Goal: Communication & Community: Answer question/provide support

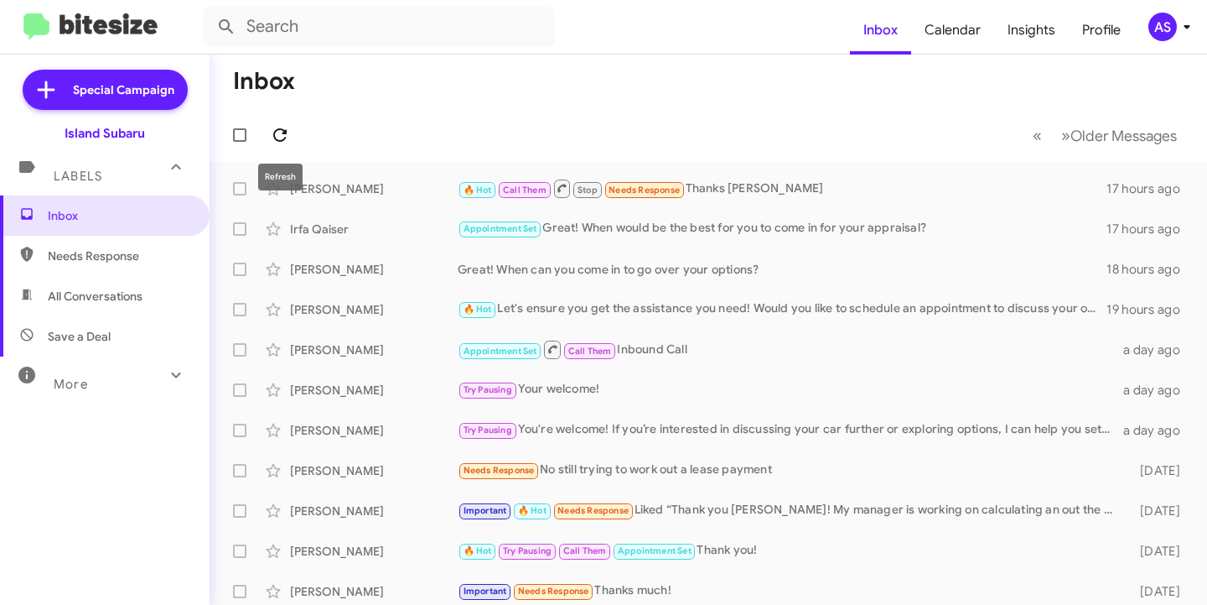
click at [276, 124] on button at bounding box center [280, 135] width 34 height 34
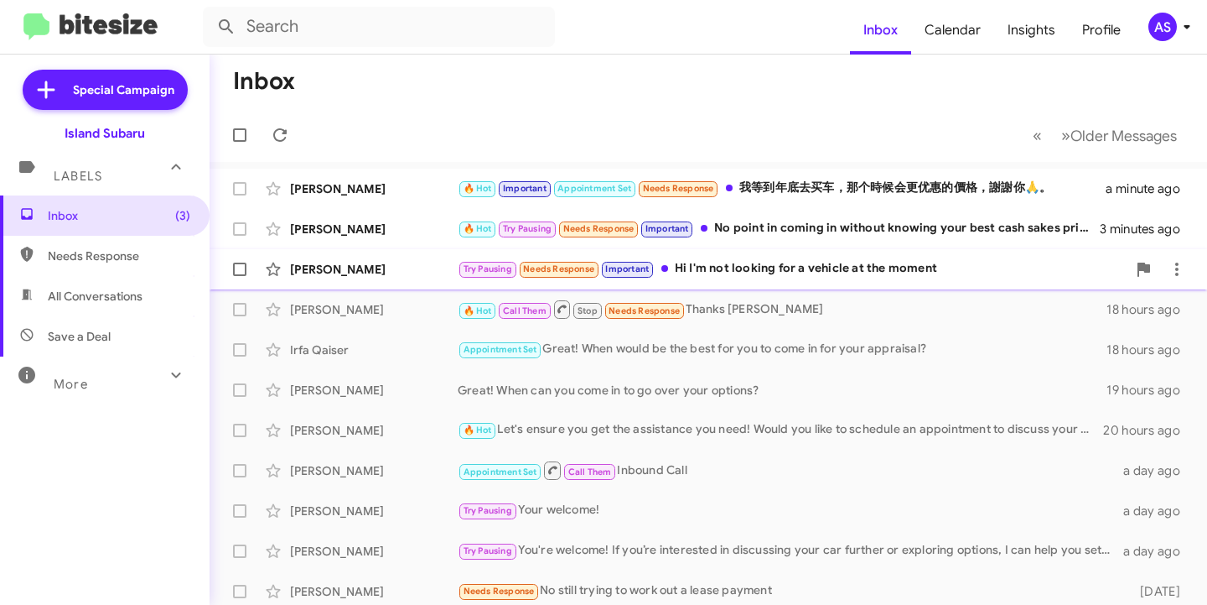
click at [385, 269] on div "[PERSON_NAME]" at bounding box center [374, 269] width 168 height 17
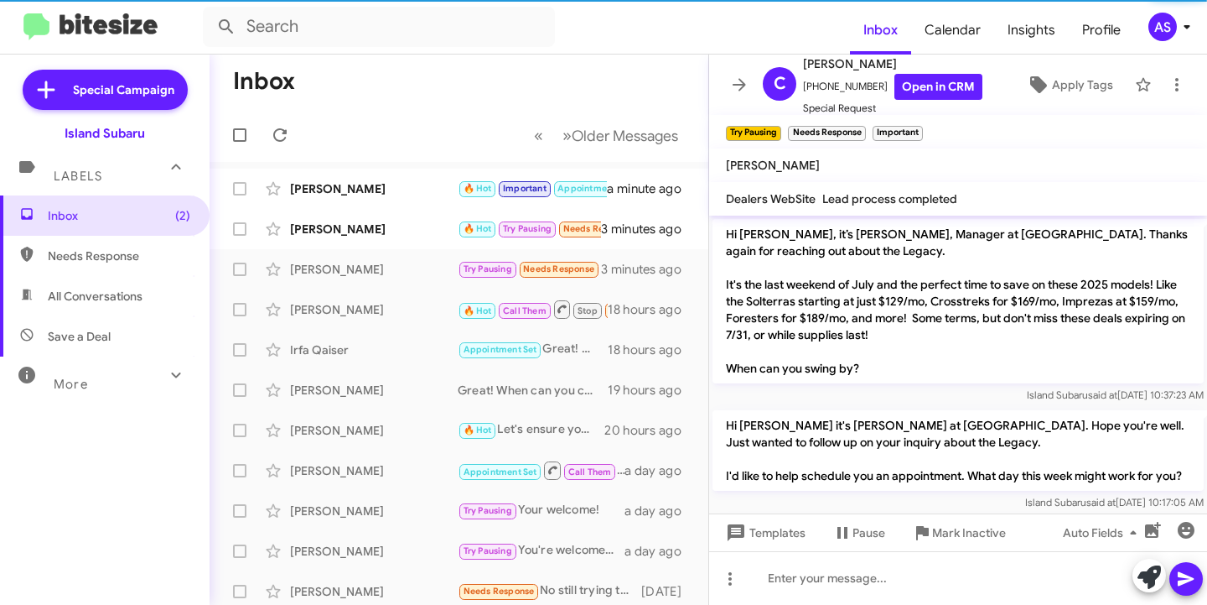
scroll to position [1180, 0]
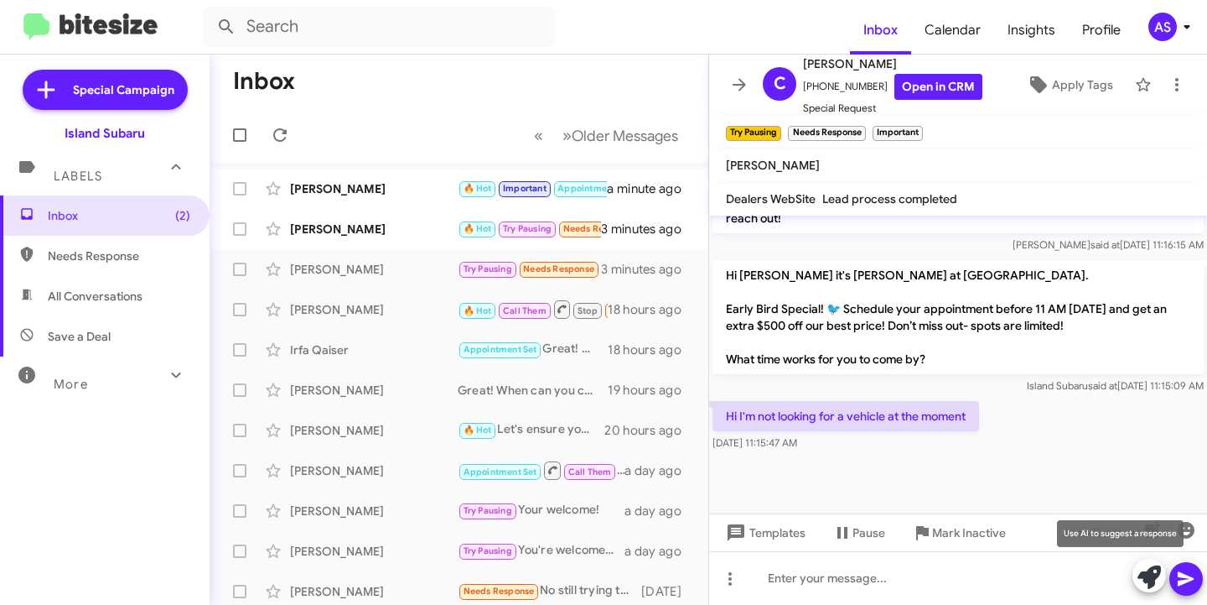
click at [1146, 578] on icon at bounding box center [1149, 576] width 23 height 23
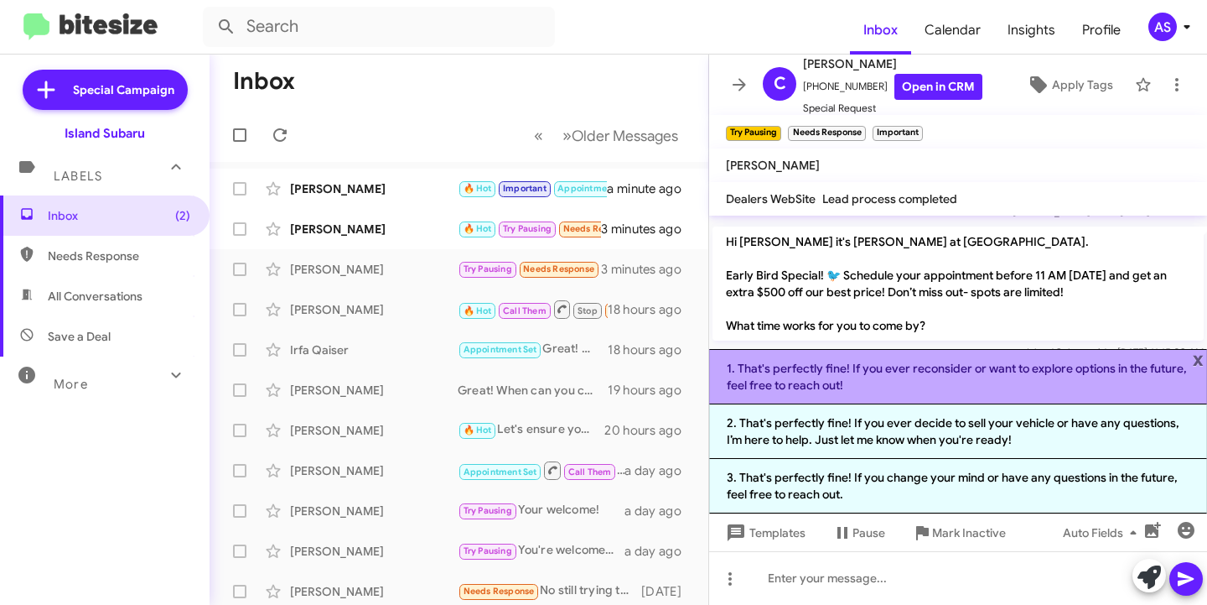
click at [1012, 380] on li "1. That's perfectly fine! If you ever reconsider or want to explore options in …" at bounding box center [958, 376] width 498 height 55
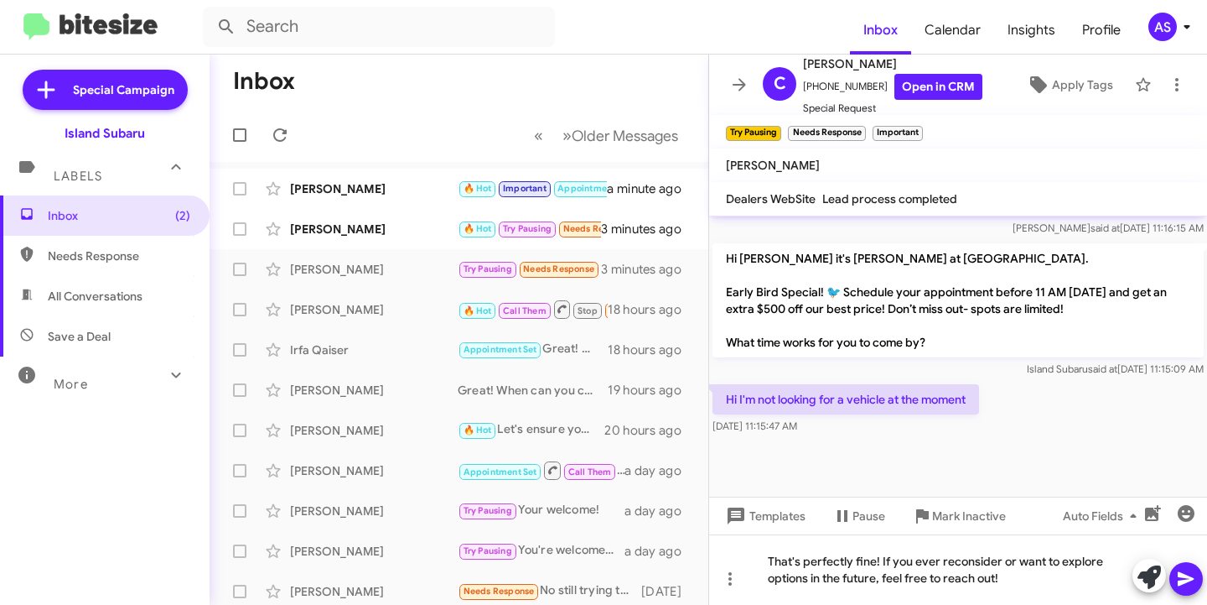
click at [1181, 573] on icon at bounding box center [1186, 579] width 16 height 14
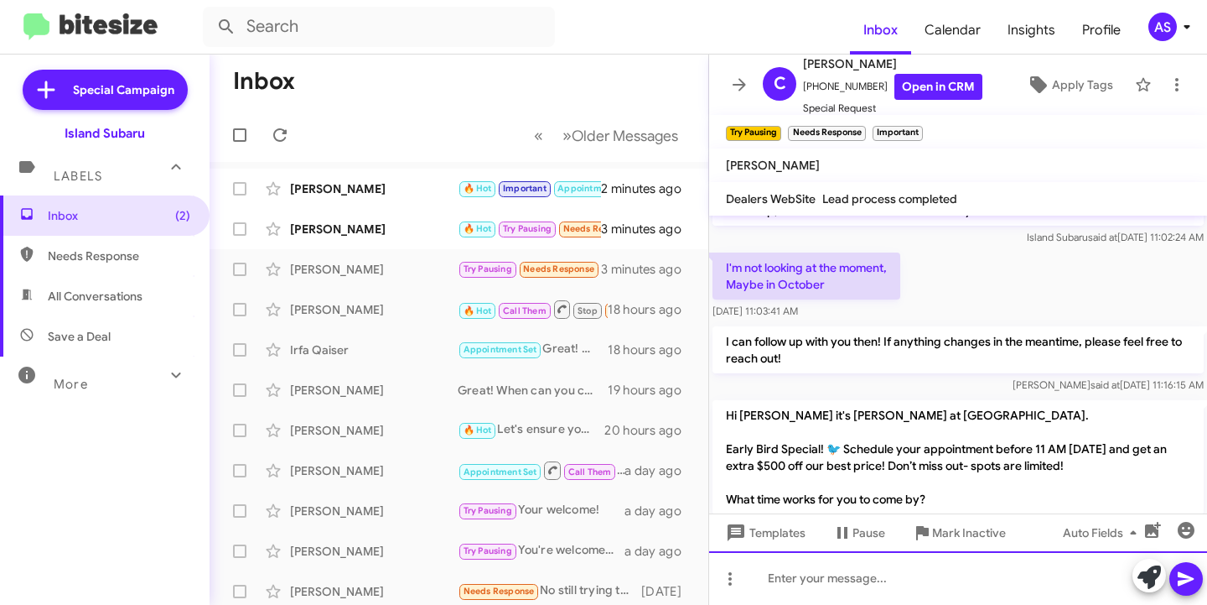
scroll to position [1258, 0]
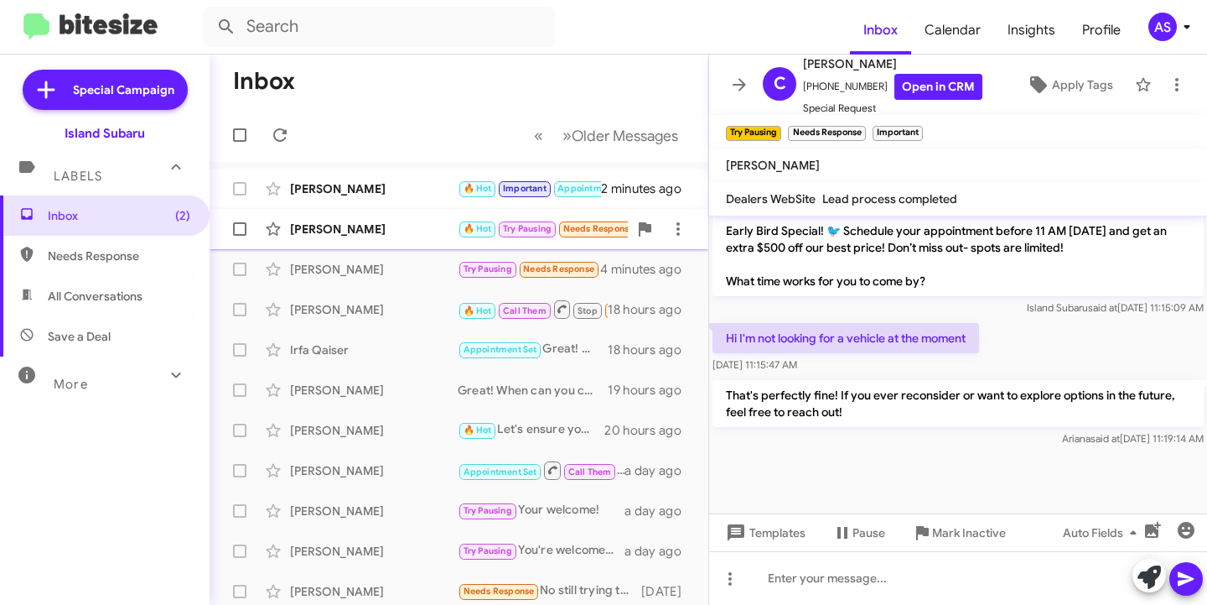
click at [412, 239] on div "Bhupendra Modi 🔥 Hot Try Pausing Needs Response Important No point in coming in…" at bounding box center [459, 229] width 472 height 34
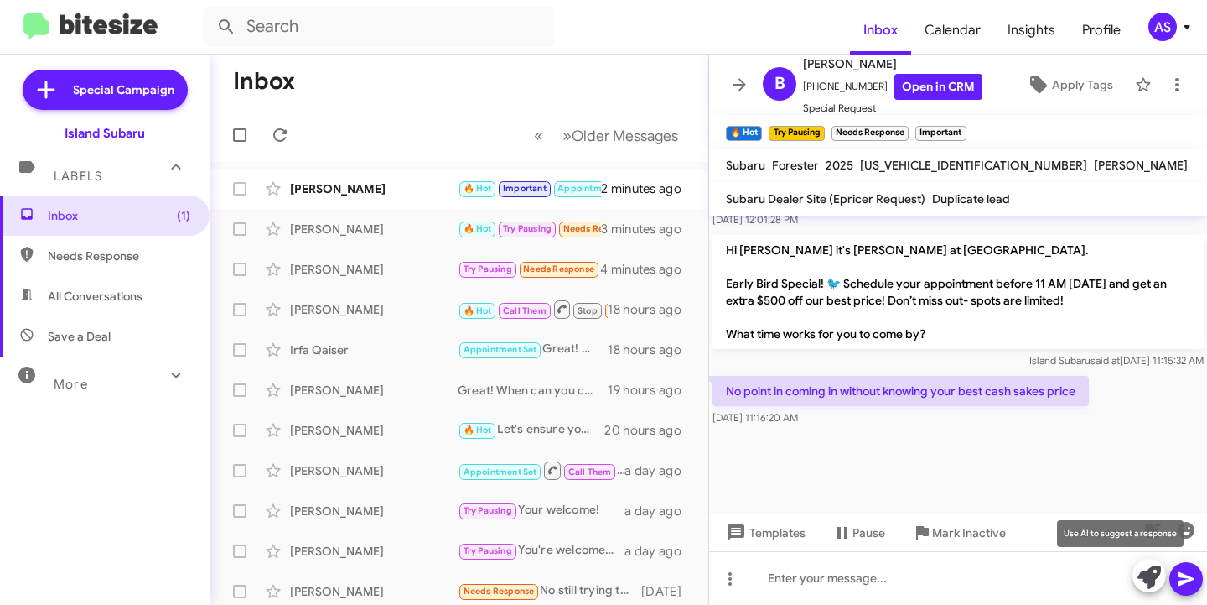
click at [1138, 578] on icon at bounding box center [1149, 576] width 23 height 23
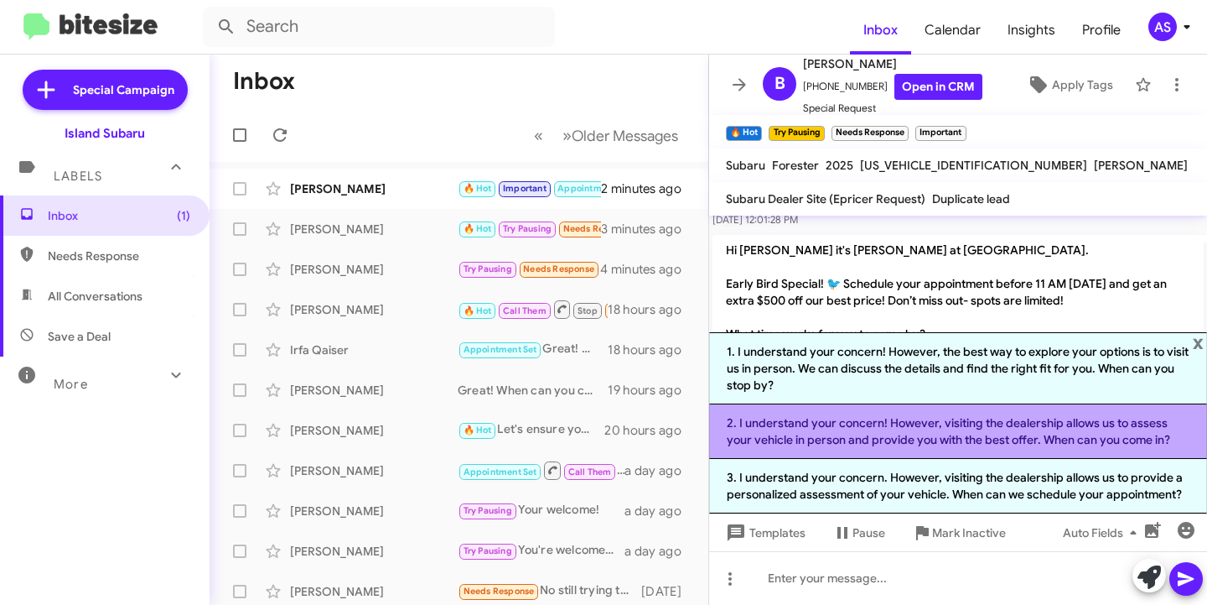
click at [897, 439] on li "2. I understand your concern! However, visiting the dealership allows us to ass…" at bounding box center [958, 431] width 498 height 55
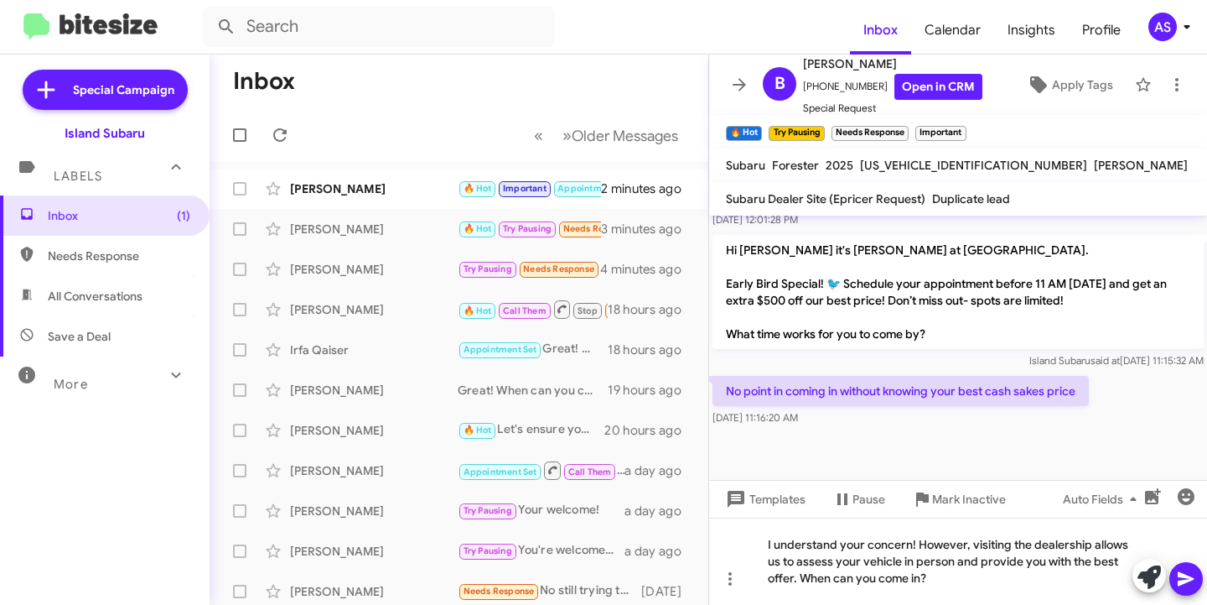
click at [1196, 572] on icon at bounding box center [1186, 579] width 20 height 20
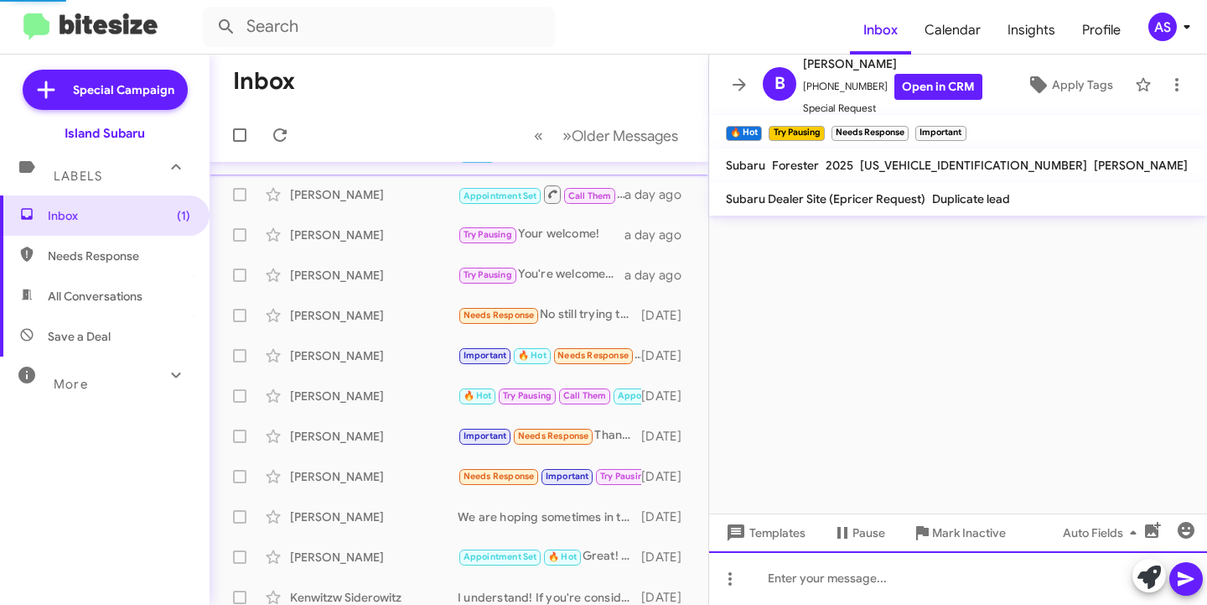
scroll to position [0, 0]
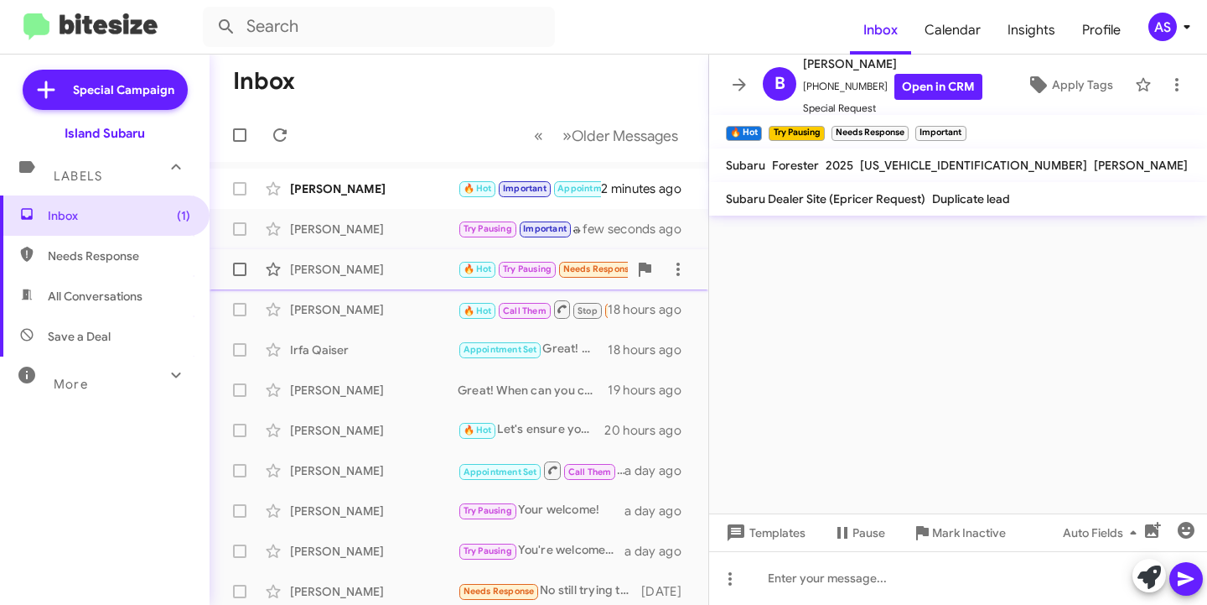
click at [406, 262] on div "[PERSON_NAME]" at bounding box center [374, 269] width 168 height 17
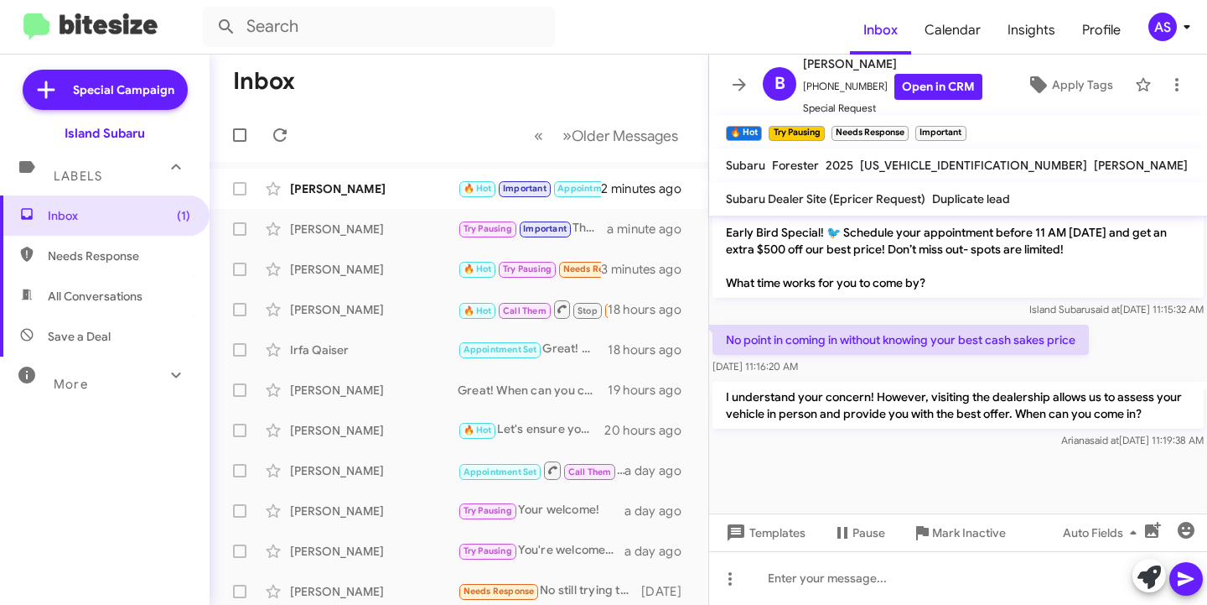
scroll to position [6941, 0]
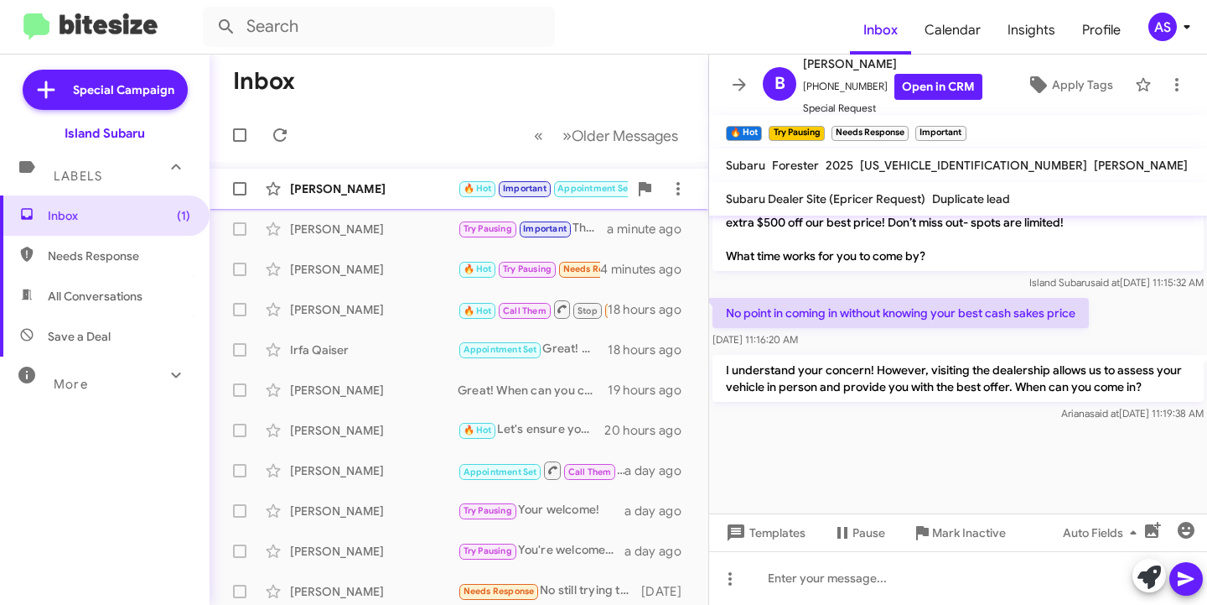
click at [345, 197] on div "Qingping Liu 🔥 Hot Important Appointment Set Needs Response 我等到年底去买车，那个時候会更优惠的價…" at bounding box center [459, 189] width 472 height 34
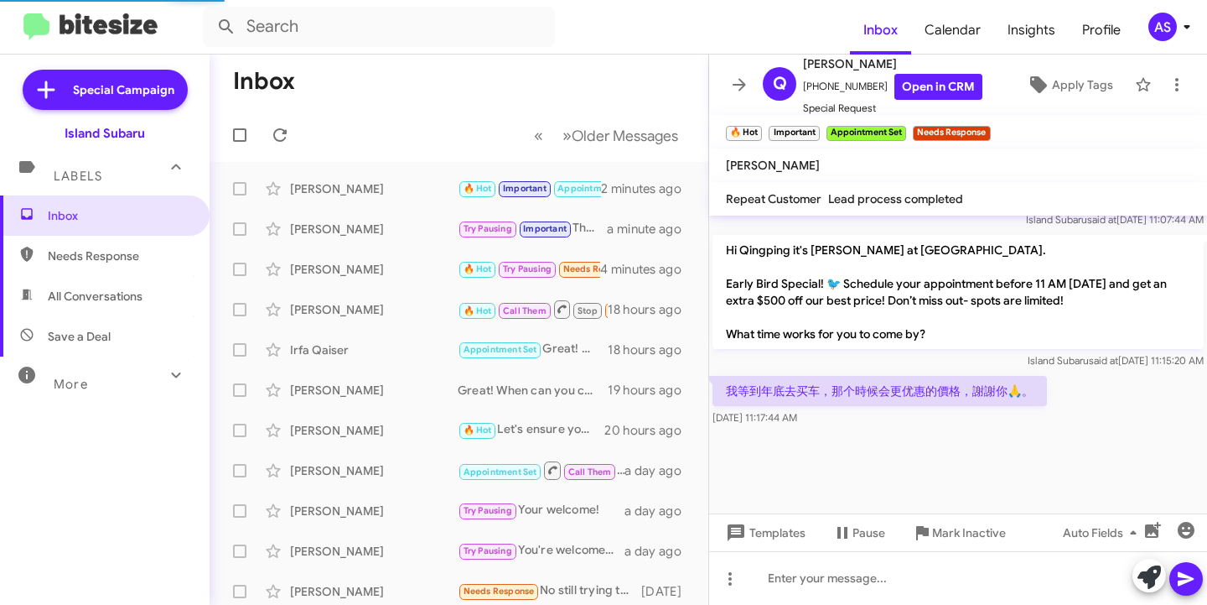
scroll to position [1186, 0]
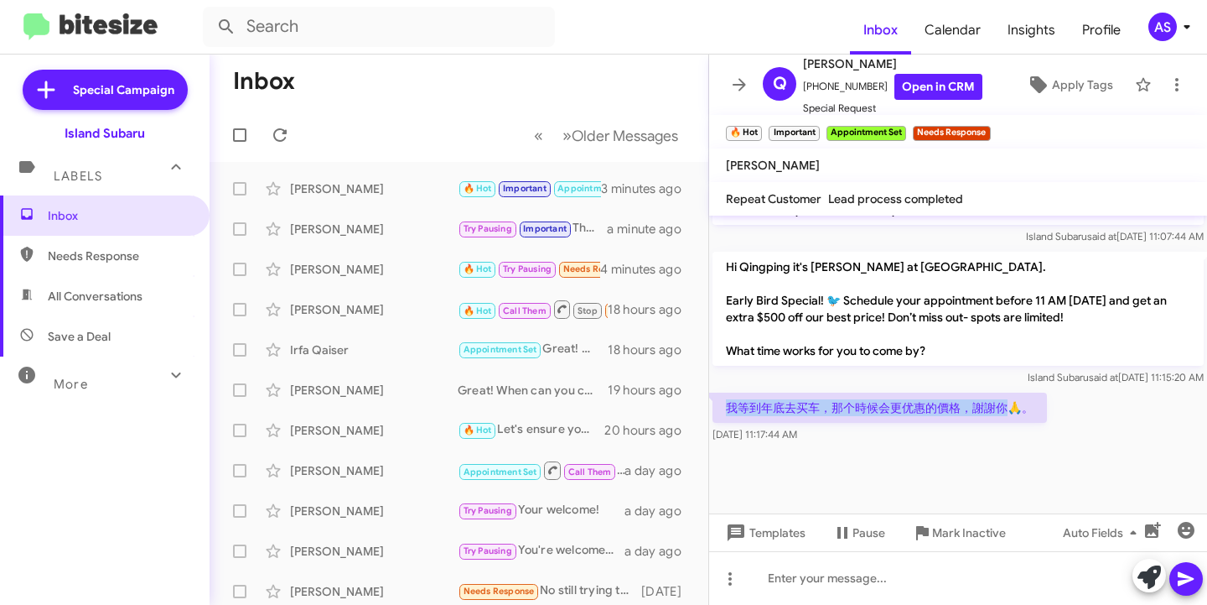
drag, startPoint x: 727, startPoint y: 388, endPoint x: 1009, endPoint y: 377, distance: 282.0
click at [1009, 392] on p "我等到年底去买车，那个時候会更优惠的價格，謝謝你🙏。" at bounding box center [880, 407] width 335 height 30
copy p "我等到年底去买车，那个時候会更优惠的價格，謝謝你"
click at [1009, 460] on div at bounding box center [958, 488] width 498 height 84
click at [365, 257] on div "Bhupendra Modi 🔥 Hot Try Pausing Needs Response Important No point in coming in…" at bounding box center [459, 269] width 472 height 34
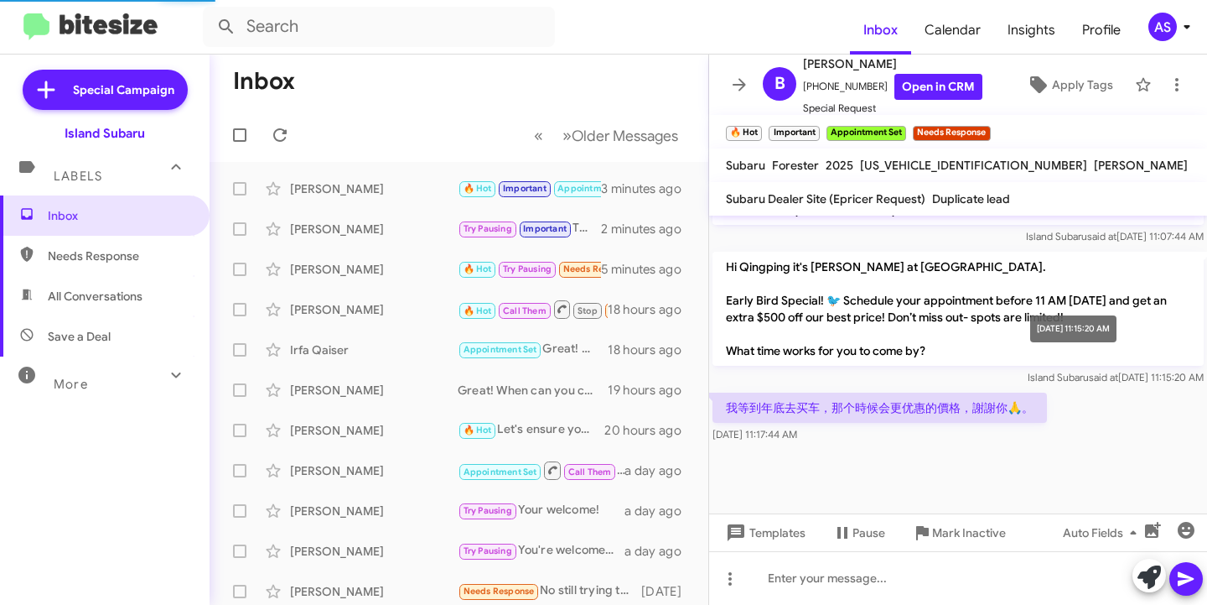
scroll to position [1379, 0]
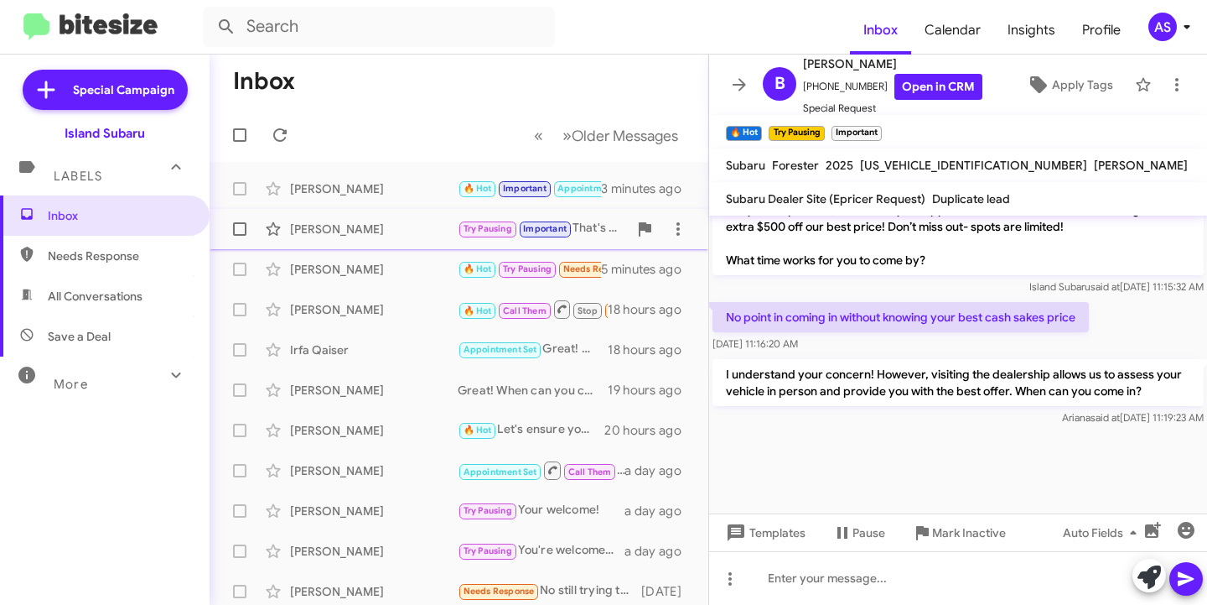
click at [387, 247] on span "Christopher Taylor Try Pausing Important That's perfectly fine! If you ever rec…" at bounding box center [459, 229] width 499 height 40
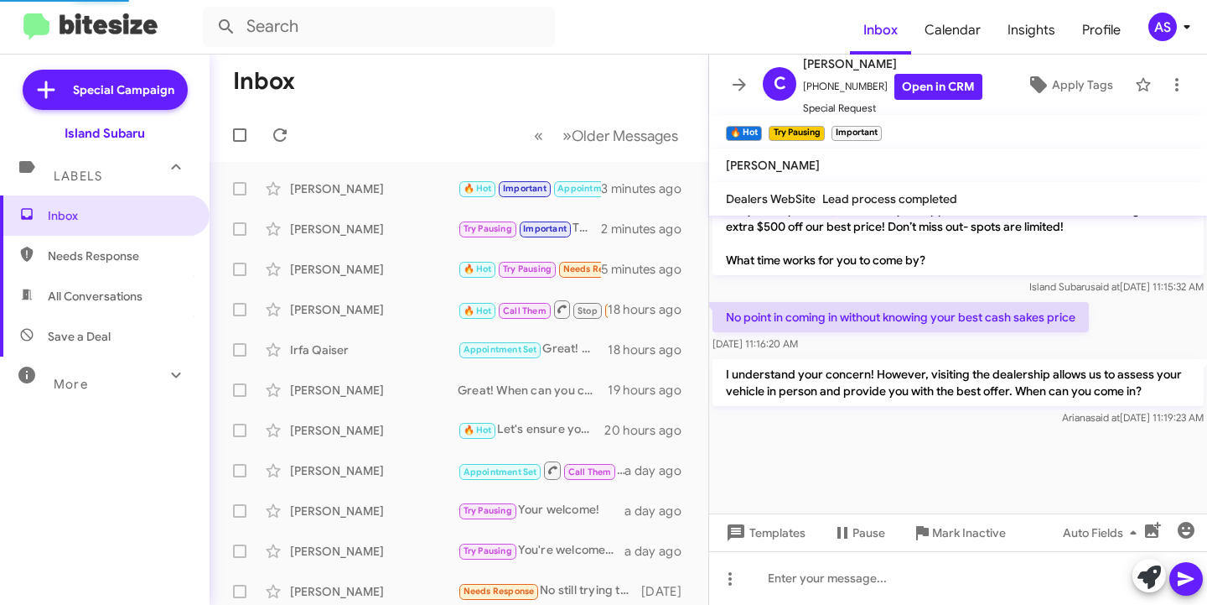
scroll to position [1258, 0]
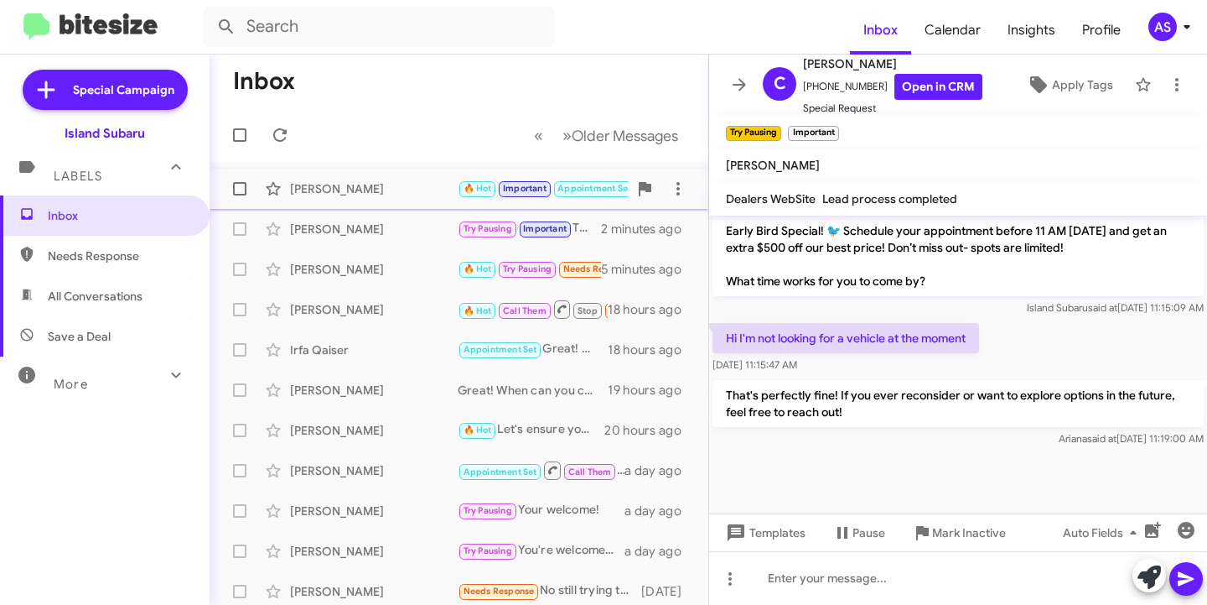
click at [406, 191] on div "[PERSON_NAME]" at bounding box center [374, 188] width 168 height 17
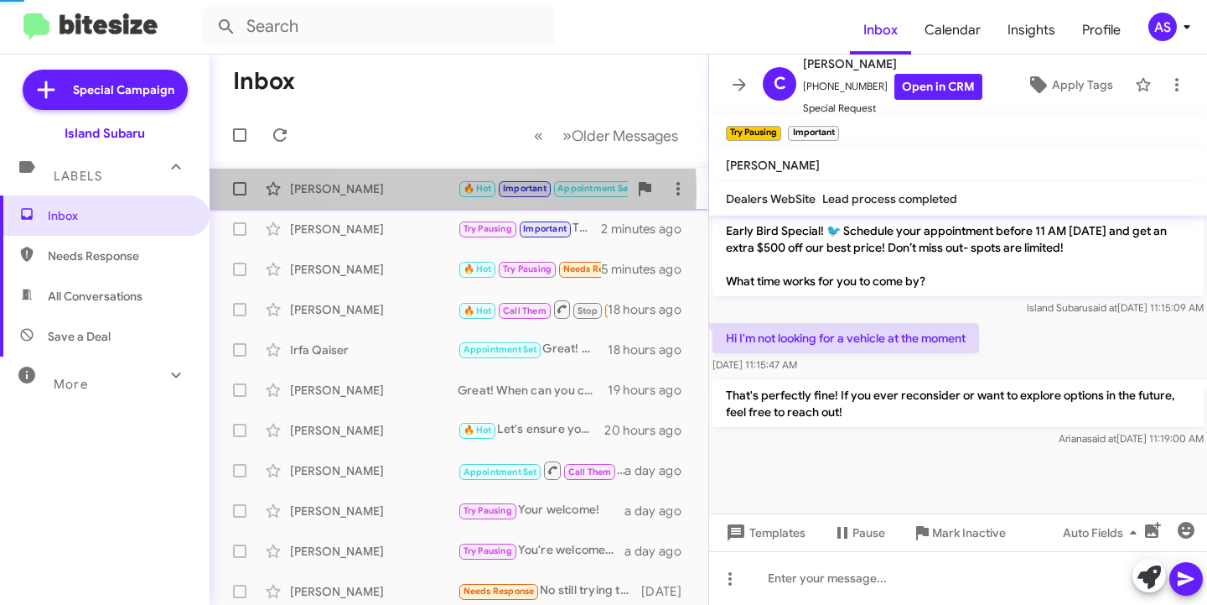
scroll to position [1186, 0]
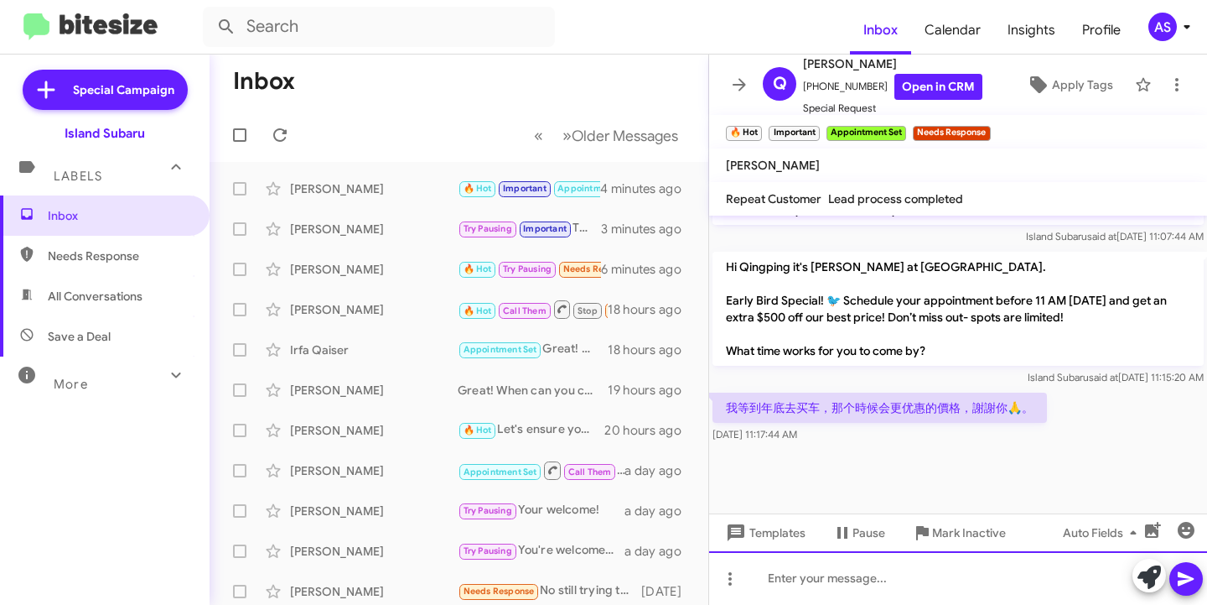
click at [849, 593] on div at bounding box center [958, 578] width 498 height 54
paste div
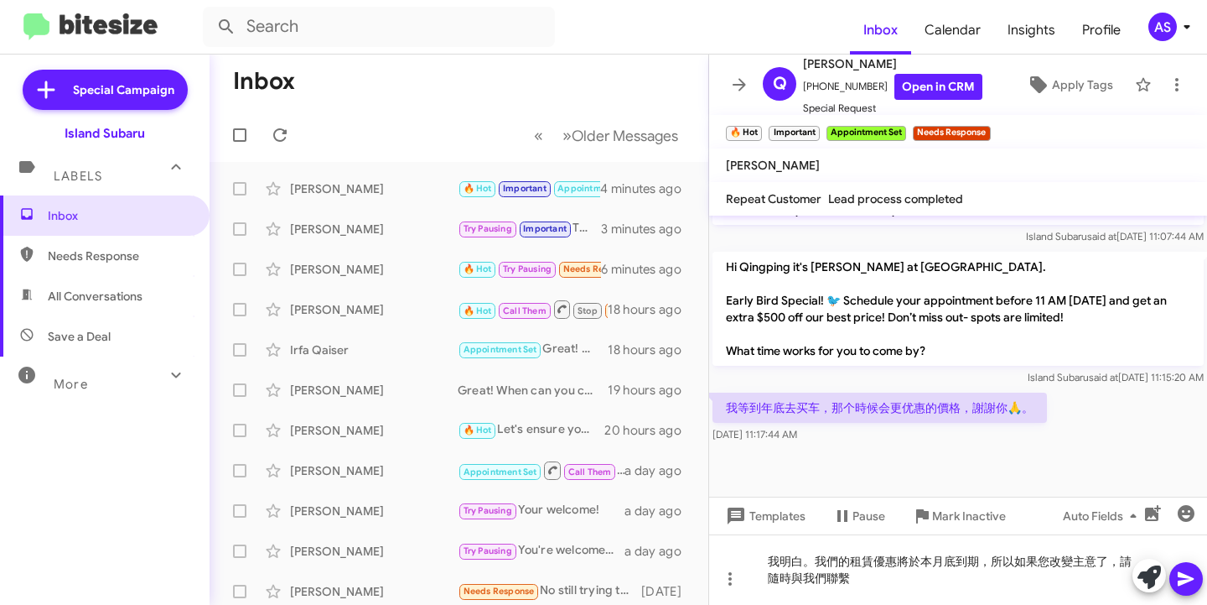
click at [1187, 581] on icon at bounding box center [1186, 579] width 16 height 14
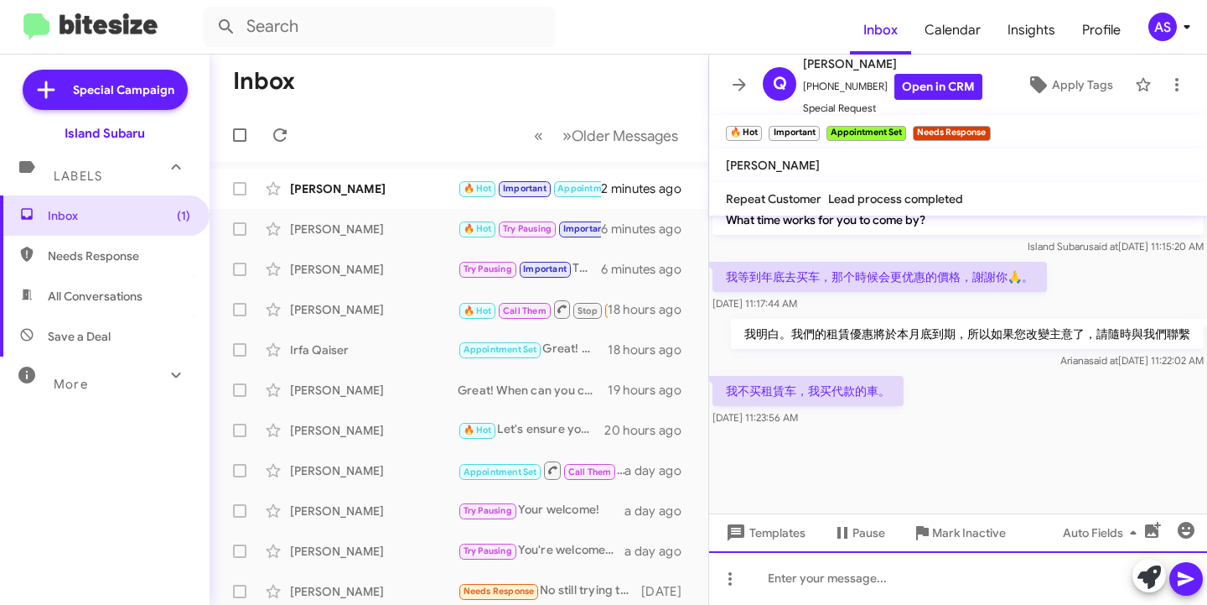
scroll to position [1152, 0]
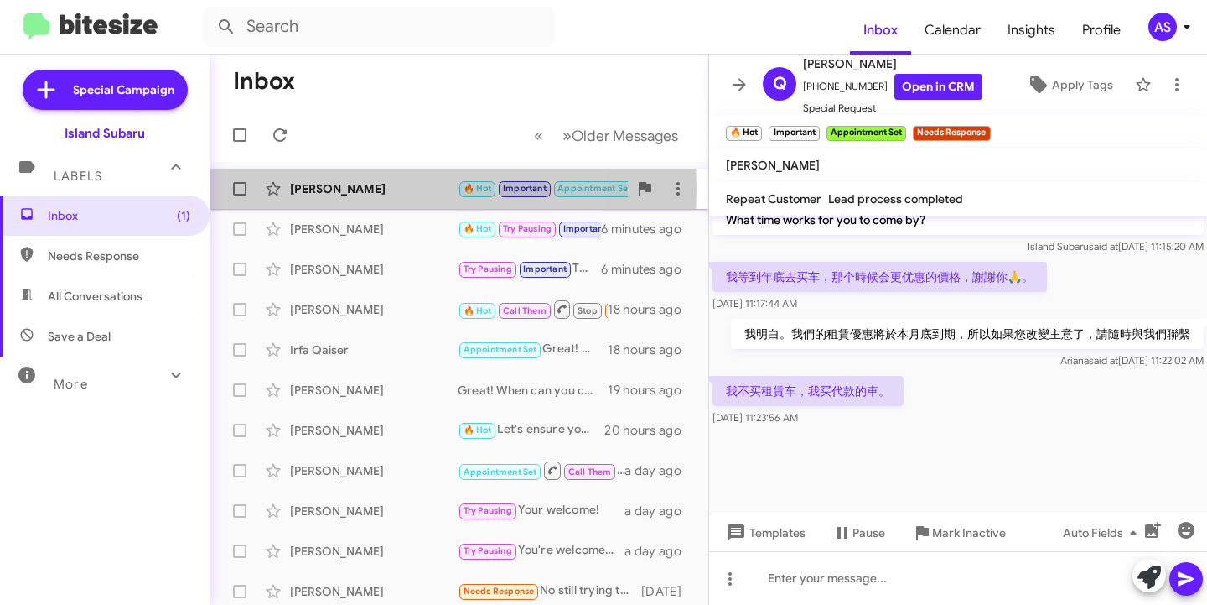
click at [332, 190] on div "[PERSON_NAME]" at bounding box center [374, 188] width 168 height 17
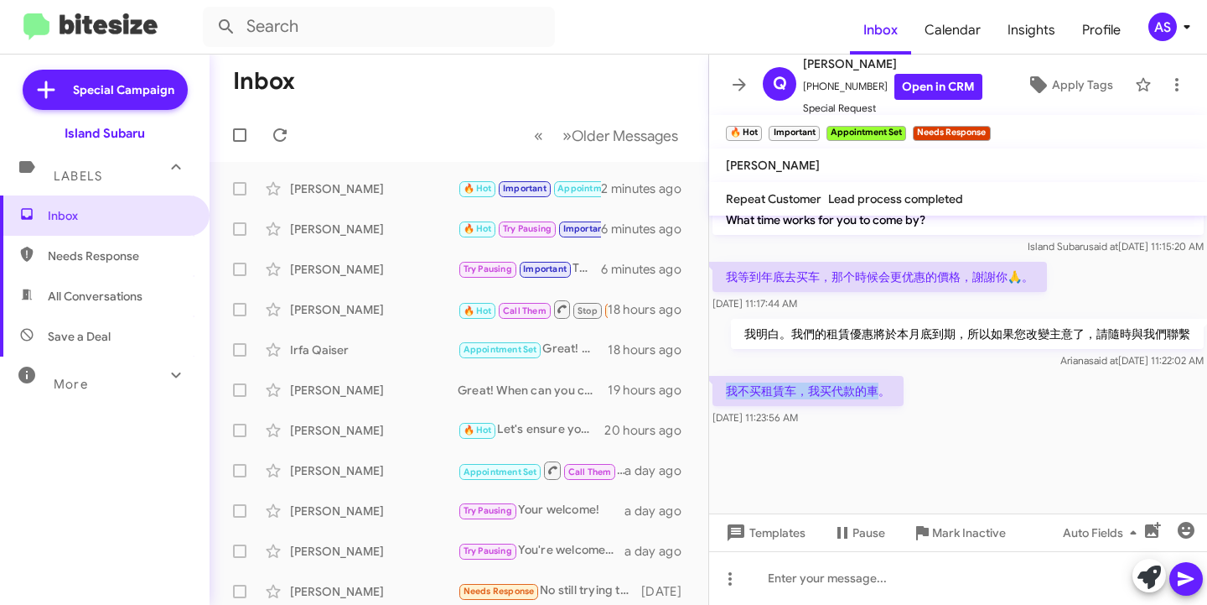
drag, startPoint x: 881, startPoint y: 389, endPoint x: 725, endPoint y: 403, distance: 156.6
click at [725, 403] on p "我不买租賃车，我买代款的車。" at bounding box center [808, 391] width 191 height 30
copy p "我不买租賃车，我买代款的車"
click at [792, 452] on div at bounding box center [958, 471] width 498 height 84
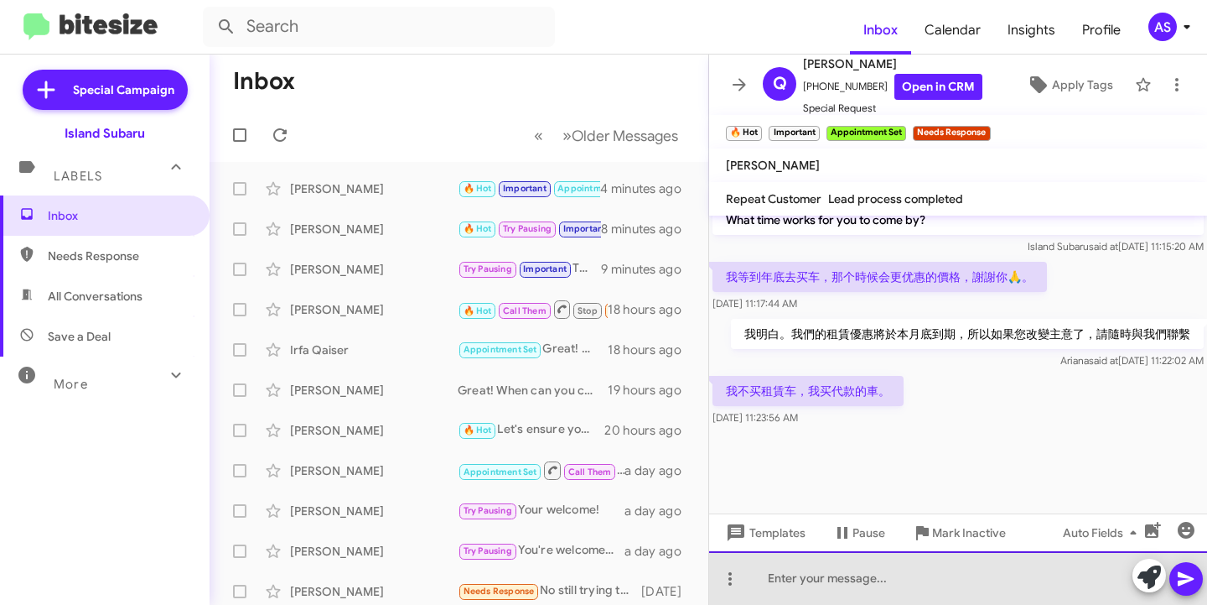
click at [777, 571] on div at bounding box center [958, 578] width 498 height 54
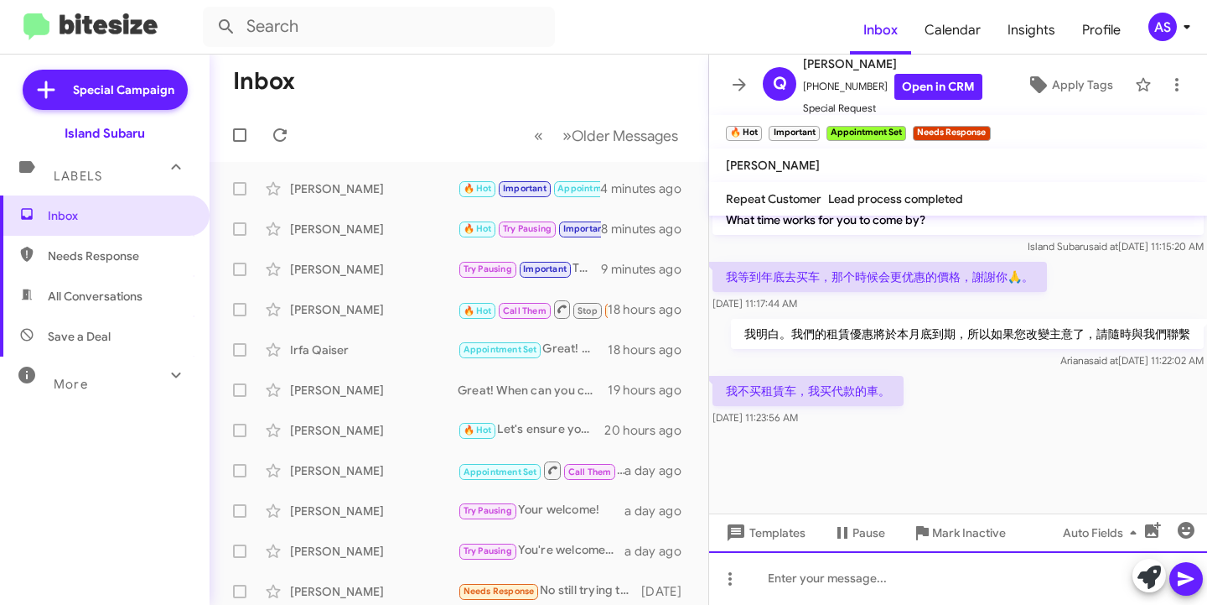
scroll to position [1186, 0]
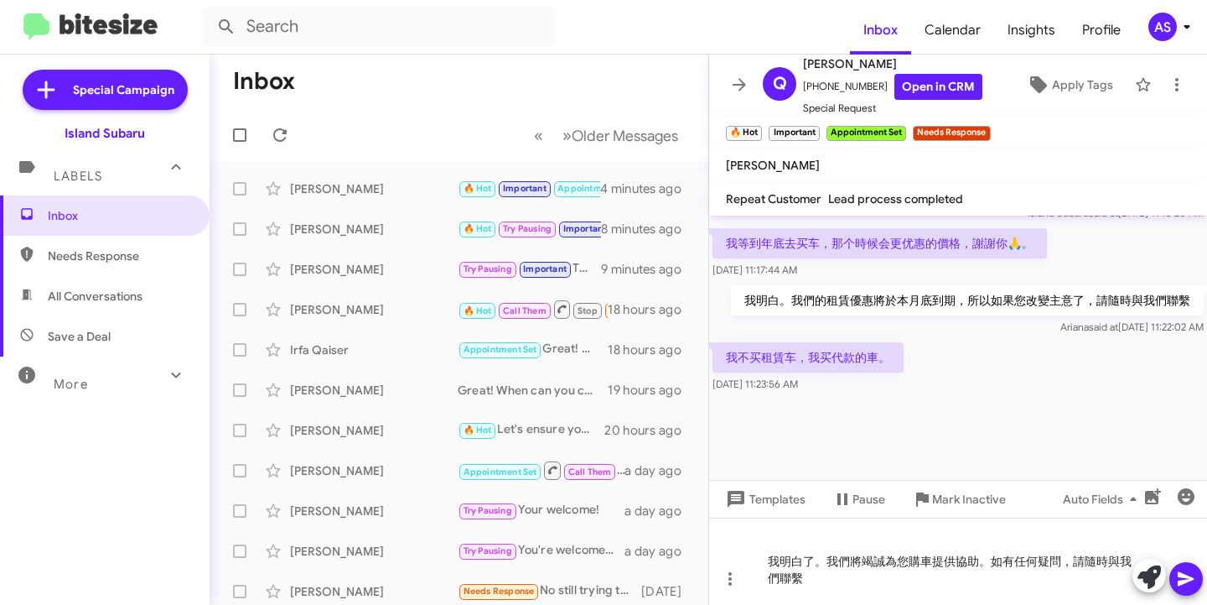
click at [1190, 586] on icon at bounding box center [1186, 579] width 20 height 20
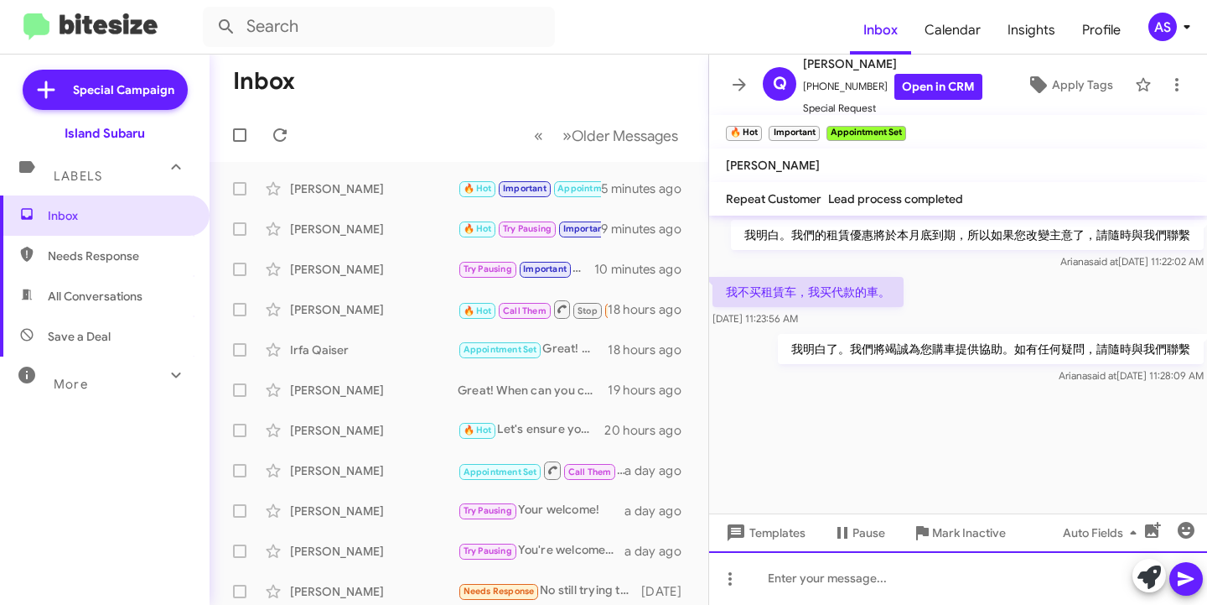
scroll to position [2294, 0]
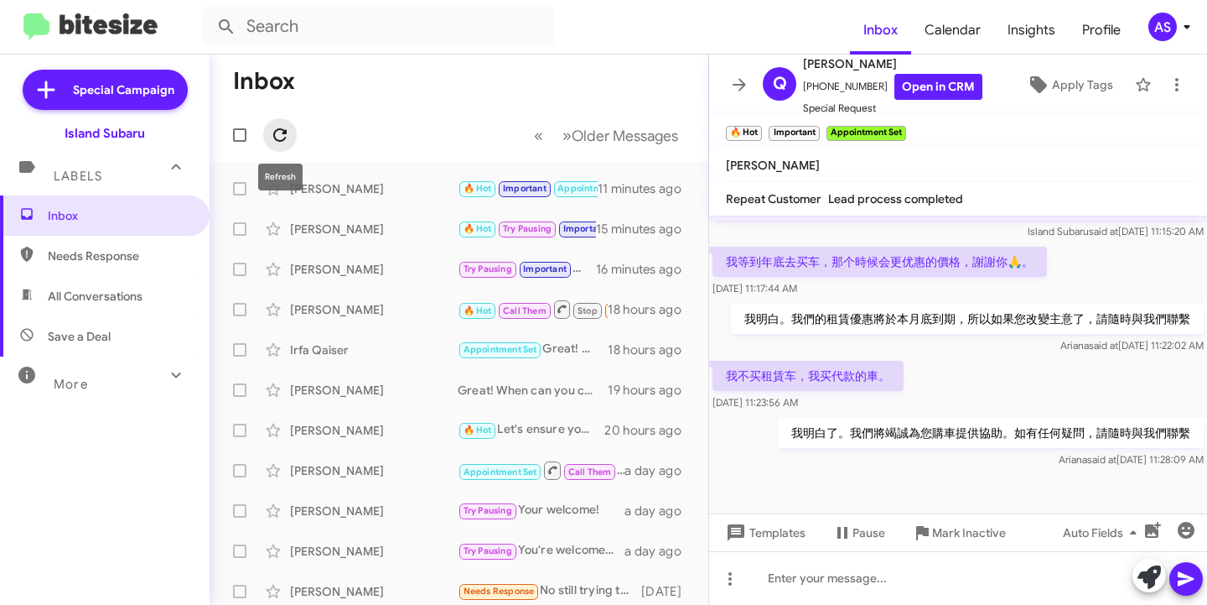
click at [275, 133] on icon at bounding box center [279, 134] width 13 height 13
click at [278, 124] on button at bounding box center [280, 135] width 34 height 34
click at [283, 135] on icon at bounding box center [280, 135] width 20 height 20
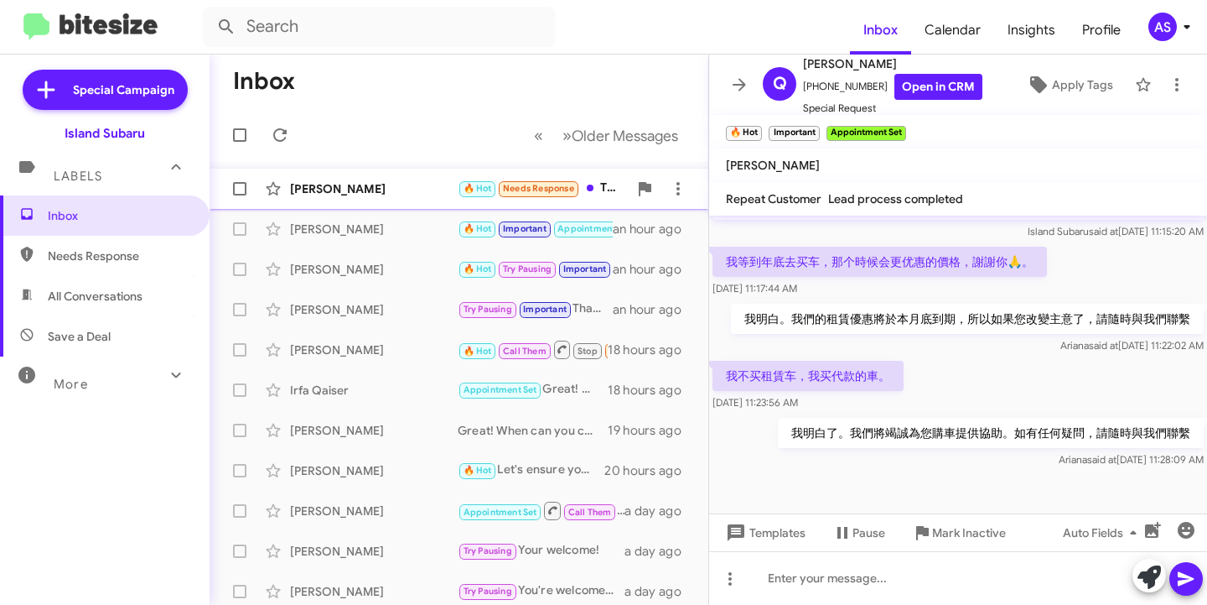
click at [330, 175] on div "Jane Morales 🔥 Hot Needs Response Thank you Stephanie unfortunately I can't do …" at bounding box center [459, 189] width 472 height 34
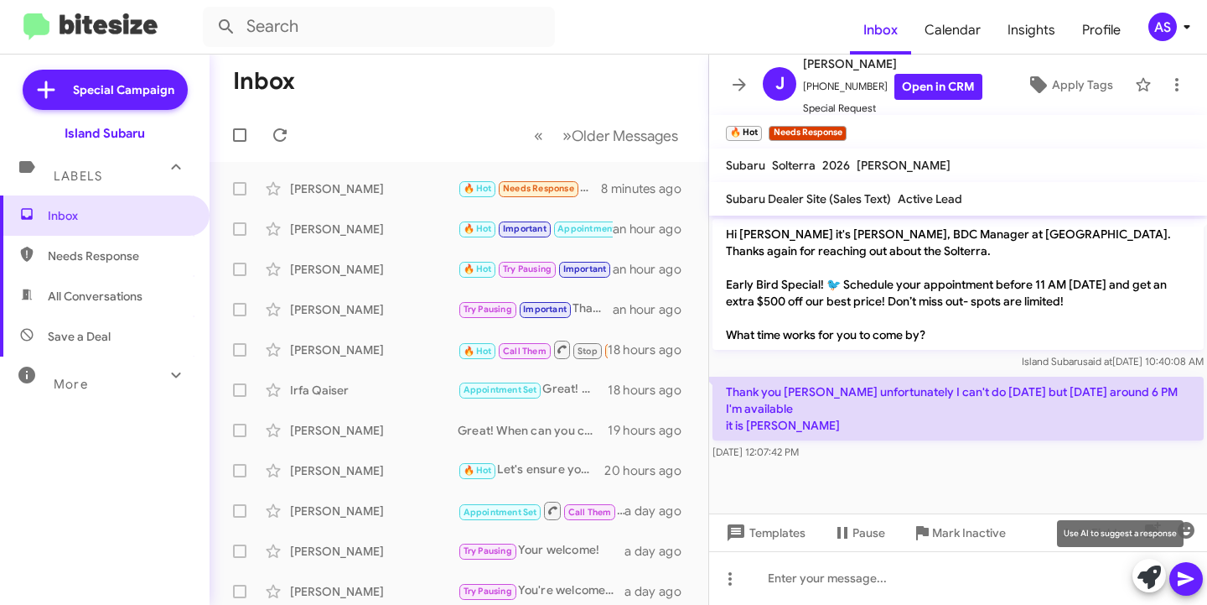
click at [1157, 582] on icon at bounding box center [1149, 576] width 23 height 23
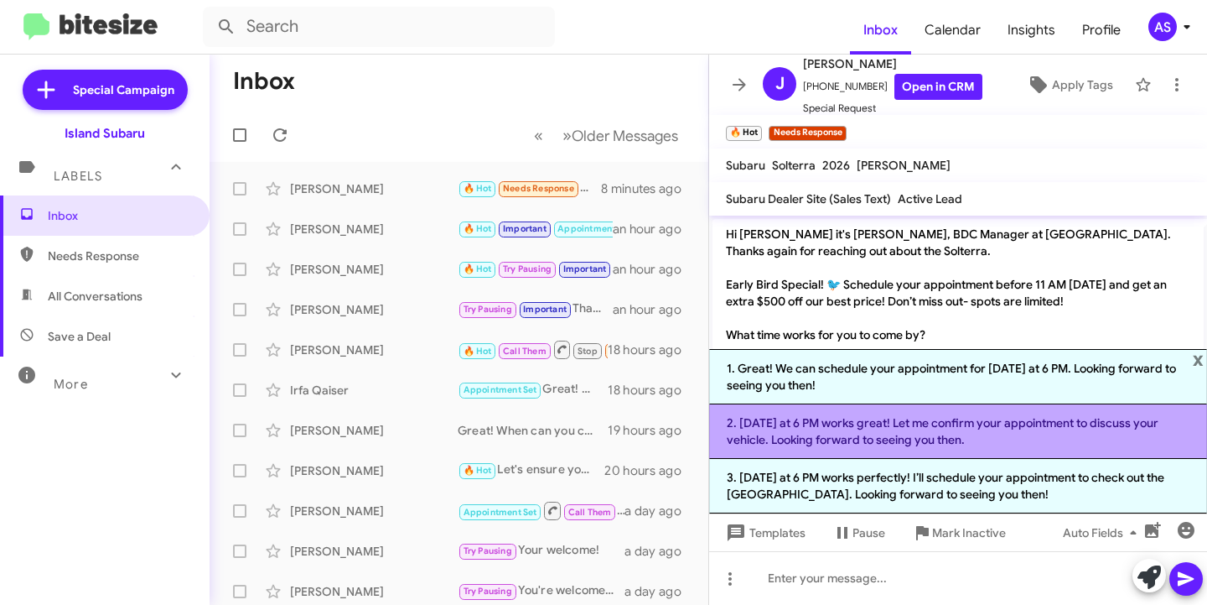
click at [1094, 423] on li "2. Friday at 6 PM works great! Let me confirm your appointment to discuss your …" at bounding box center [958, 431] width 498 height 55
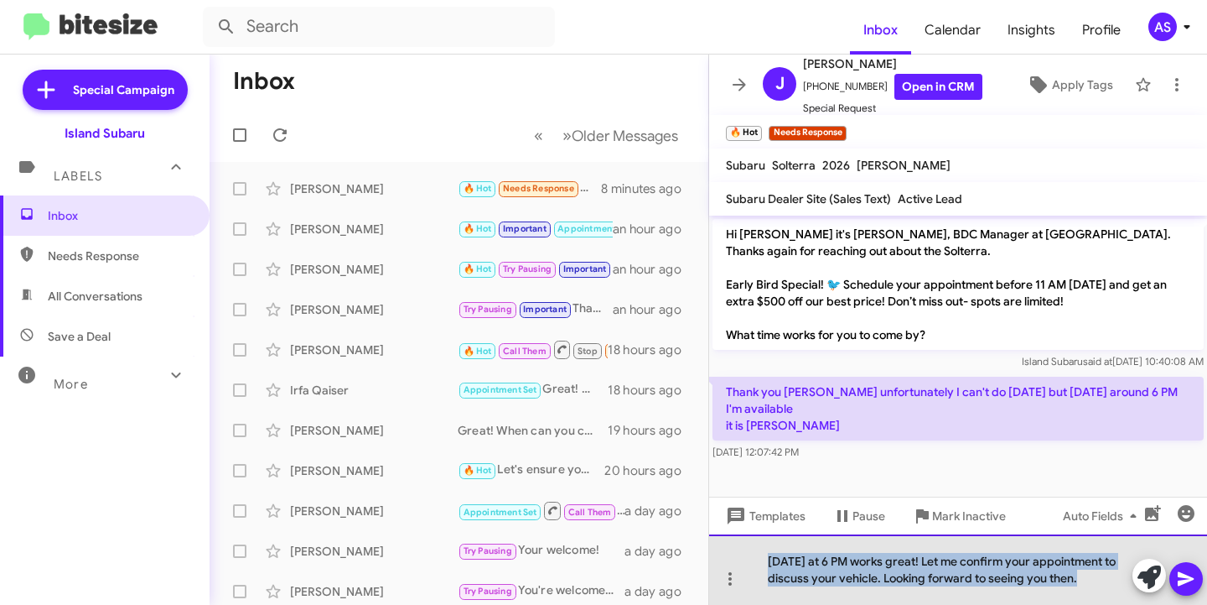
drag, startPoint x: 1097, startPoint y: 583, endPoint x: 766, endPoint y: 553, distance: 331.8
click at [766, 553] on div "Friday at 6 PM works great! Let me confirm your appointment to discuss your veh…" at bounding box center [958, 569] width 498 height 70
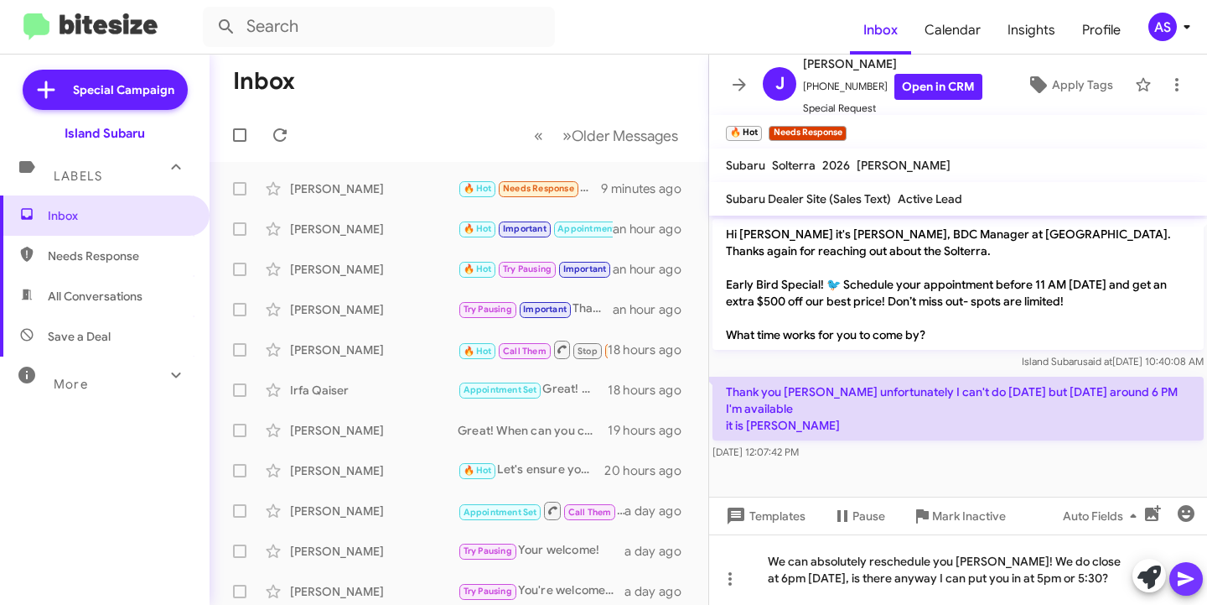
click at [1197, 571] on button at bounding box center [1187, 579] width 34 height 34
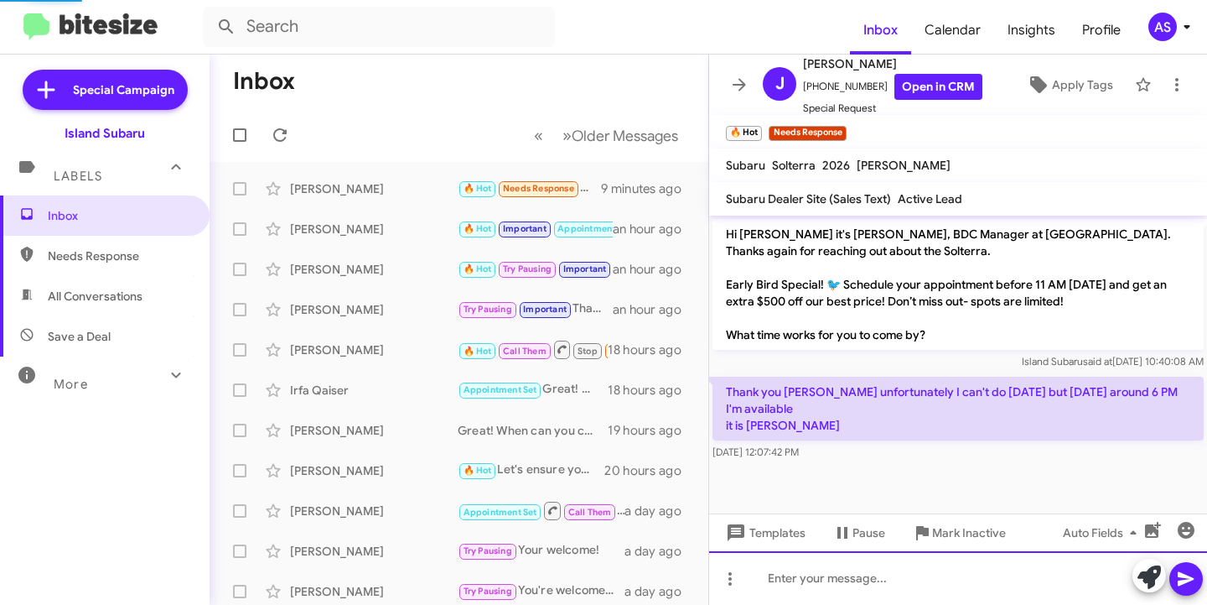
scroll to position [37, 0]
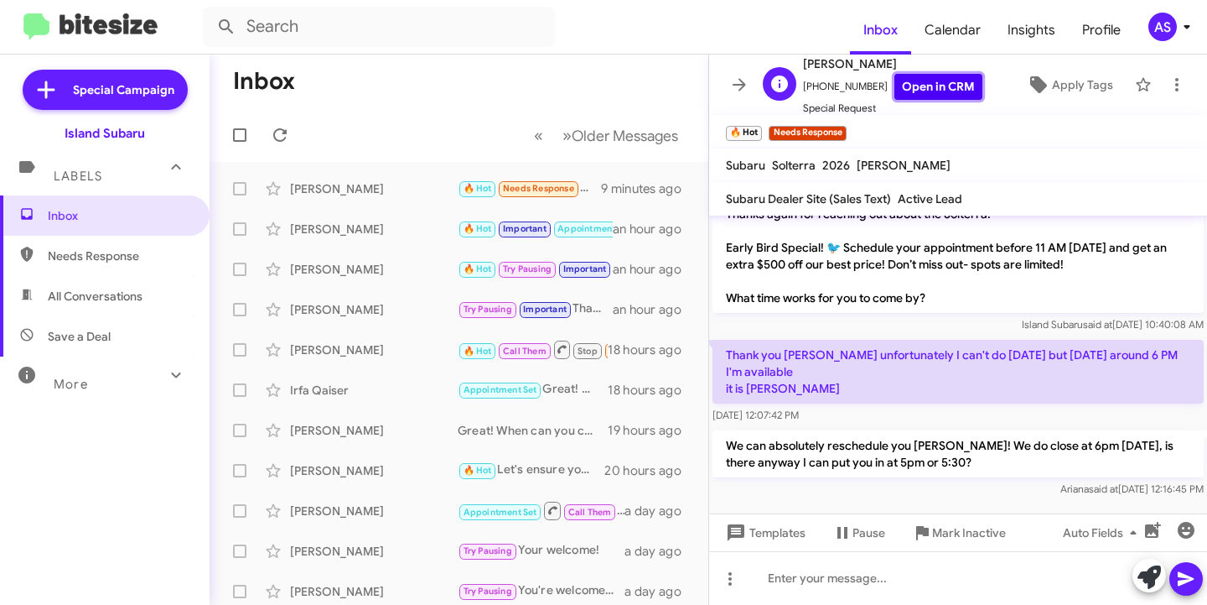
click at [945, 85] on link "Open in CRM" at bounding box center [939, 87] width 88 height 26
click at [274, 151] on button at bounding box center [280, 135] width 34 height 34
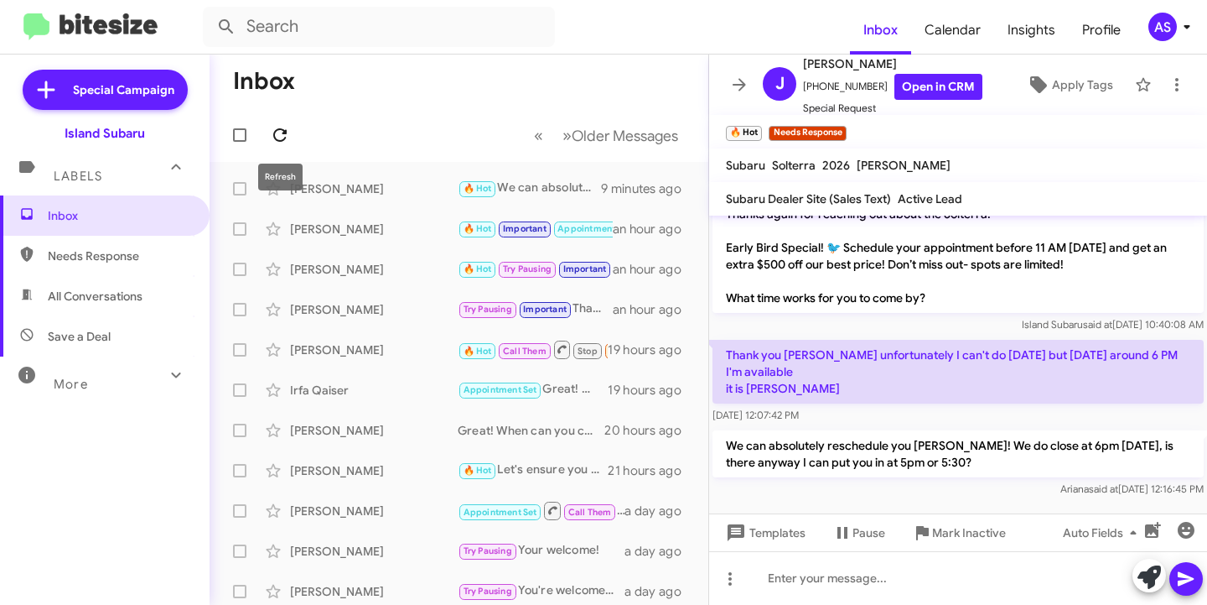
click at [270, 130] on span at bounding box center [280, 135] width 34 height 20
click at [337, 187] on div "[PERSON_NAME]" at bounding box center [374, 188] width 168 height 17
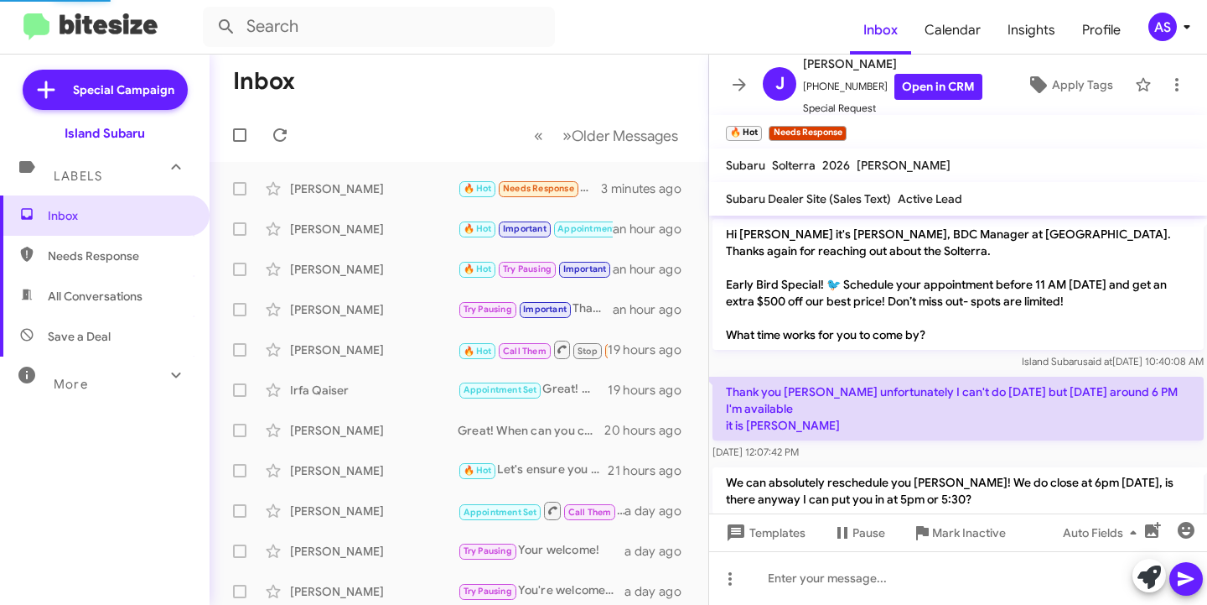
scroll to position [115, 0]
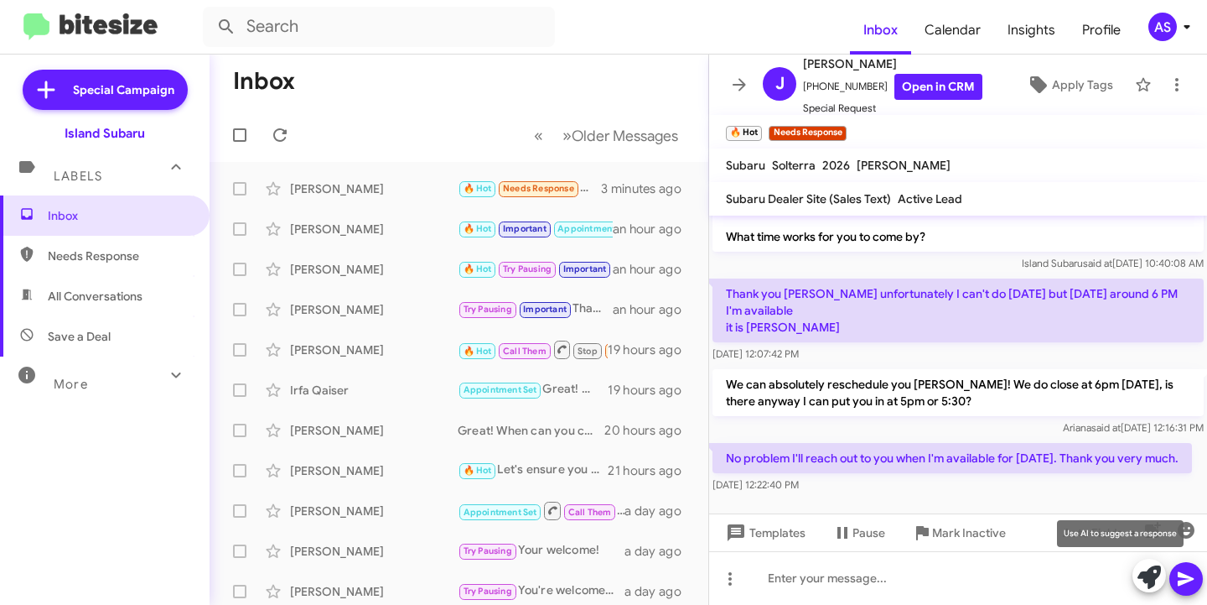
click at [1144, 583] on icon at bounding box center [1149, 576] width 23 height 23
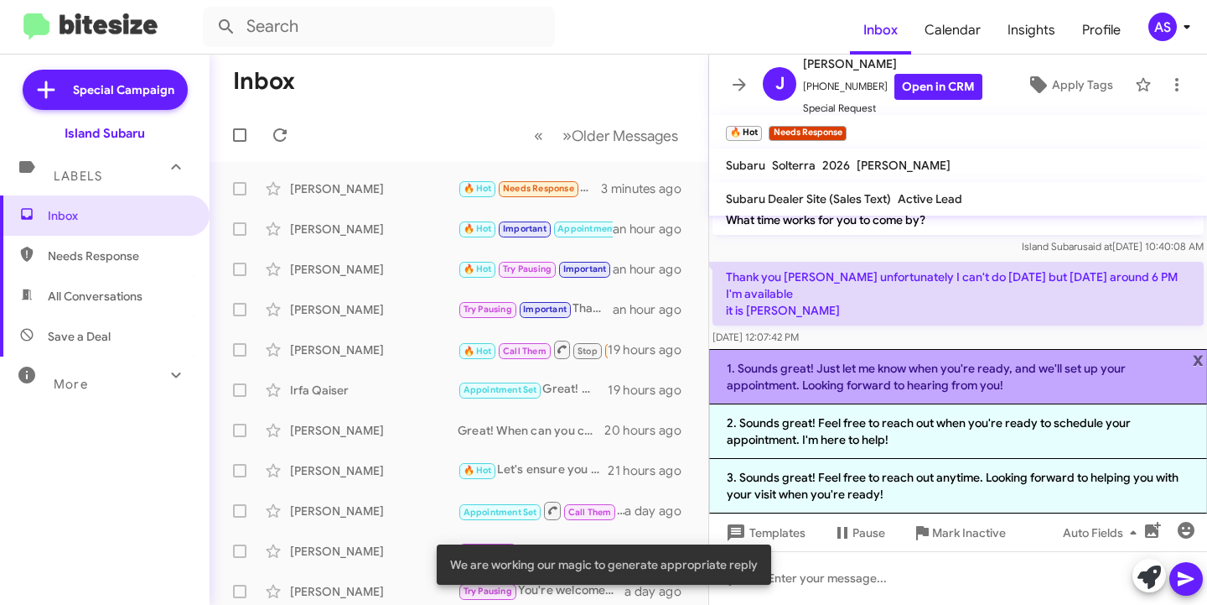
click at [1019, 371] on li "1. Sounds great! Just let me know when you're ready, and we'll set up your appo…" at bounding box center [958, 376] width 498 height 55
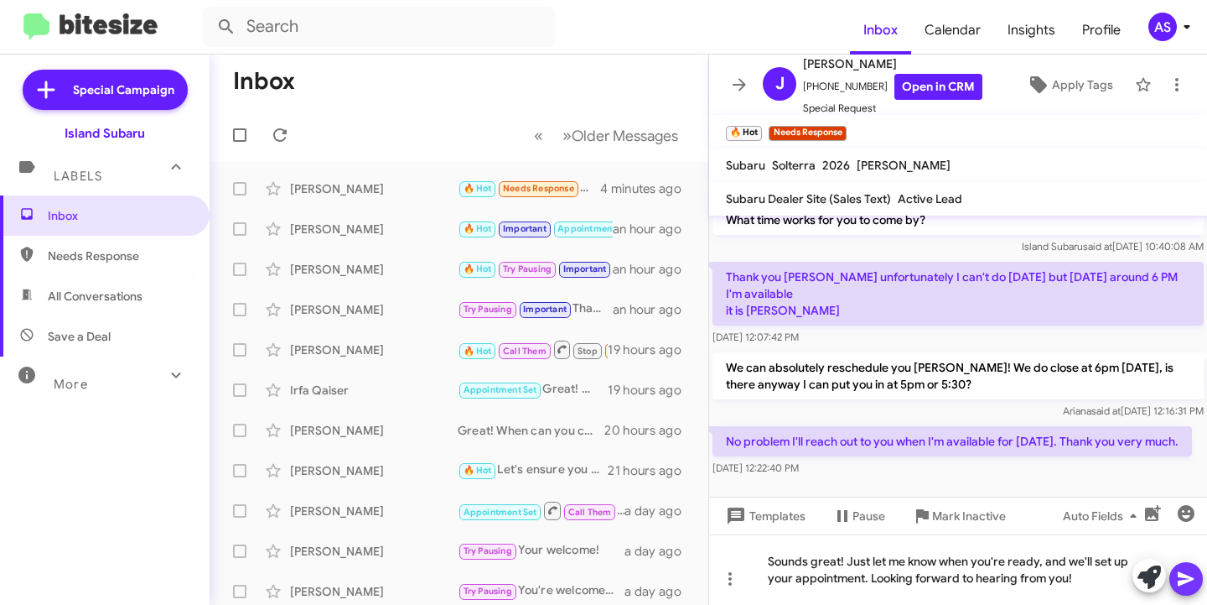
click at [1183, 577] on icon at bounding box center [1186, 579] width 16 height 14
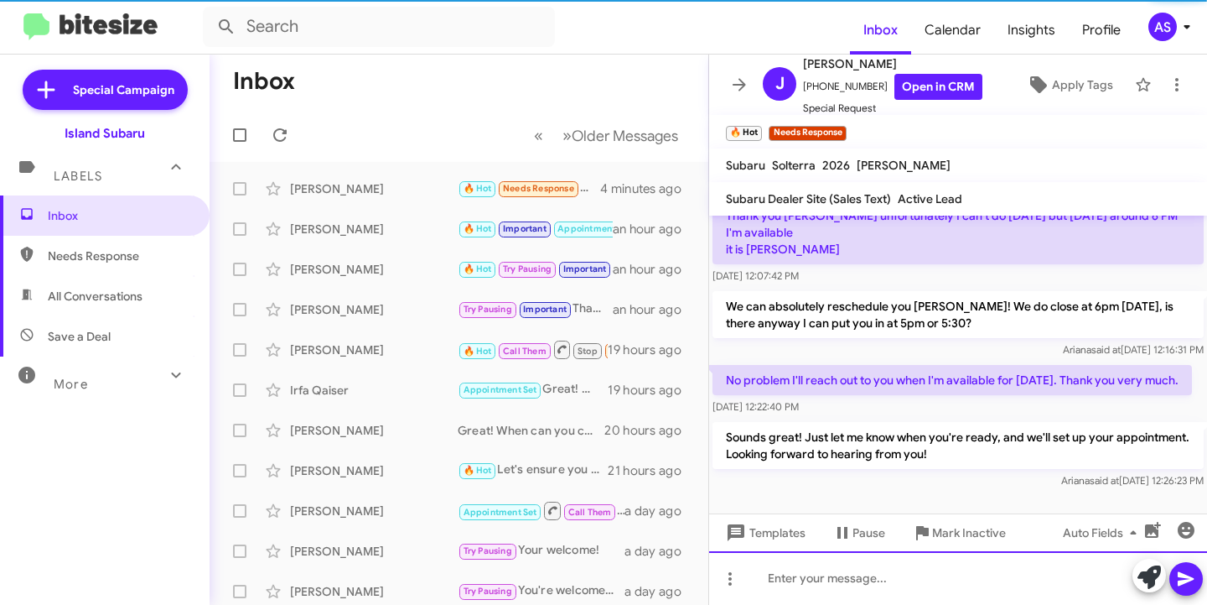
scroll to position [193, 0]
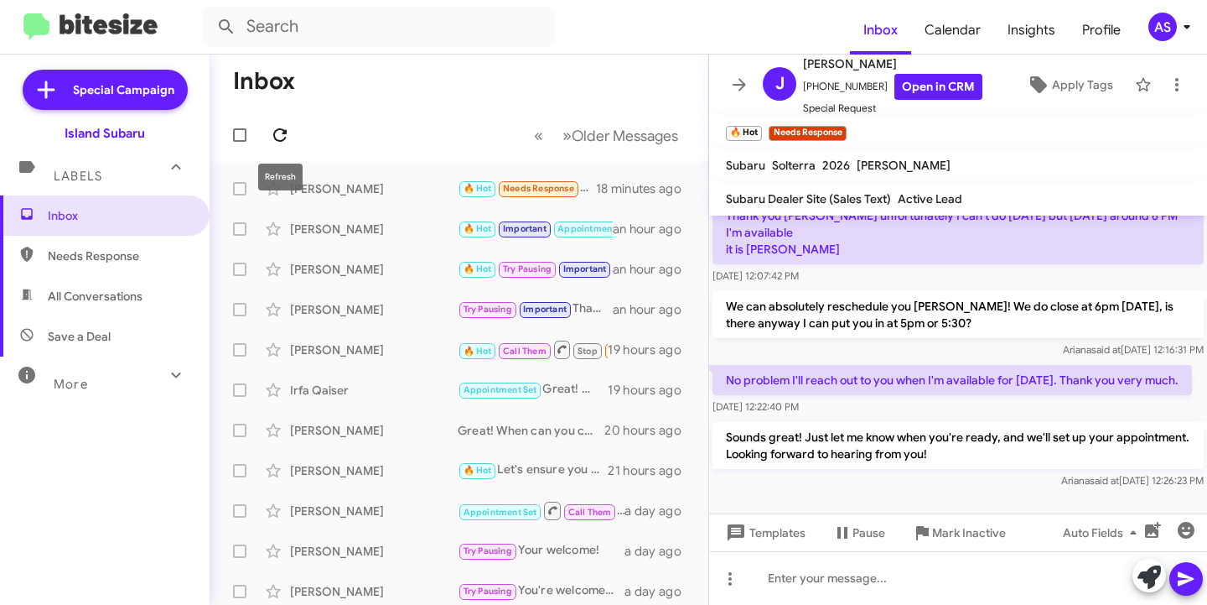
click at [278, 134] on icon at bounding box center [280, 135] width 20 height 20
click at [281, 133] on icon at bounding box center [280, 135] width 20 height 20
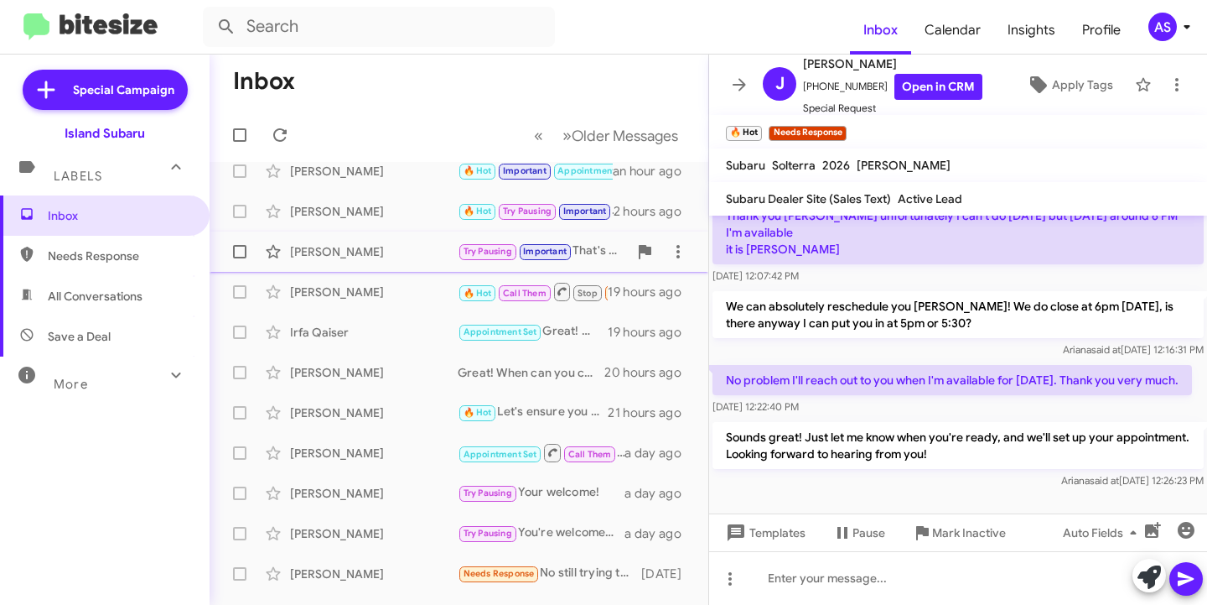
scroll to position [0, 0]
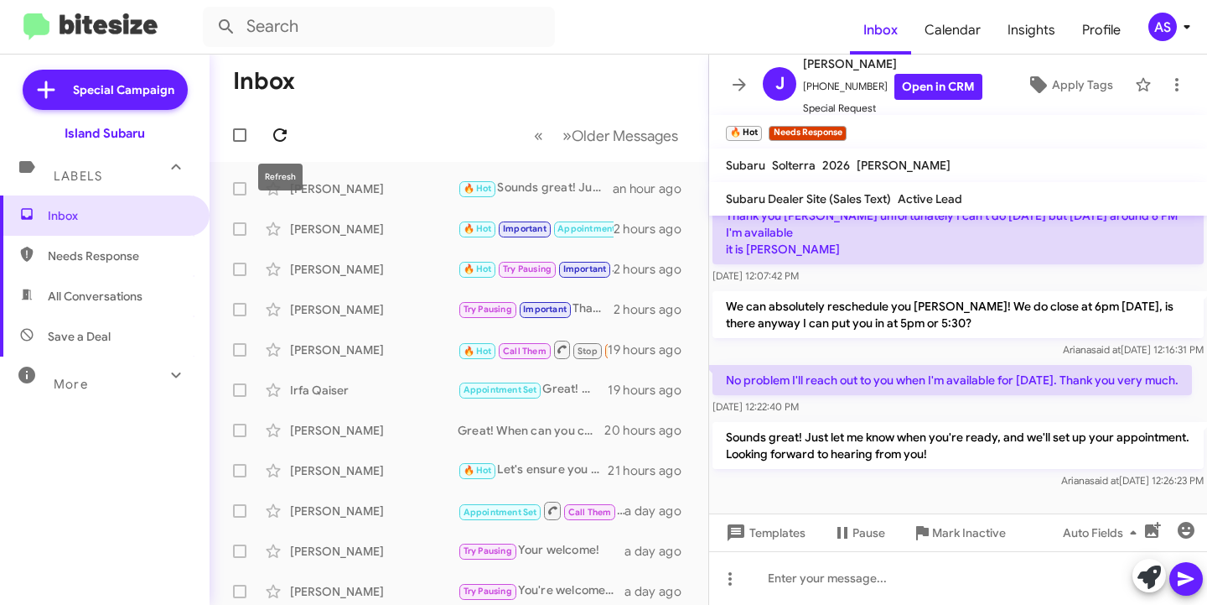
click at [283, 138] on icon at bounding box center [280, 135] width 20 height 20
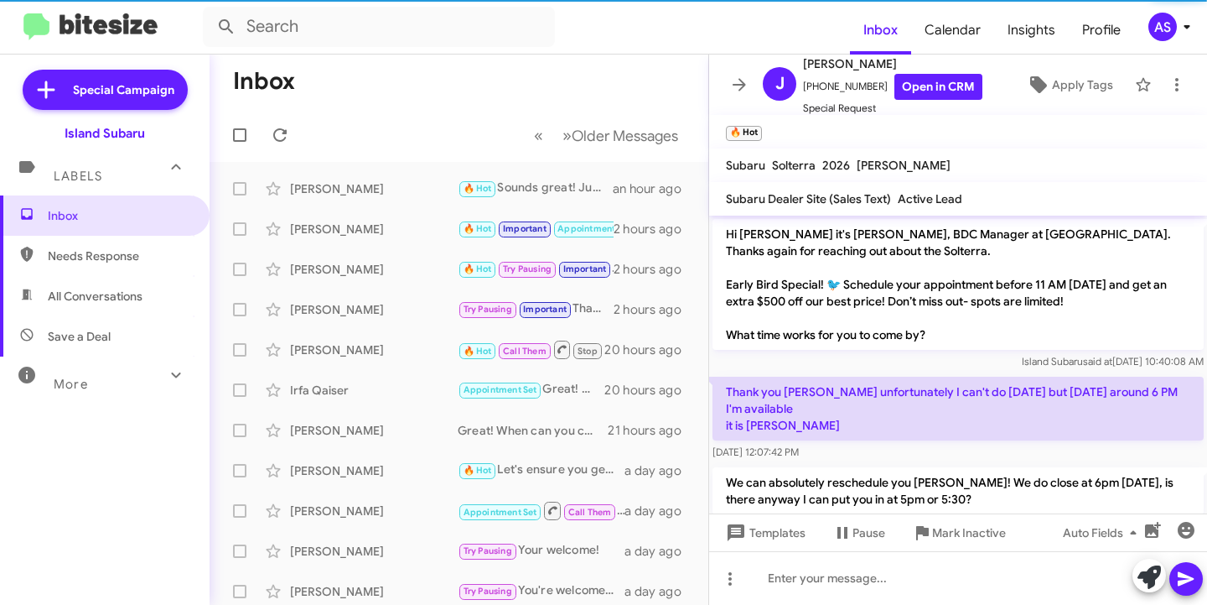
scroll to position [159, 0]
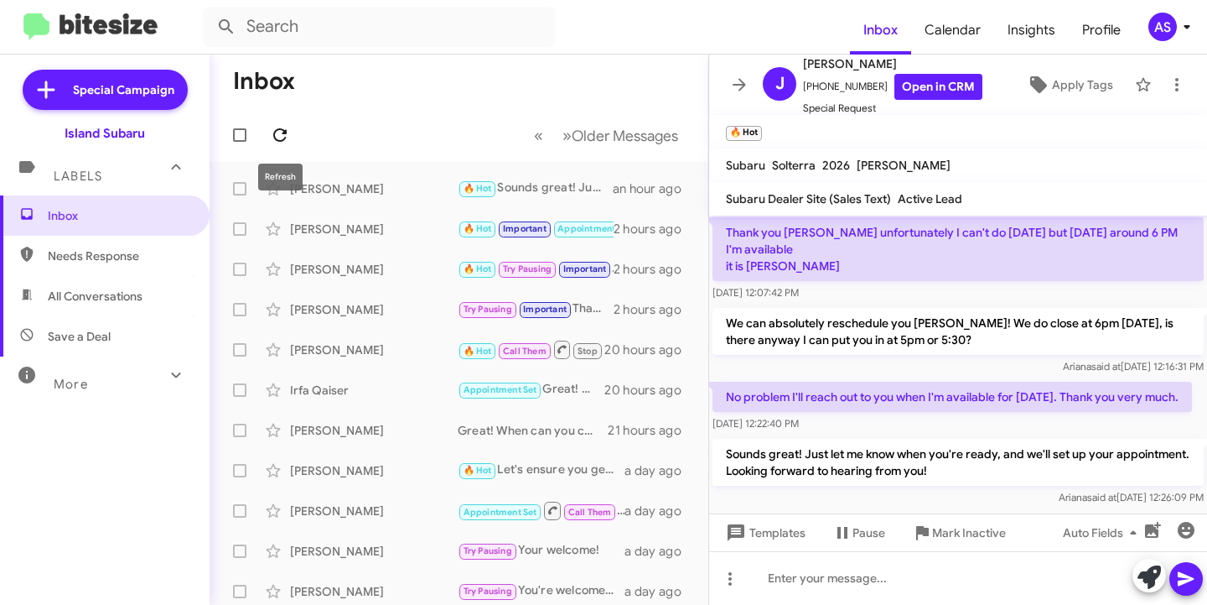
click at [287, 129] on icon at bounding box center [280, 135] width 20 height 20
click at [272, 123] on button at bounding box center [280, 135] width 34 height 34
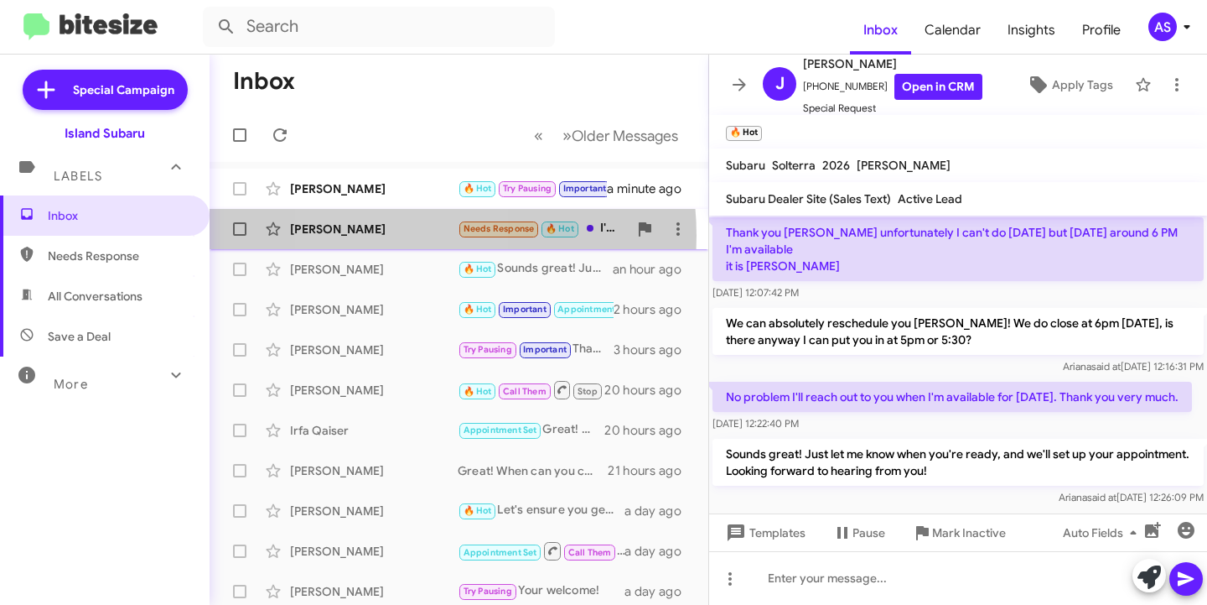
click at [389, 236] on div "Ibrahim Moftah" at bounding box center [374, 229] width 168 height 17
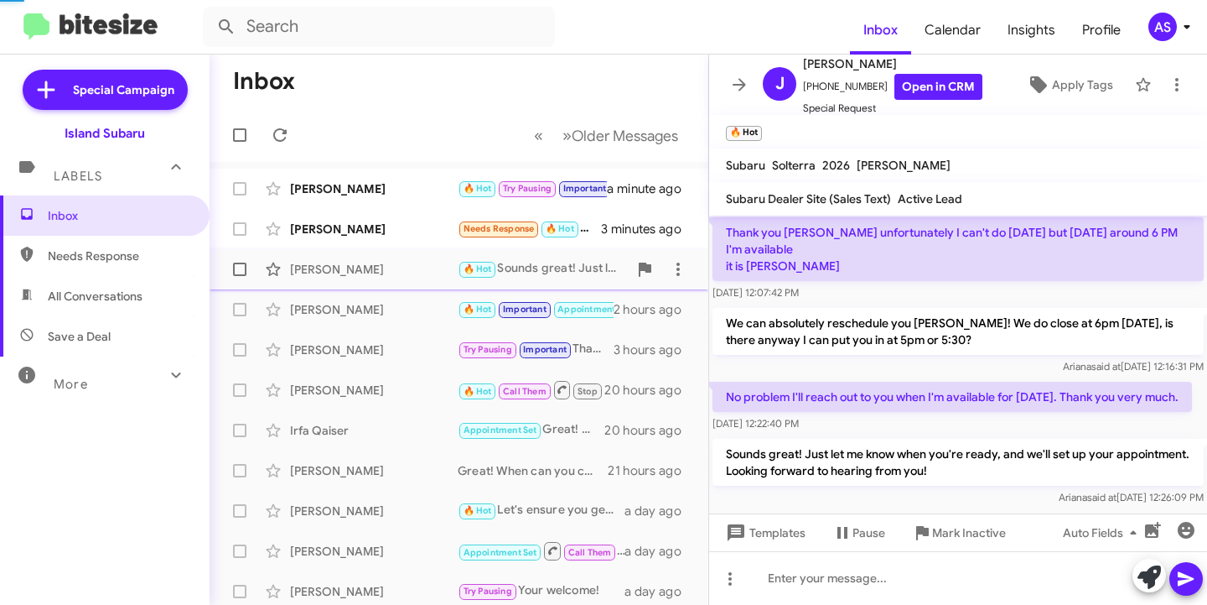
scroll to position [9, 0]
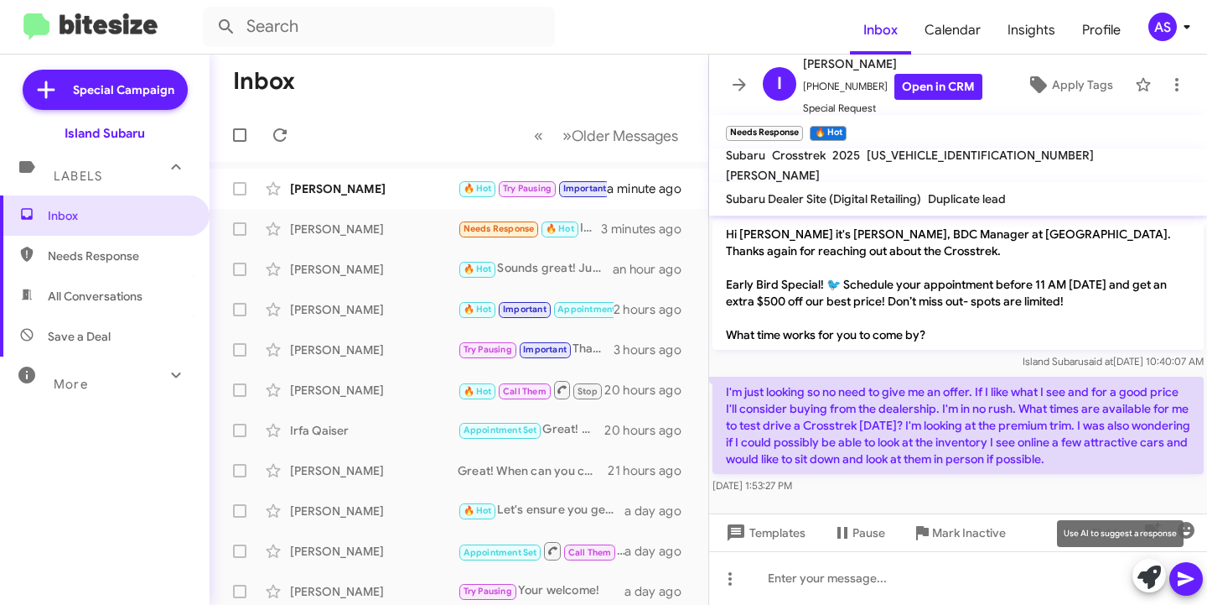
click at [1149, 563] on span at bounding box center [1149, 576] width 23 height 37
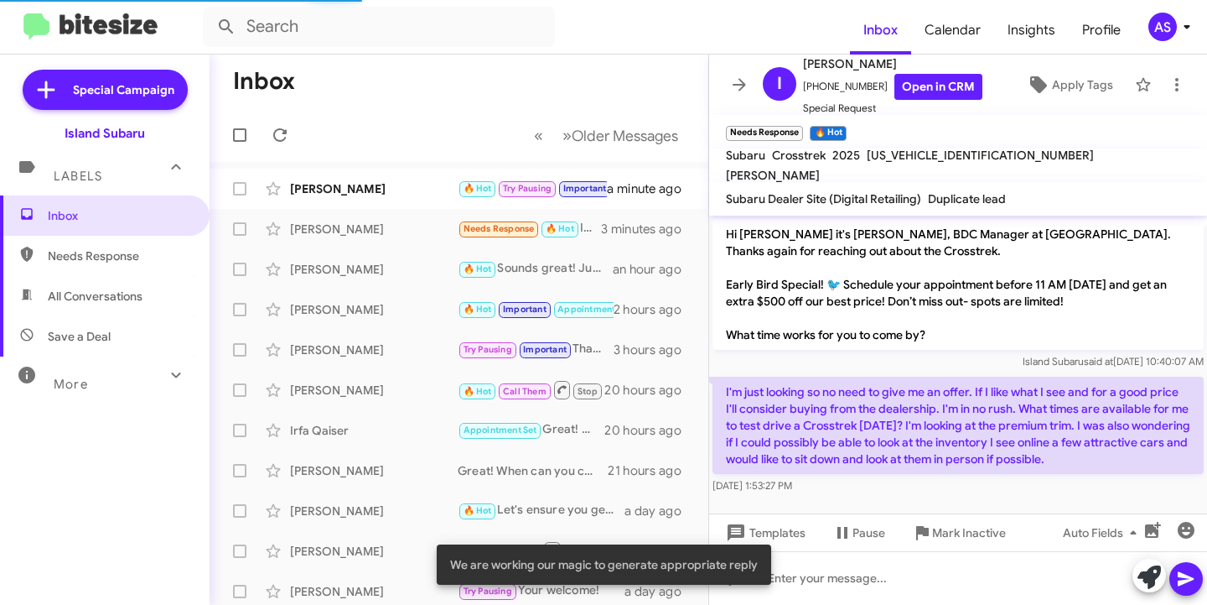
scroll to position [159, 0]
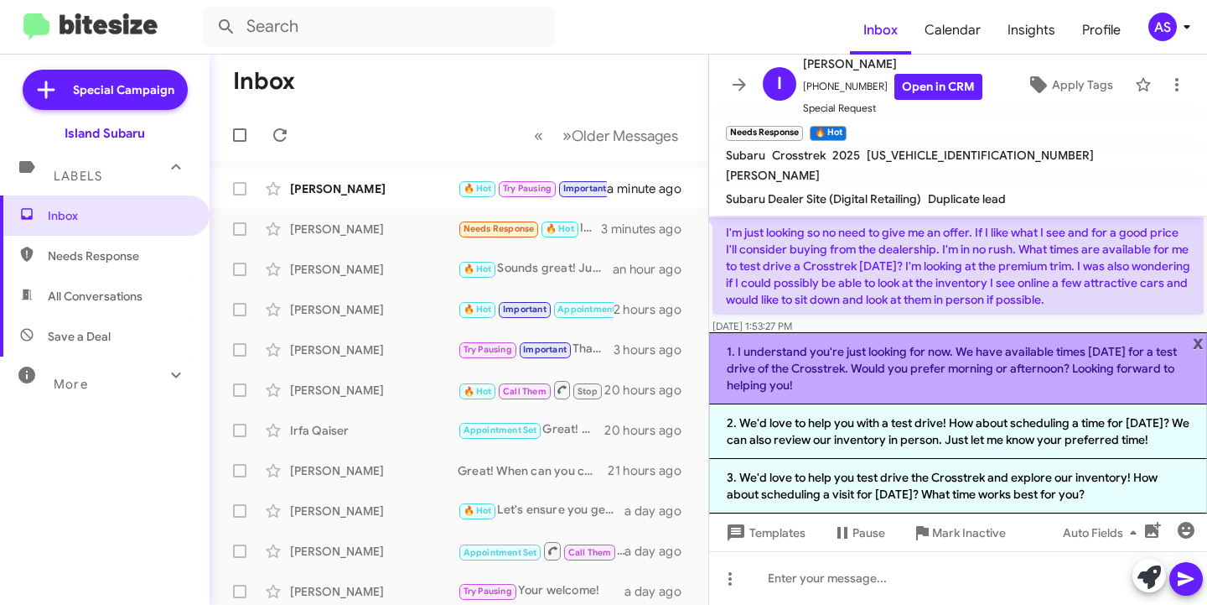
click at [1023, 377] on li "1. I understand you're just looking for now. We have available times tomorrow f…" at bounding box center [958, 368] width 498 height 72
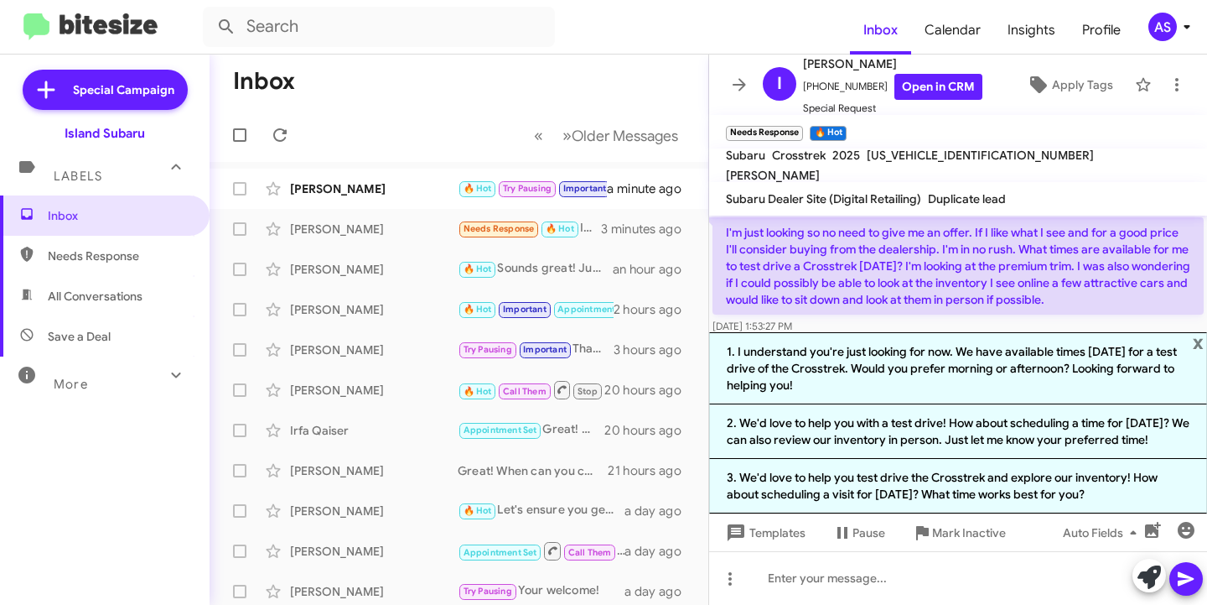
scroll to position [43, 0]
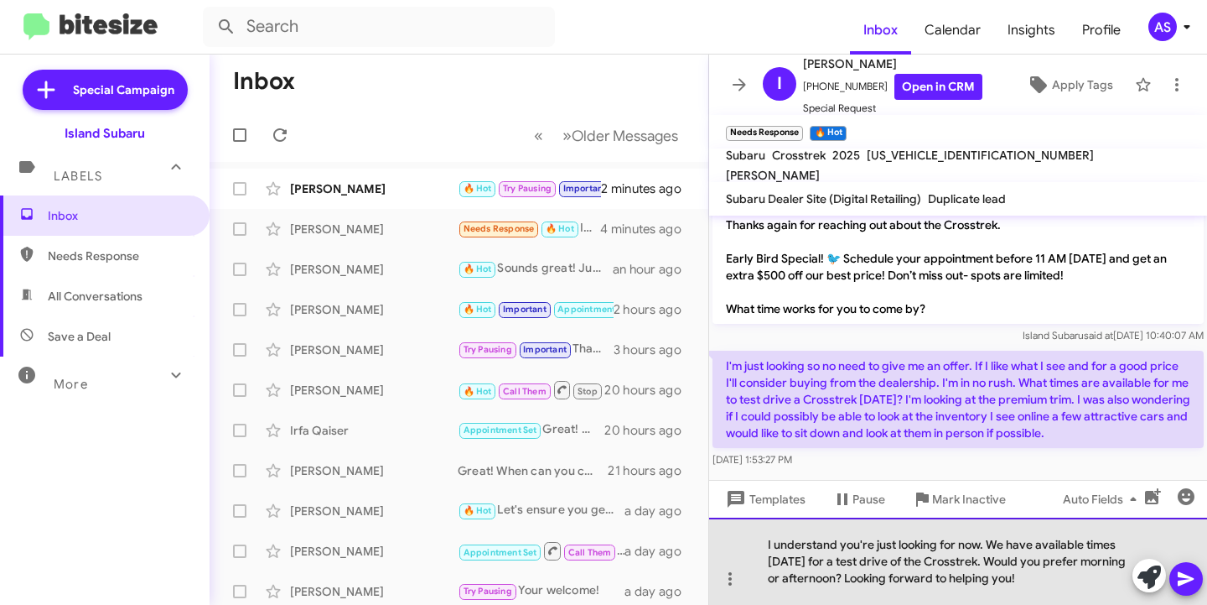
click at [1095, 580] on div "I understand you're just looking for now. We have available times tomorrow for …" at bounding box center [958, 560] width 498 height 87
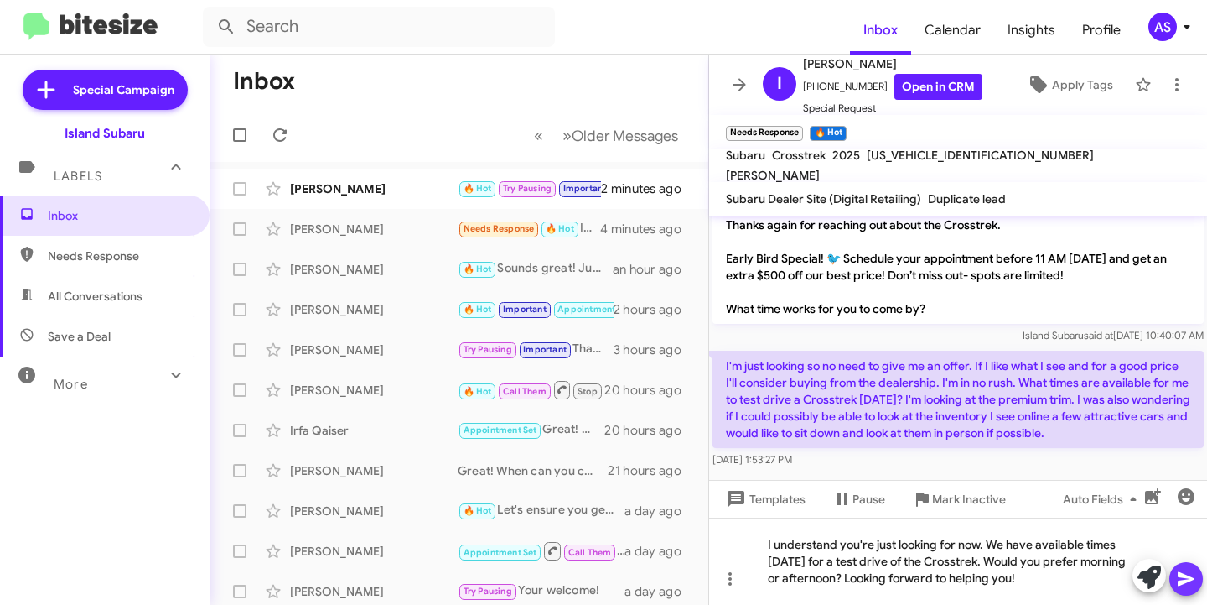
click at [1185, 583] on icon at bounding box center [1186, 579] width 16 height 14
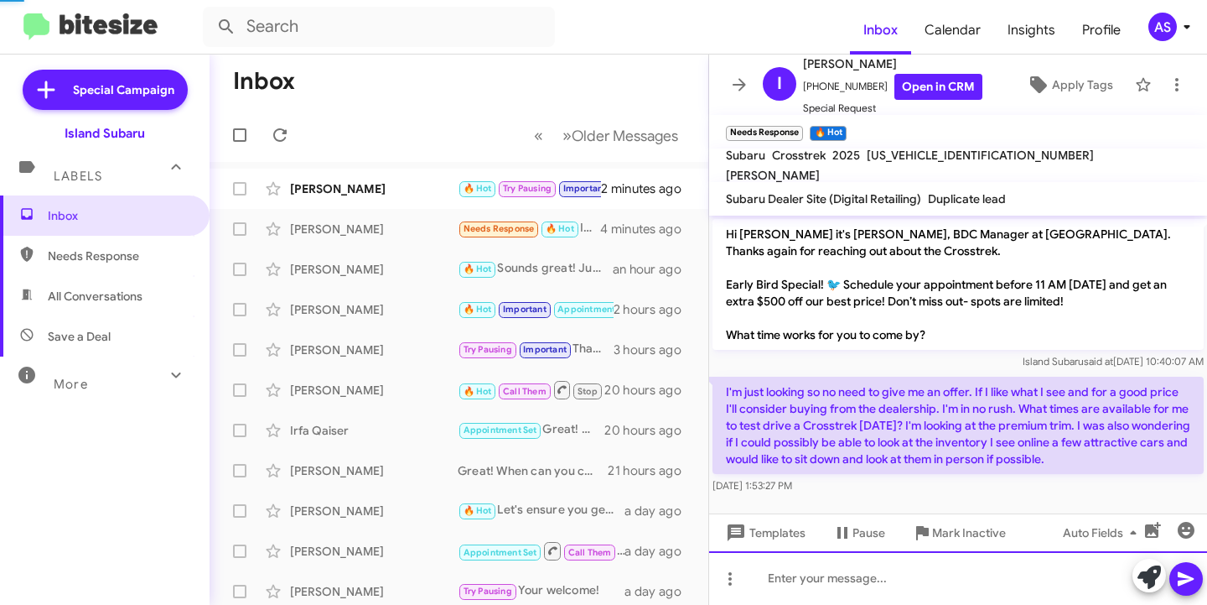
scroll to position [104, 0]
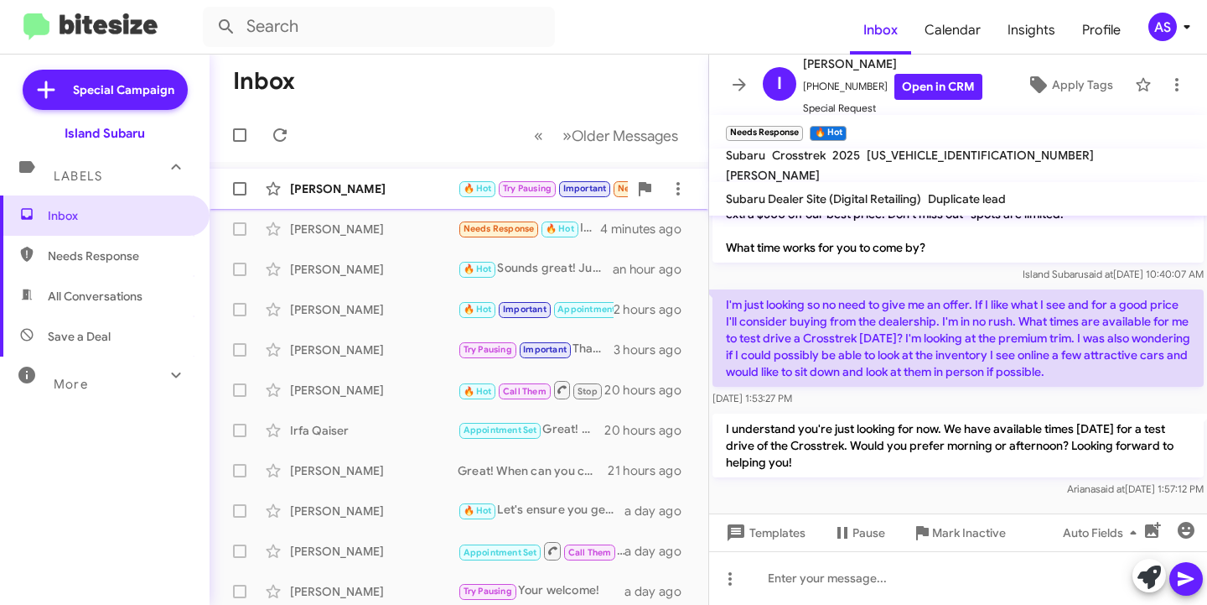
click at [393, 177] on div "Bhupendra Modi 🔥 Hot Try Pausing Important Needs Response I will be taking my b…" at bounding box center [459, 189] width 472 height 34
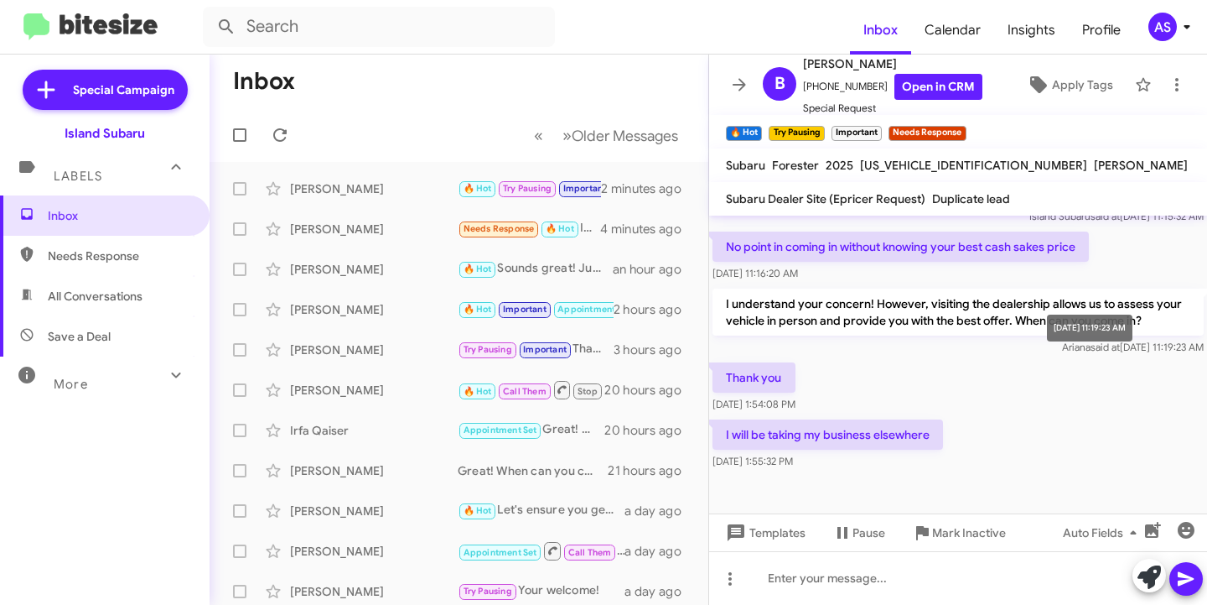
scroll to position [1084, 0]
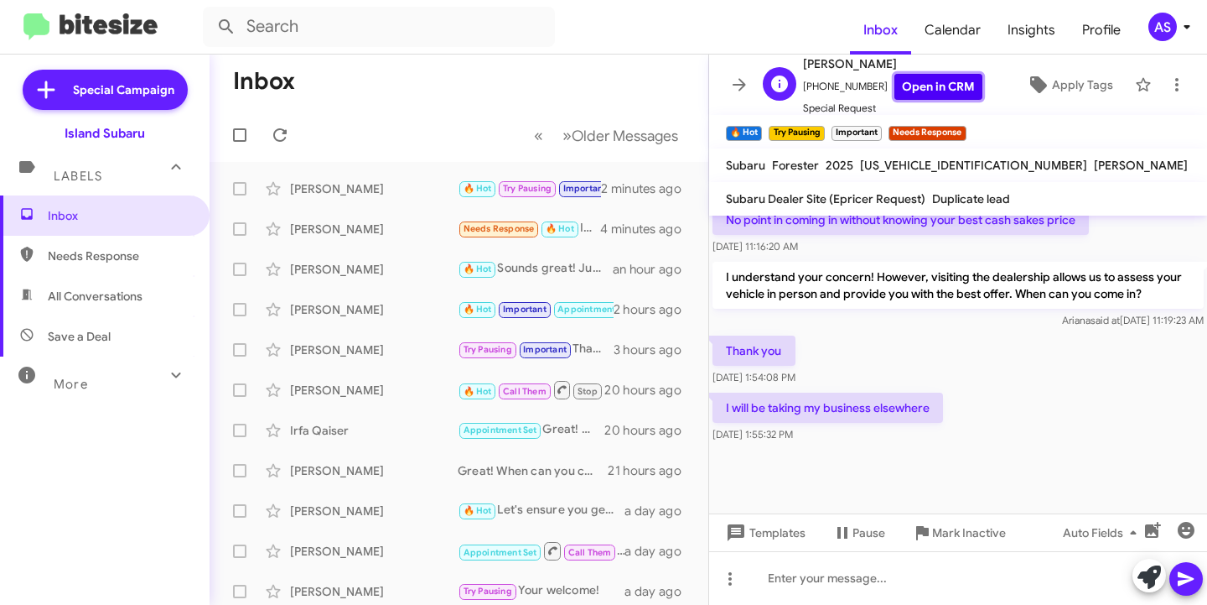
click at [920, 87] on link "Open in CRM" at bounding box center [939, 87] width 88 height 26
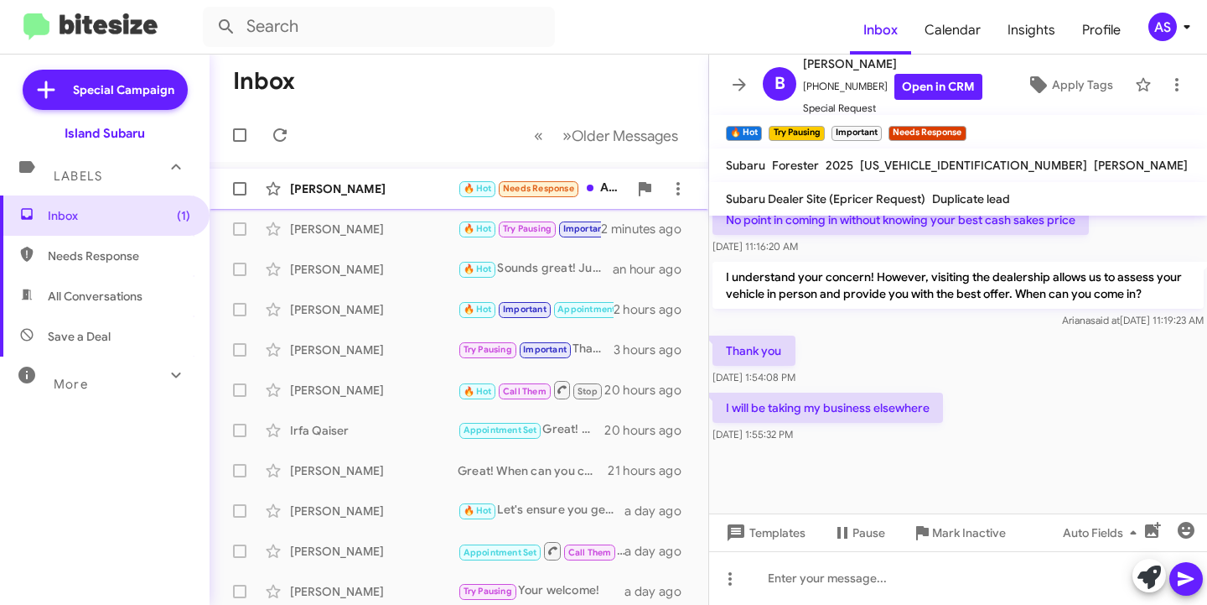
click at [361, 189] on div "[PERSON_NAME]" at bounding box center [374, 188] width 168 height 17
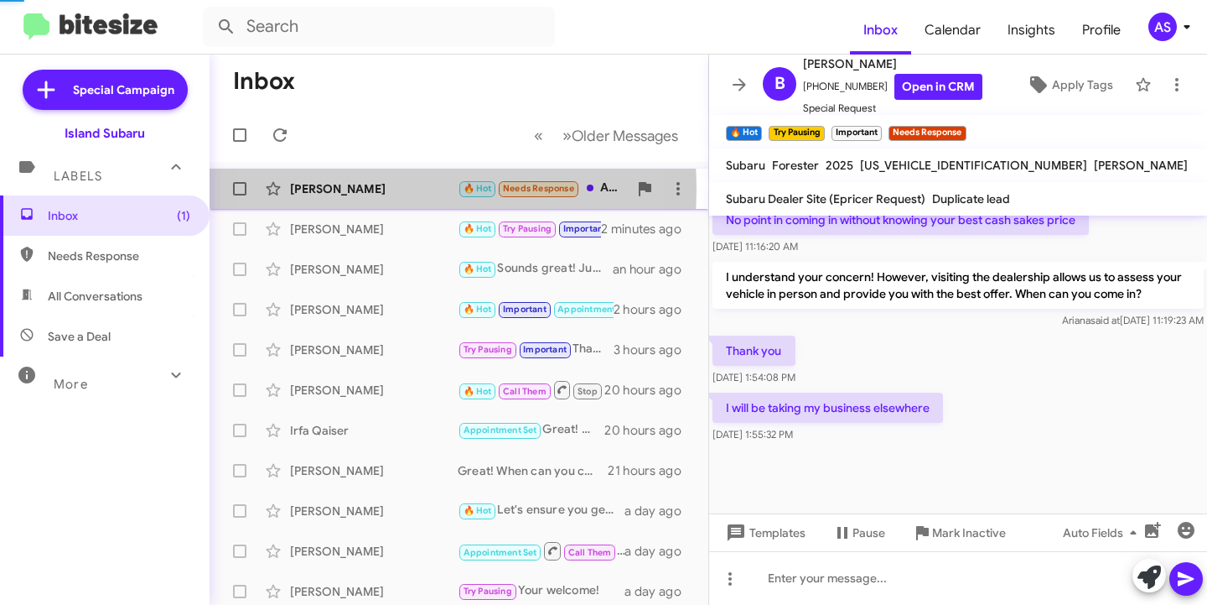
scroll to position [165, 0]
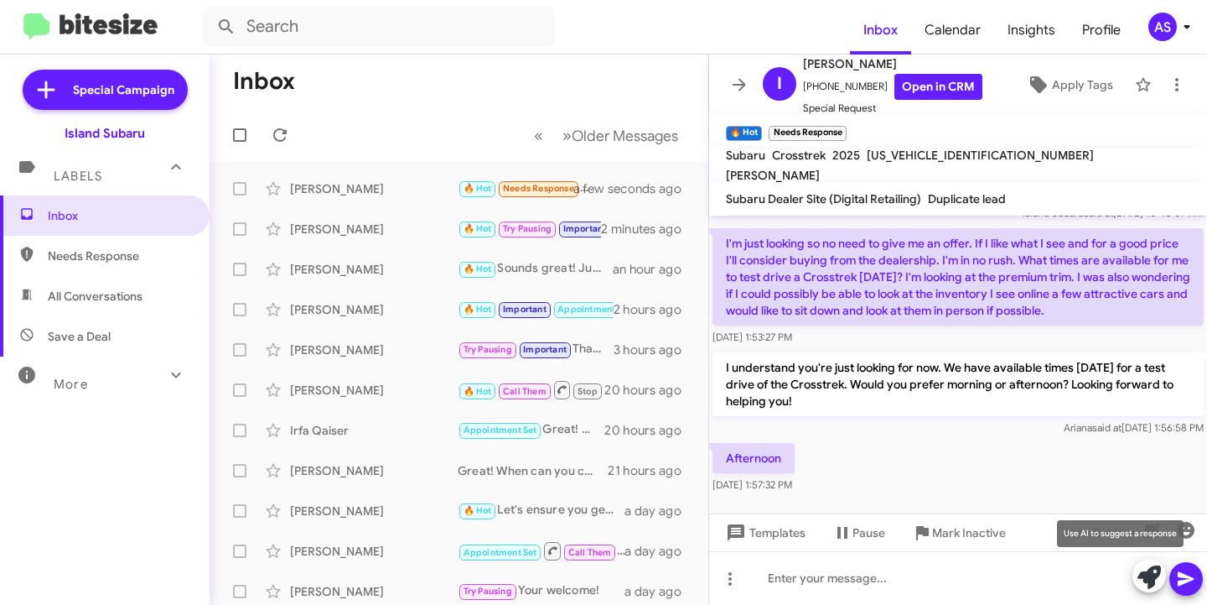
click at [1148, 576] on icon at bounding box center [1149, 576] width 23 height 23
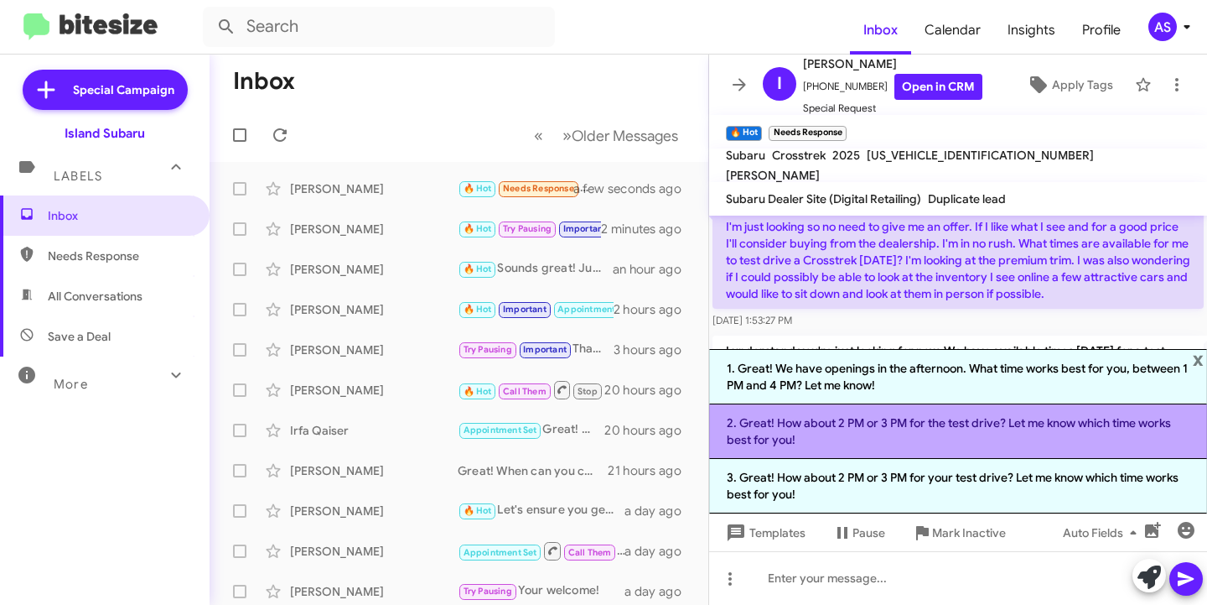
click at [984, 445] on li "2. Great! How about 2 PM or 3 PM for the test drive? Let me know which time wor…" at bounding box center [958, 431] width 498 height 55
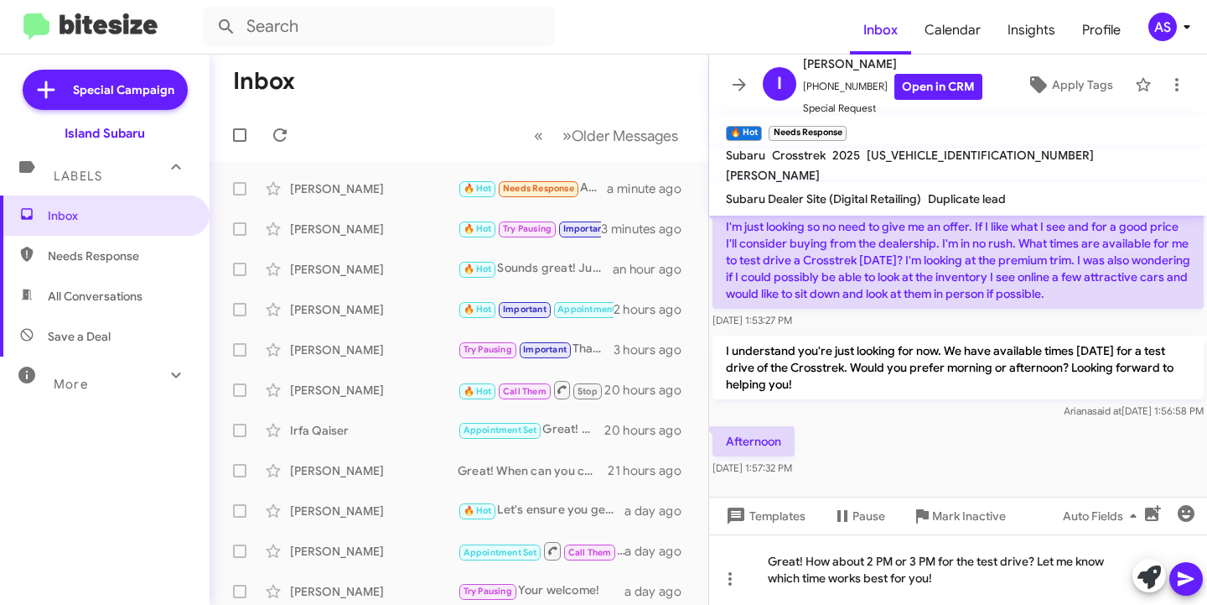
click at [1184, 577] on icon at bounding box center [1186, 579] width 16 height 14
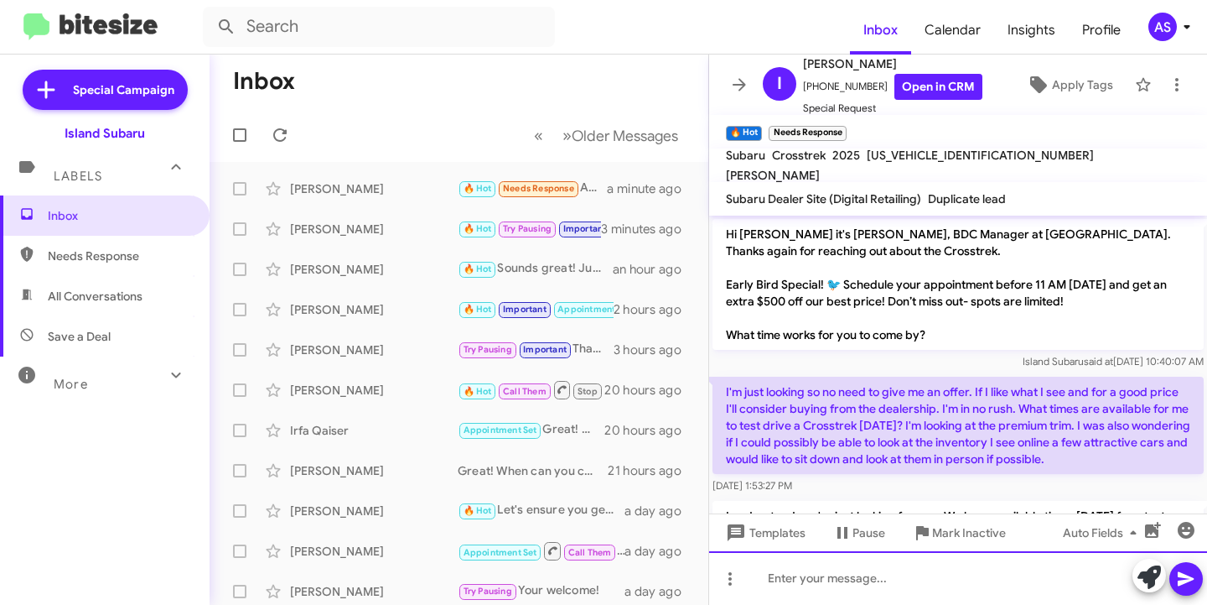
scroll to position [243, 0]
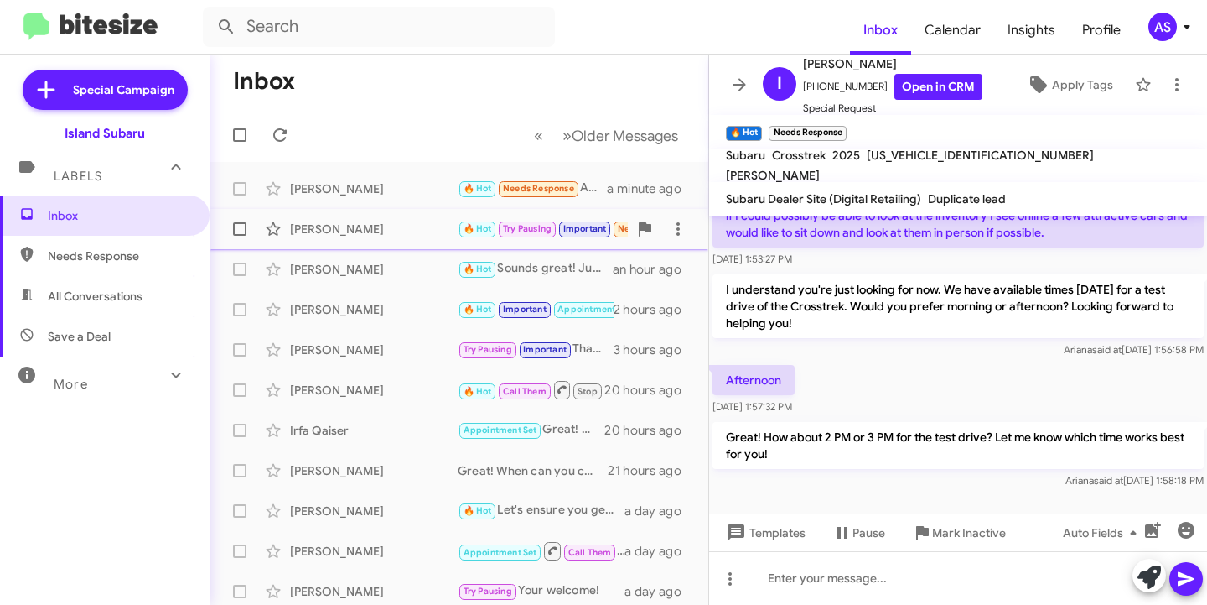
click at [373, 223] on div "[PERSON_NAME]" at bounding box center [374, 229] width 168 height 17
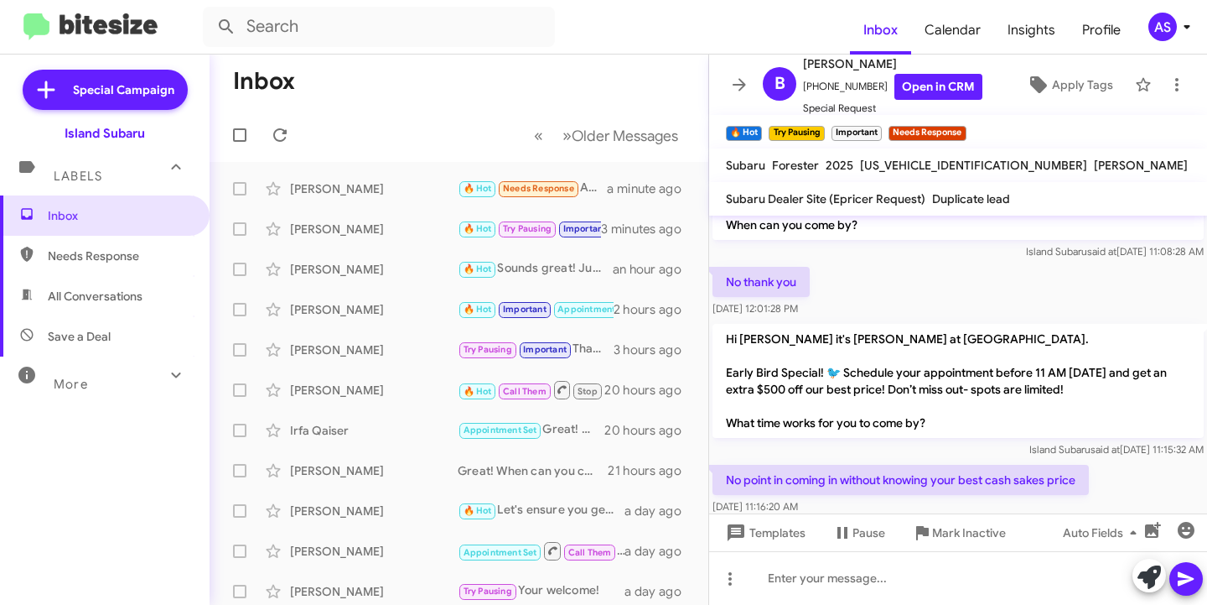
scroll to position [3006, 0]
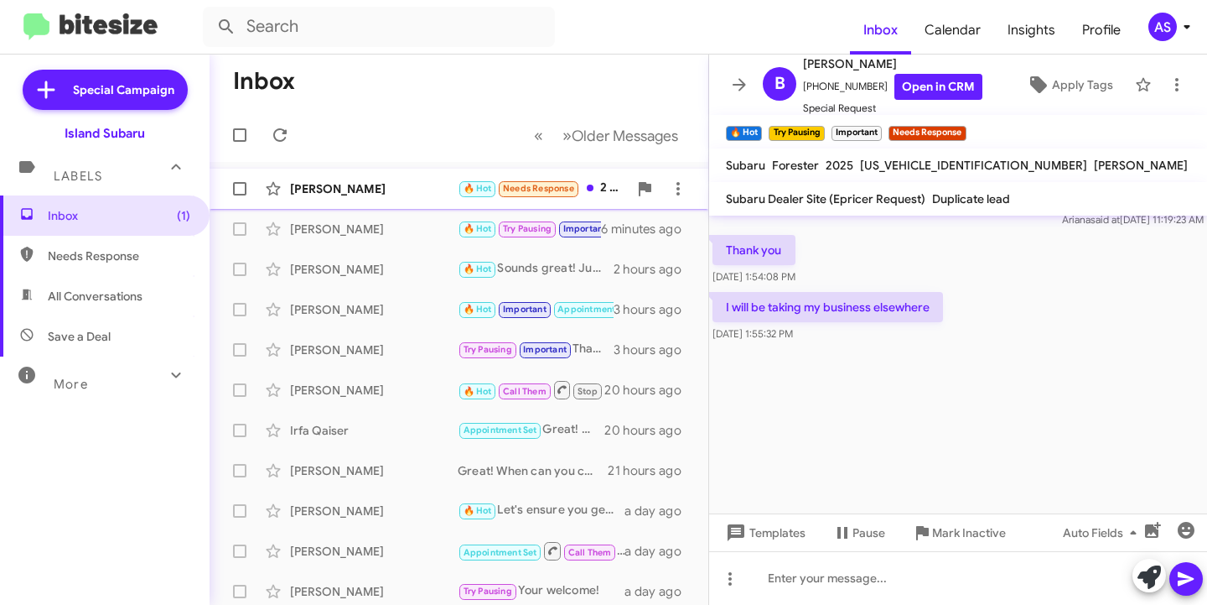
click at [323, 189] on div "[PERSON_NAME]" at bounding box center [374, 188] width 168 height 17
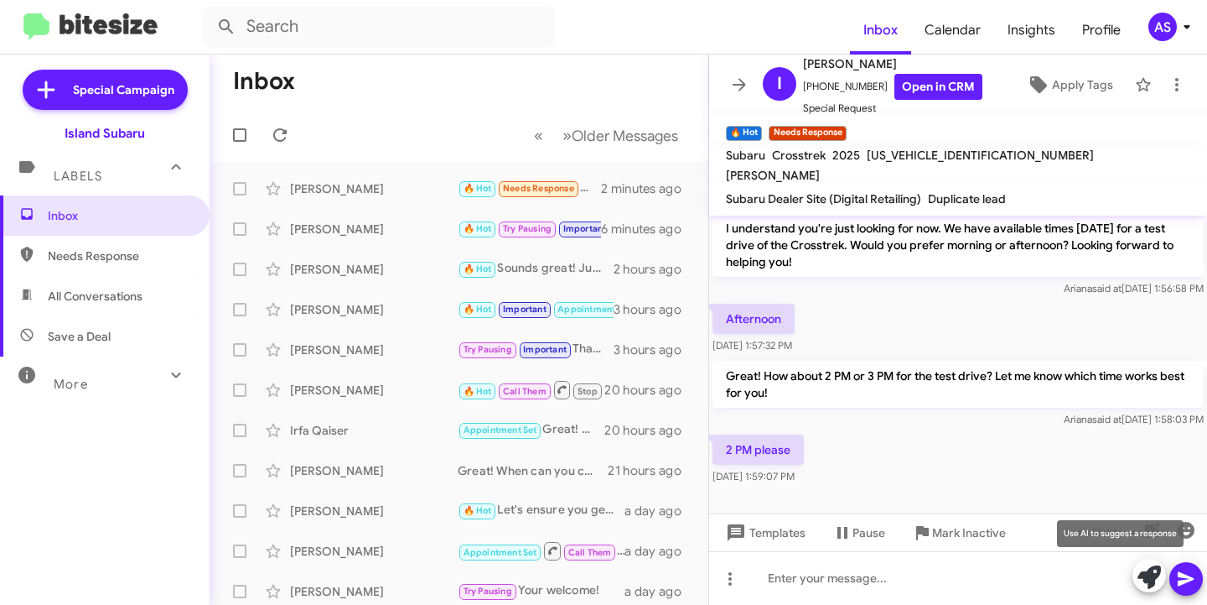
click at [1151, 563] on span at bounding box center [1149, 576] width 23 height 37
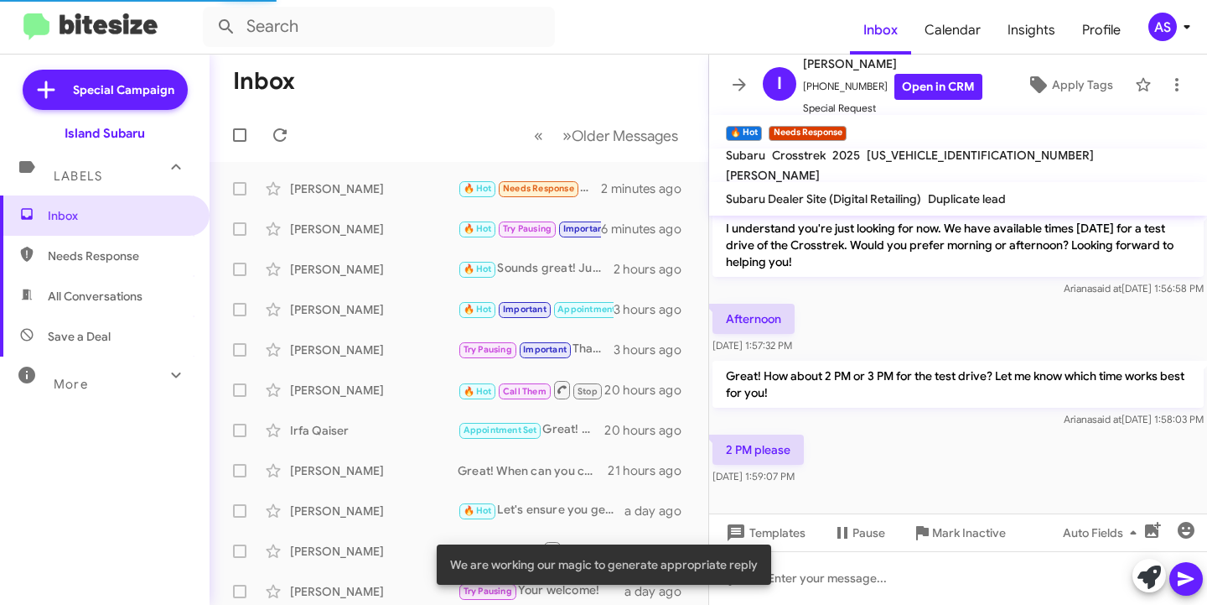
scroll to position [469, 0]
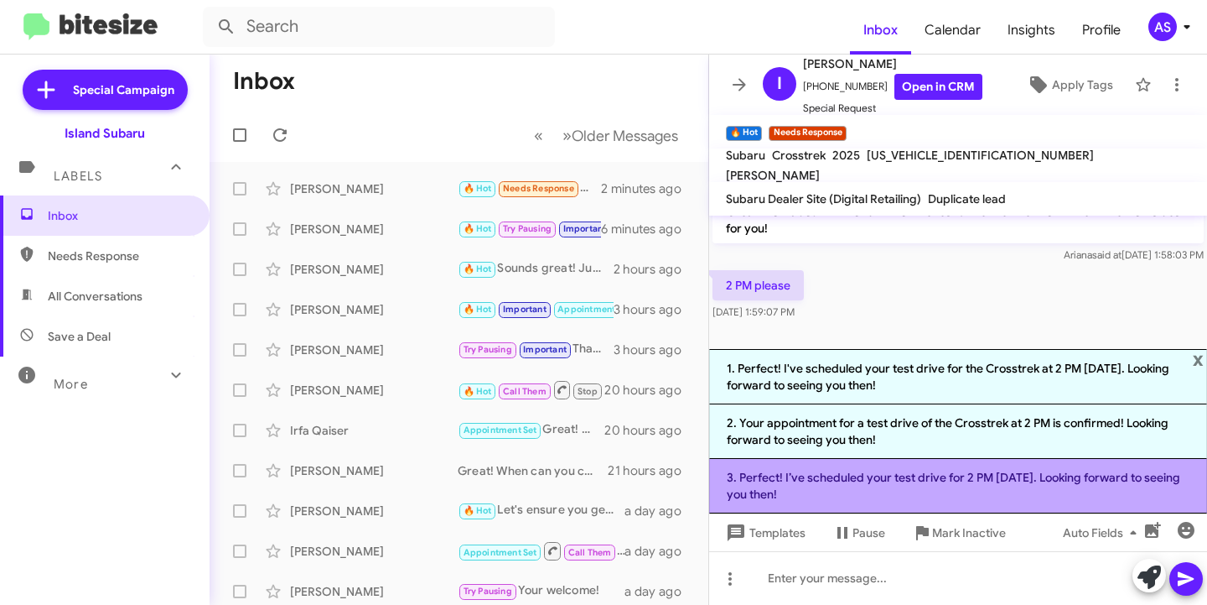
click at [892, 461] on li "3. Perfect! I’ve scheduled your test drive for 2 PM tomorrow. Looking forward t…" at bounding box center [958, 486] width 498 height 55
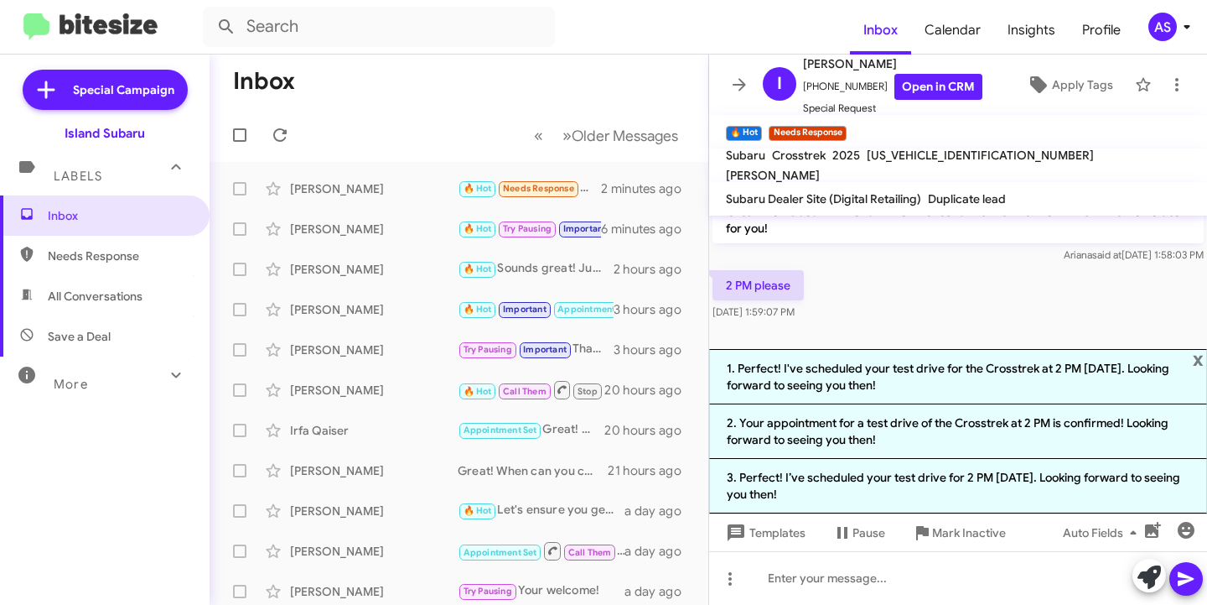
scroll to position [321, 0]
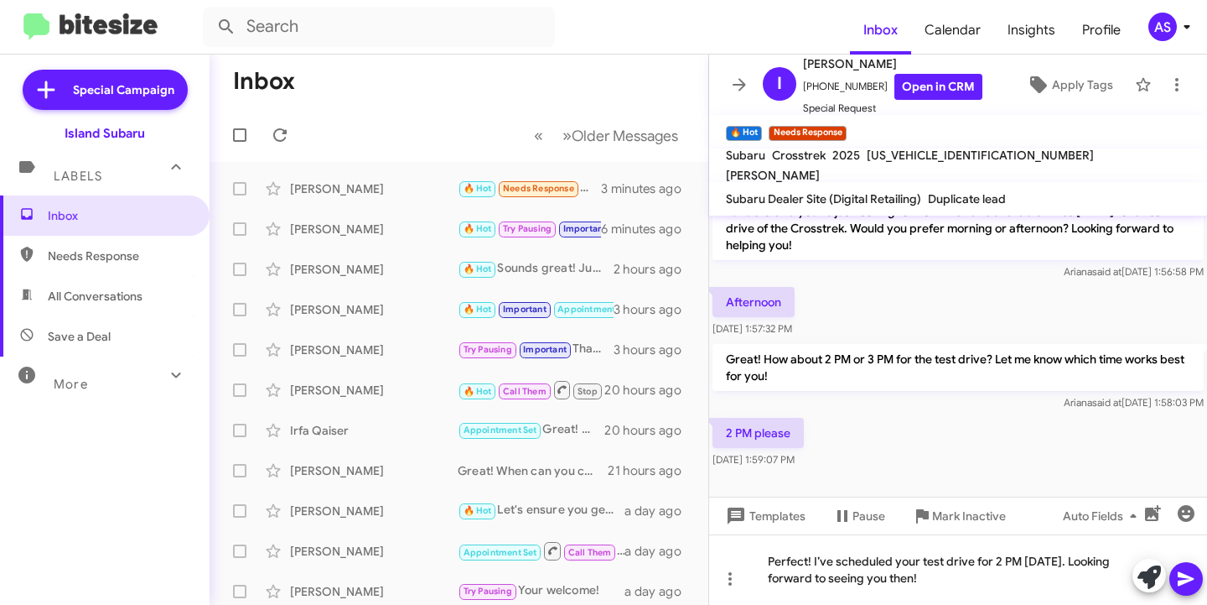
click at [1181, 569] on icon at bounding box center [1186, 579] width 20 height 20
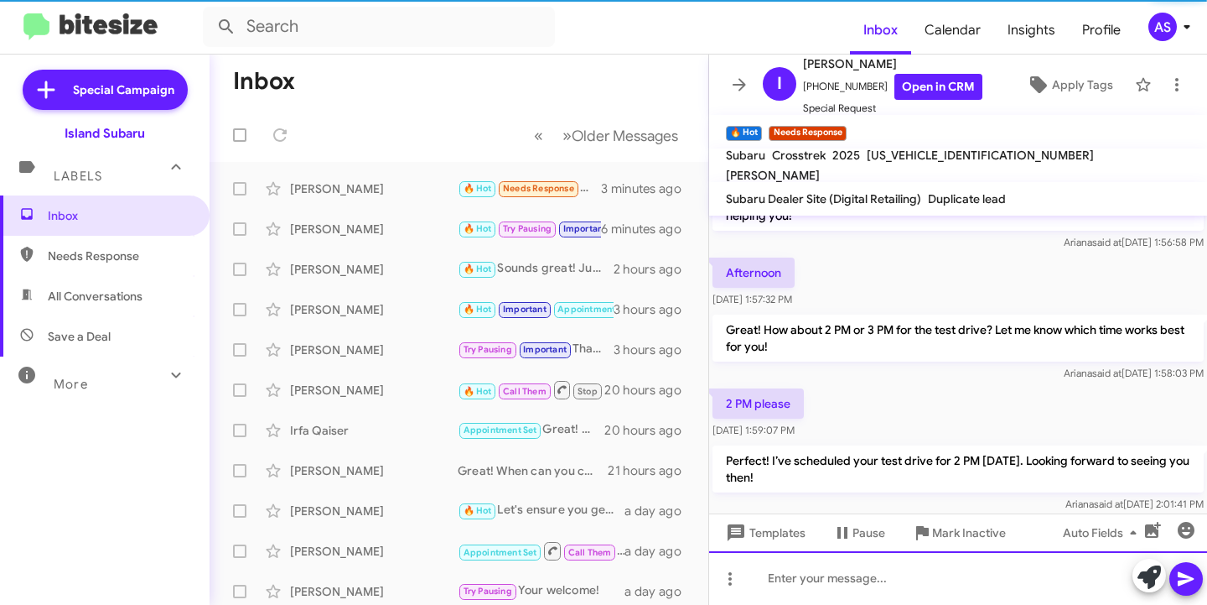
scroll to position [382, 0]
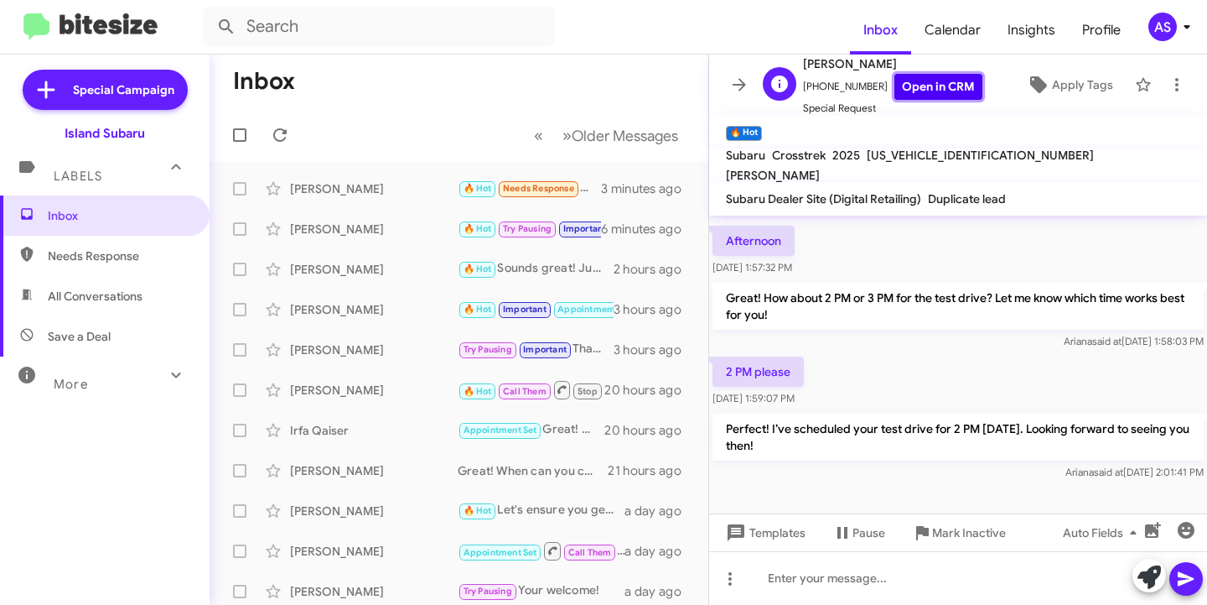
click at [929, 77] on link "Open in CRM" at bounding box center [939, 87] width 88 height 26
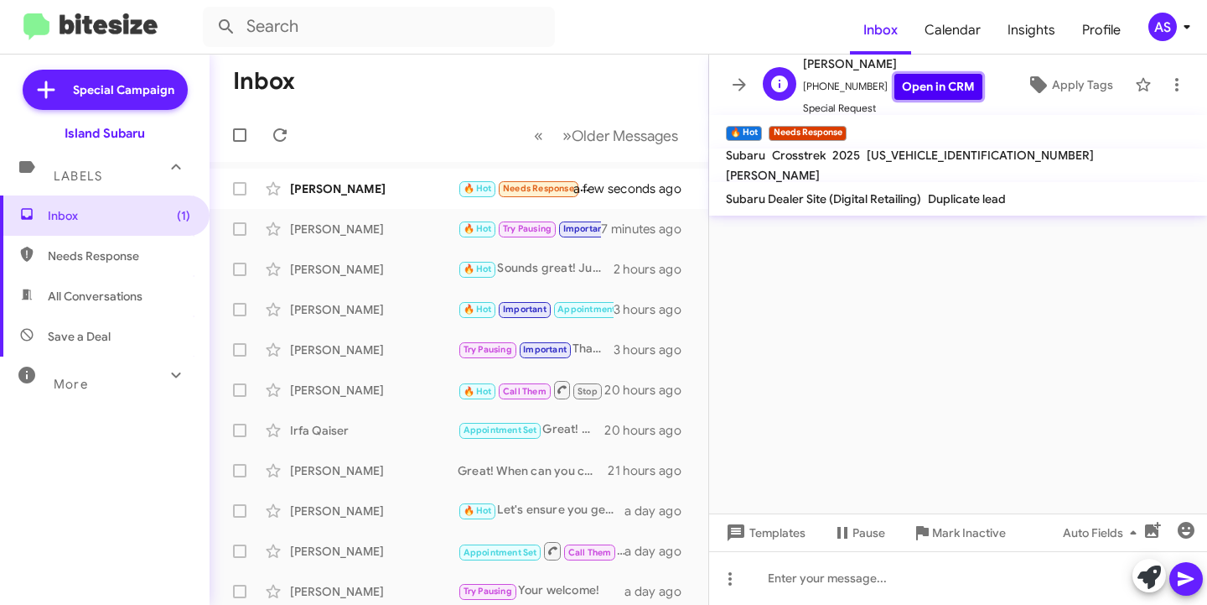
scroll to position [0, 0]
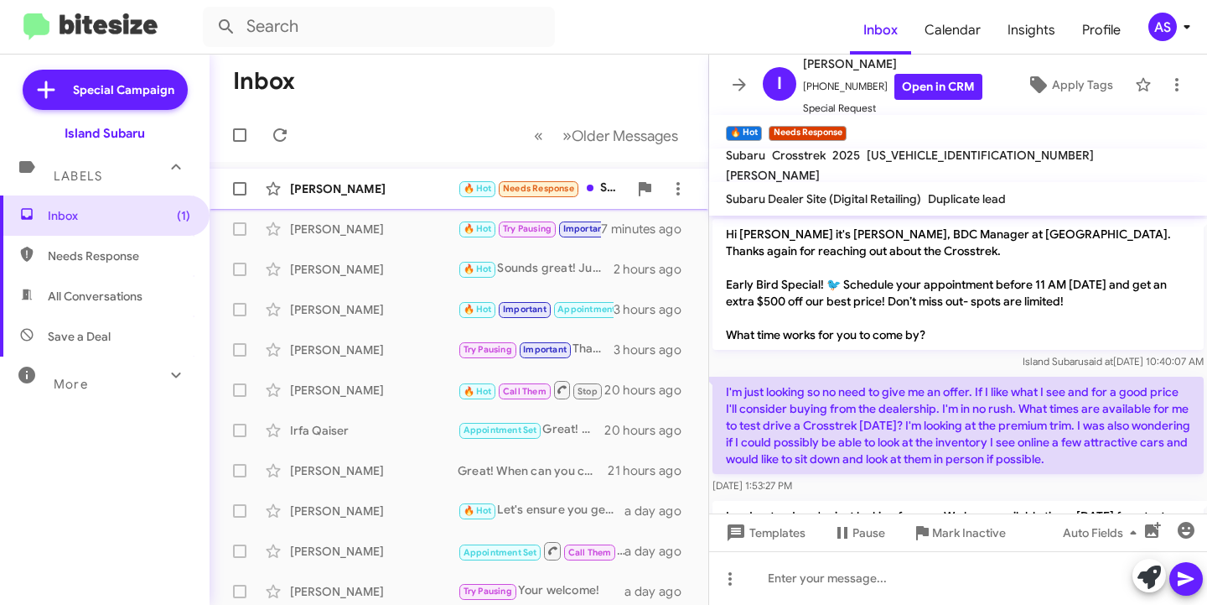
click at [374, 195] on div "[PERSON_NAME]" at bounding box center [374, 188] width 168 height 17
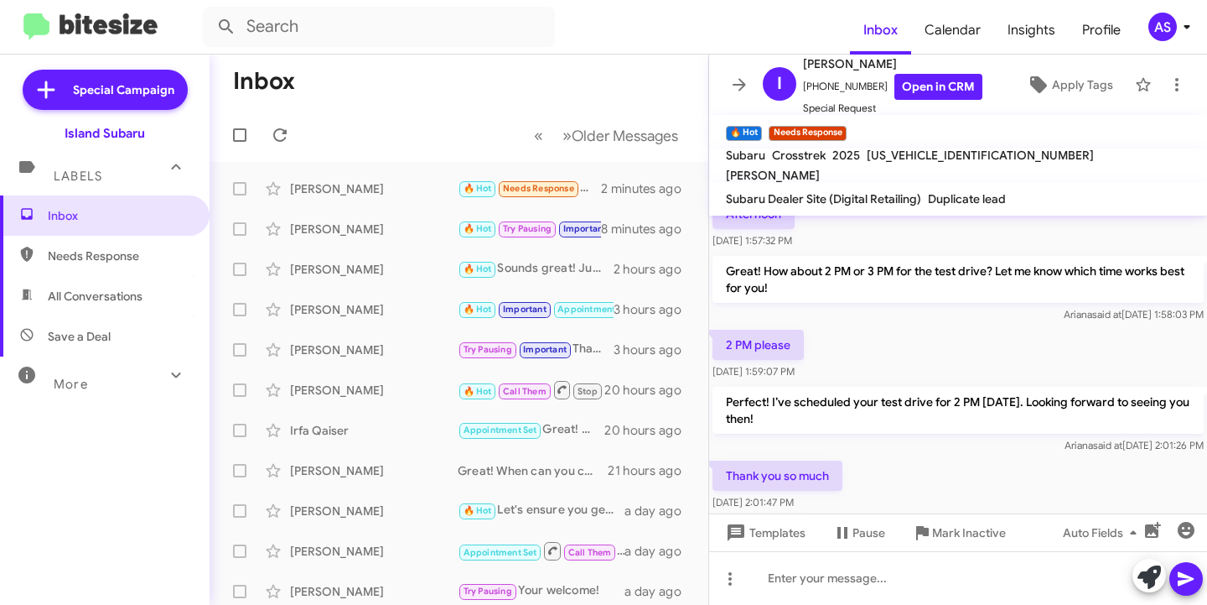
scroll to position [505, 0]
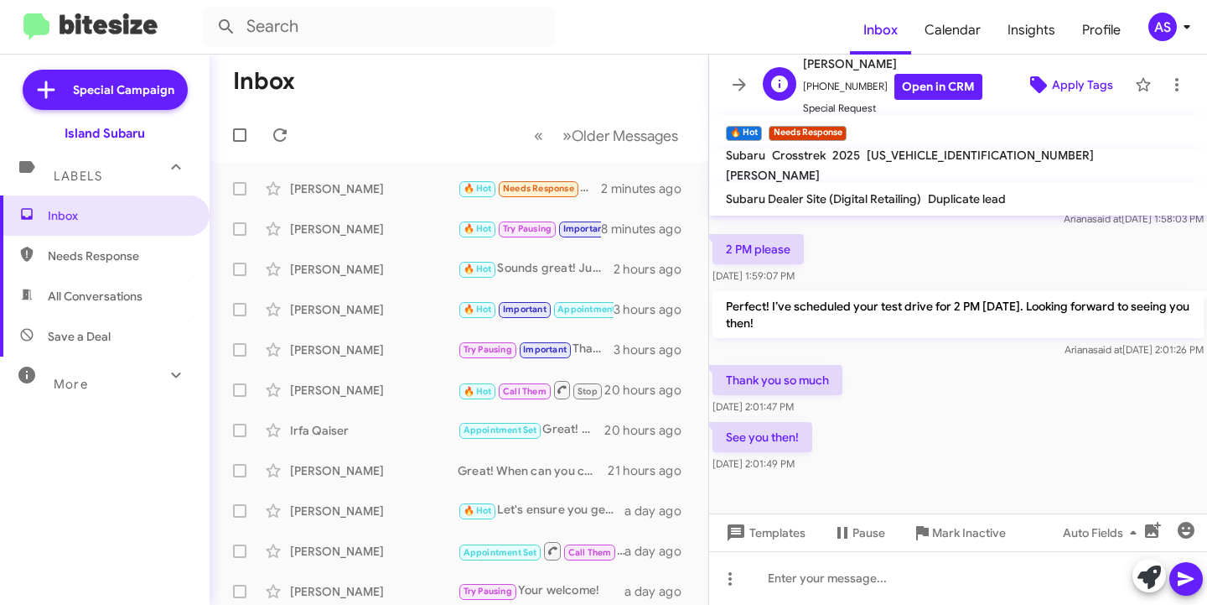
click at [1058, 88] on span "Apply Tags" at bounding box center [1082, 85] width 61 height 30
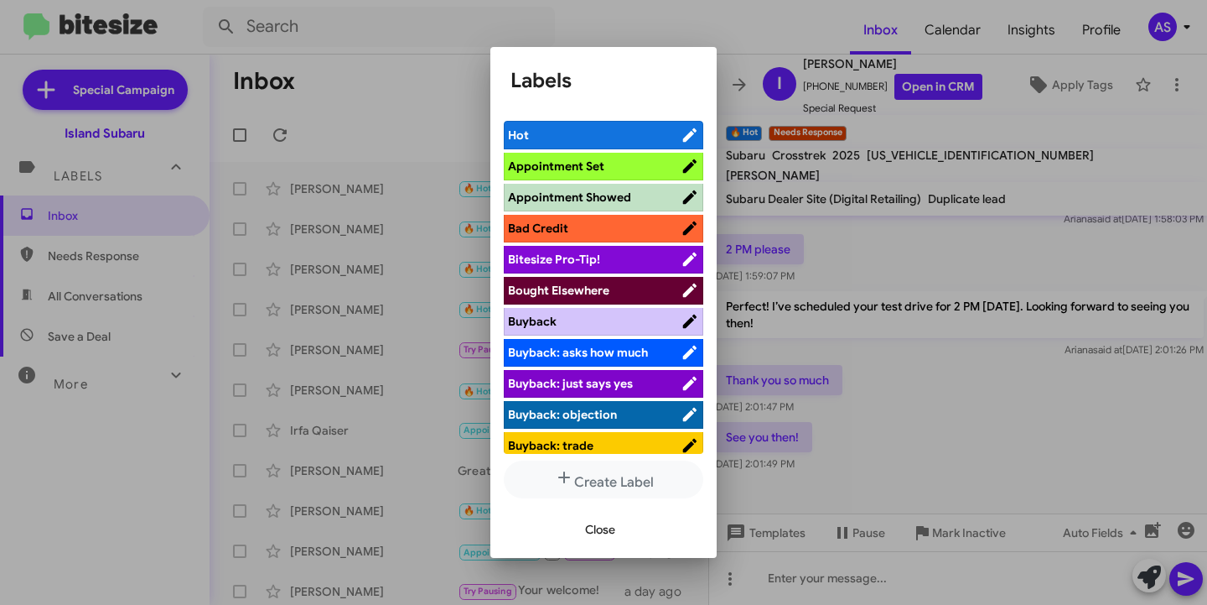
click at [579, 168] on span "Appointment Set" at bounding box center [556, 165] width 96 height 15
click at [600, 523] on span "Close" at bounding box center [600, 529] width 30 height 30
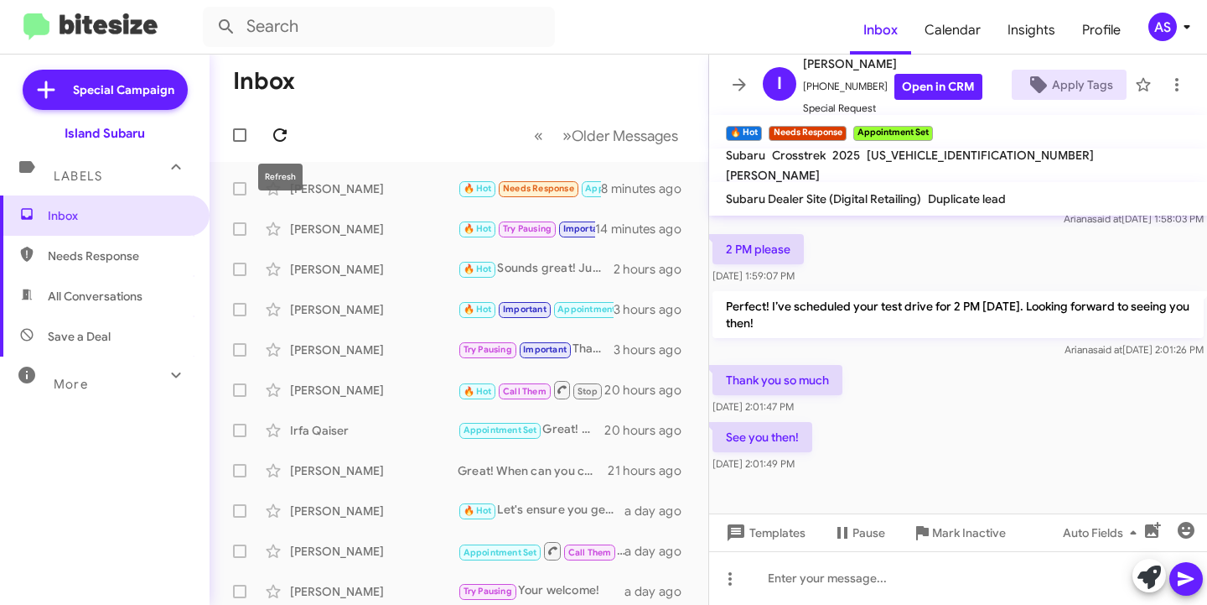
click at [275, 139] on icon at bounding box center [280, 135] width 20 height 20
click at [392, 245] on div "Bhupendra Modi 🔥 Hot Try Pausing Important Needs Response I will be taking my b…" at bounding box center [459, 229] width 472 height 34
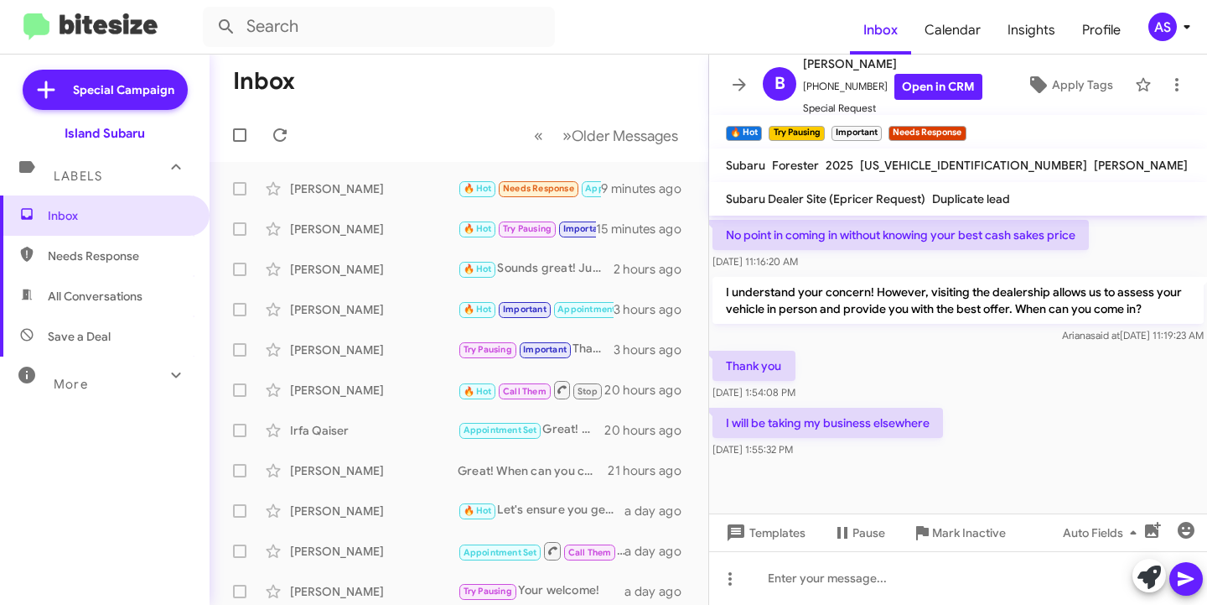
scroll to position [5403, 0]
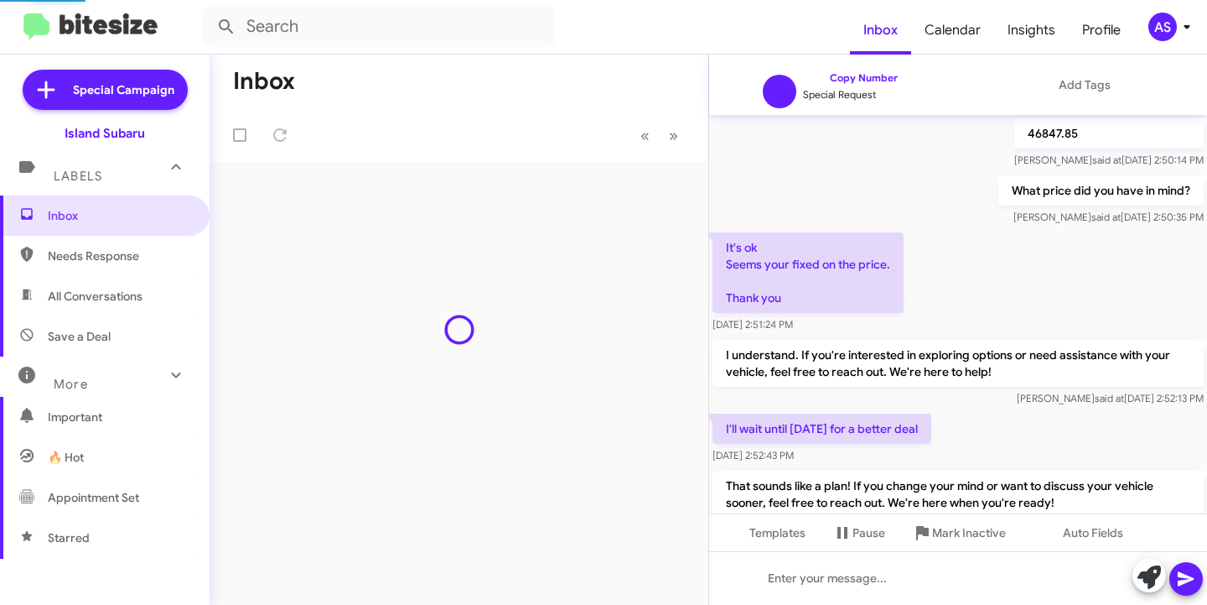
scroll to position [1346, 0]
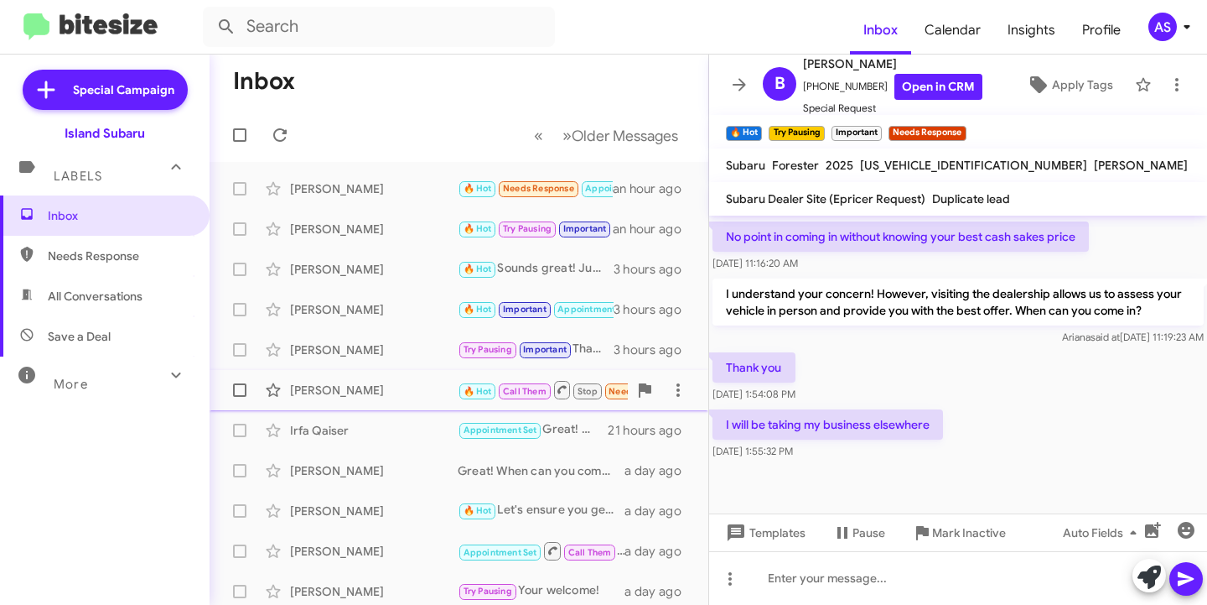
click at [338, 381] on div "Thomas Barberi 🔥 Hot Call Them Stop Needs Response Thanks Nicole 21 hours ago" at bounding box center [459, 390] width 472 height 34
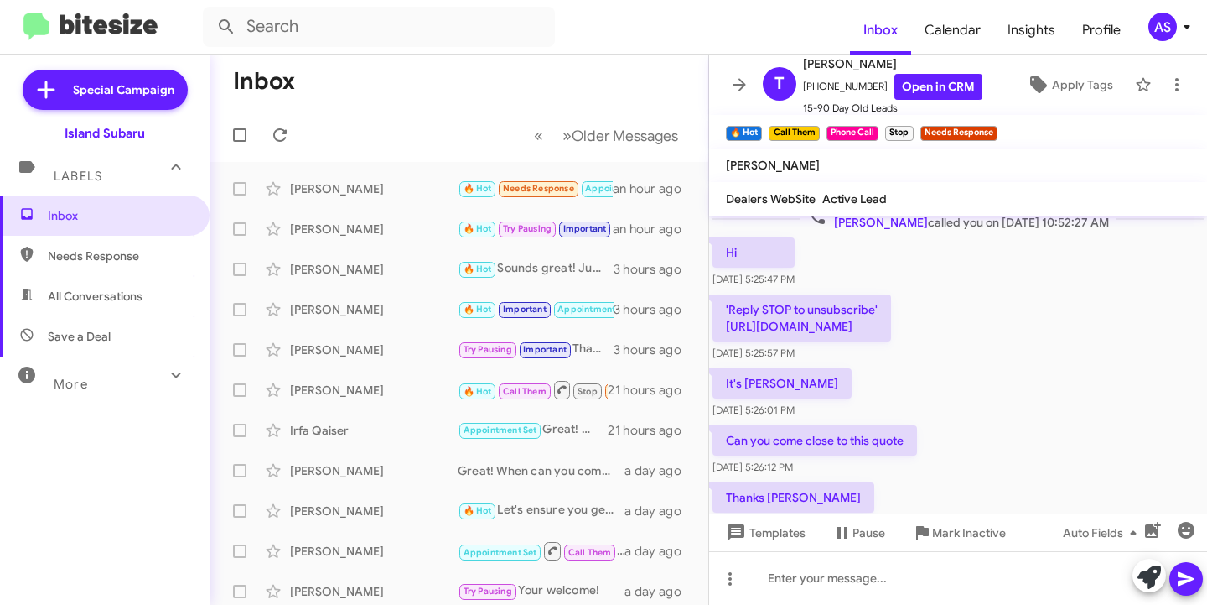
scroll to position [750, 0]
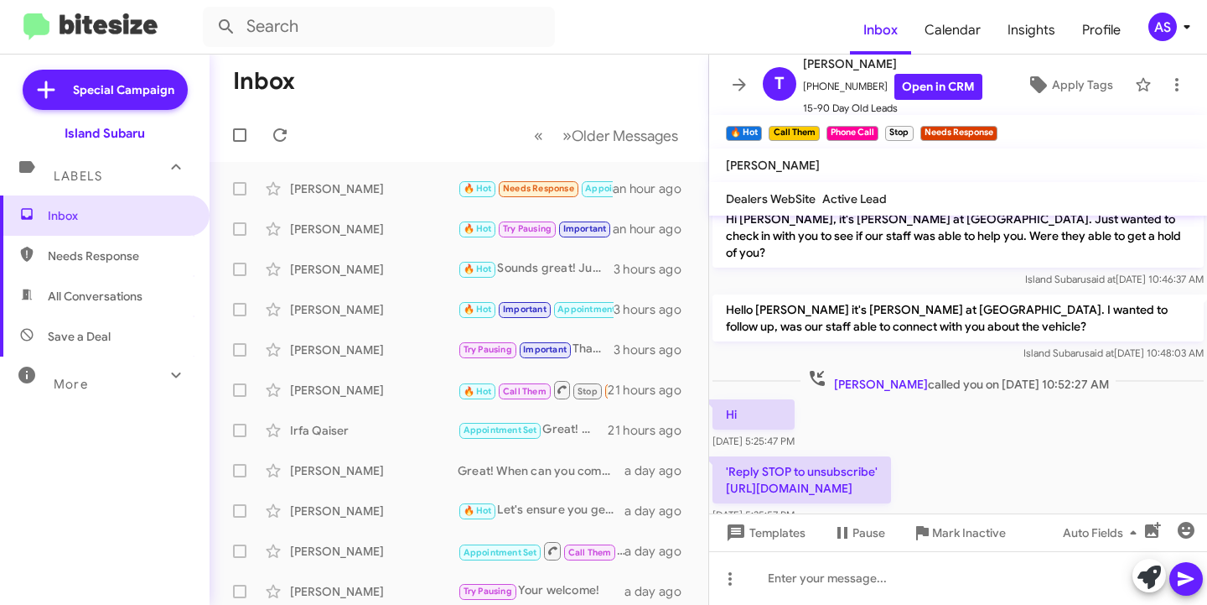
drag, startPoint x: 902, startPoint y: 473, endPoint x: 727, endPoint y: 475, distance: 175.3
click at [727, 475] on p "'Reply STOP to unsubscribe' https://arc.tkon.io/e52b19ed70ae" at bounding box center [802, 479] width 179 height 47
copy p "https://arc.tkon.io/e52b19ed70ae"
click at [766, 478] on p "'Reply STOP to unsubscribe' https://arc.tkon.io/e52b19ed70ae" at bounding box center [802, 479] width 179 height 47
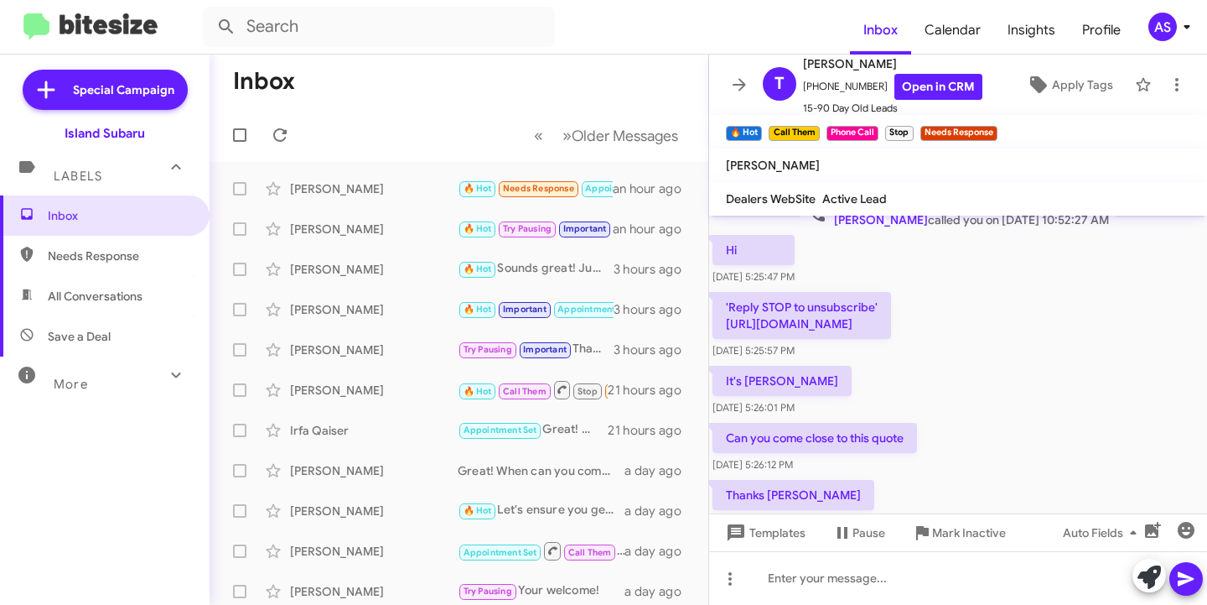
scroll to position [1001, 0]
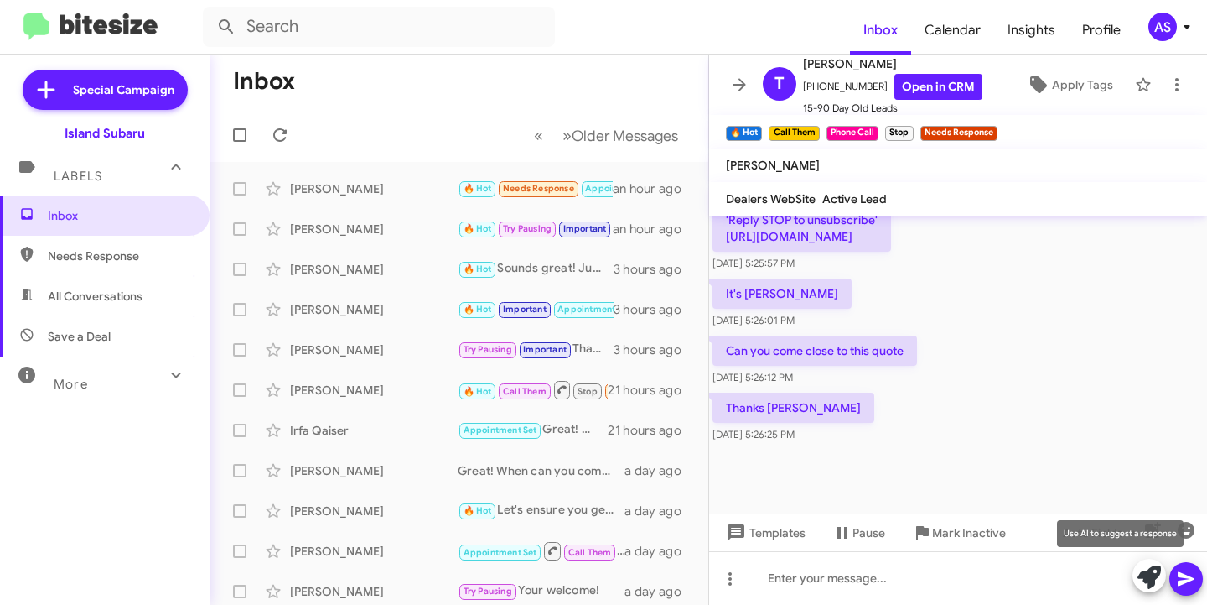
click at [1157, 572] on icon at bounding box center [1149, 576] width 23 height 23
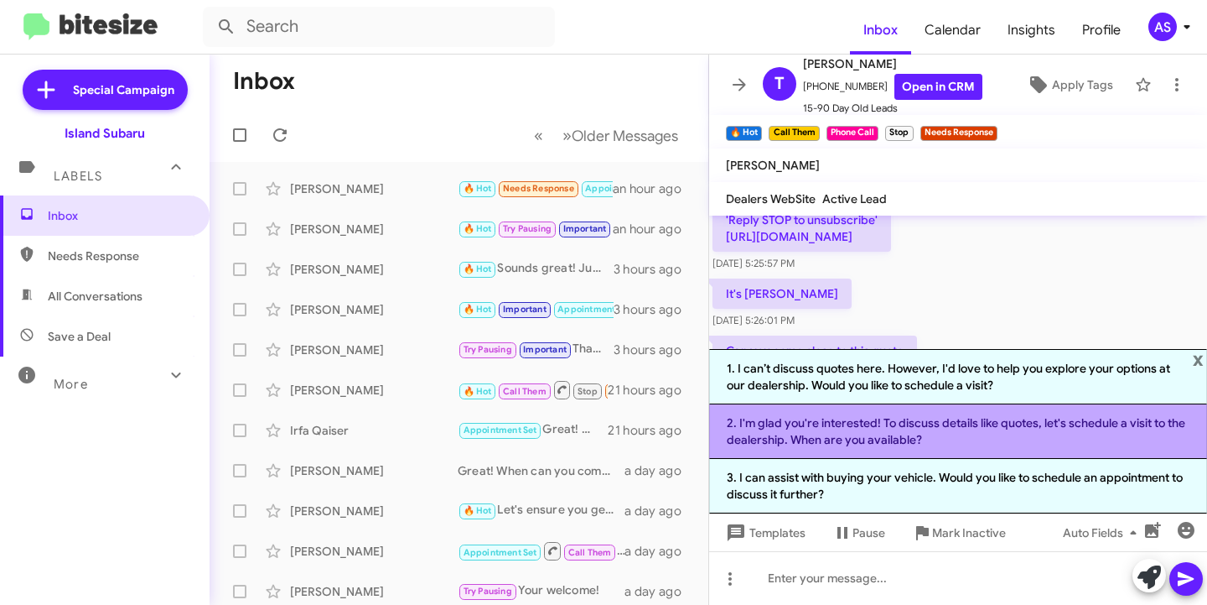
click at [963, 438] on li "2. I'm glad you're interested! To discuss details like quotes, let's schedule a…" at bounding box center [958, 431] width 498 height 55
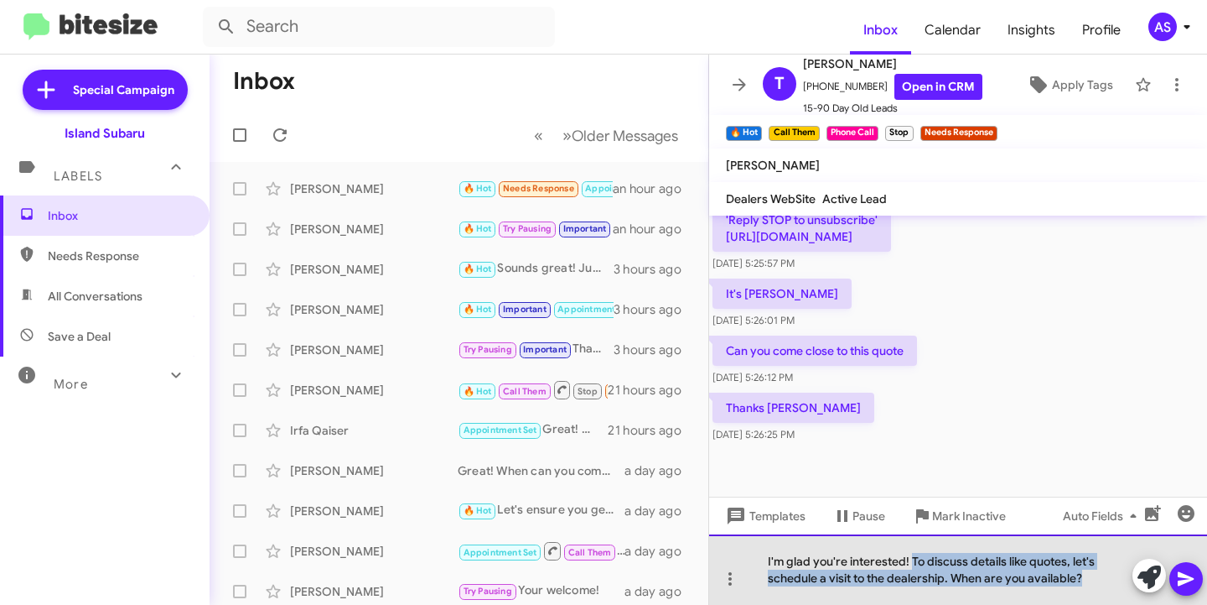
drag, startPoint x: 911, startPoint y: 554, endPoint x: 1098, endPoint y: 575, distance: 188.2
click at [1098, 575] on div "I'm glad you're interested! To discuss details like quotes, let's schedule a vi…" at bounding box center [958, 569] width 498 height 70
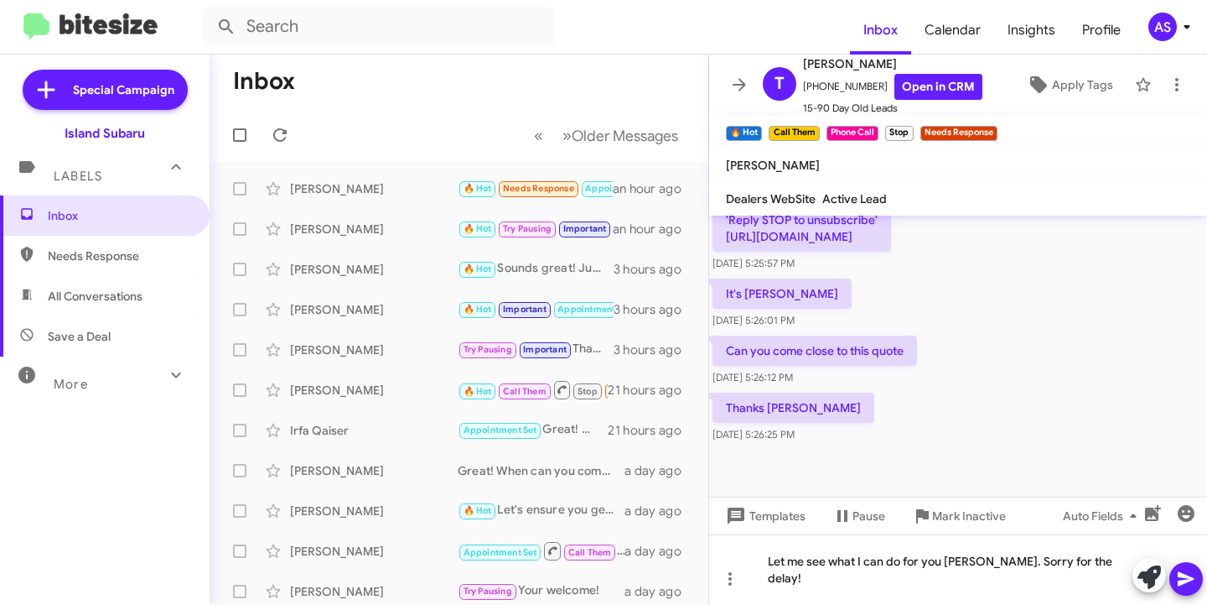
click at [1185, 576] on icon at bounding box center [1186, 579] width 16 height 14
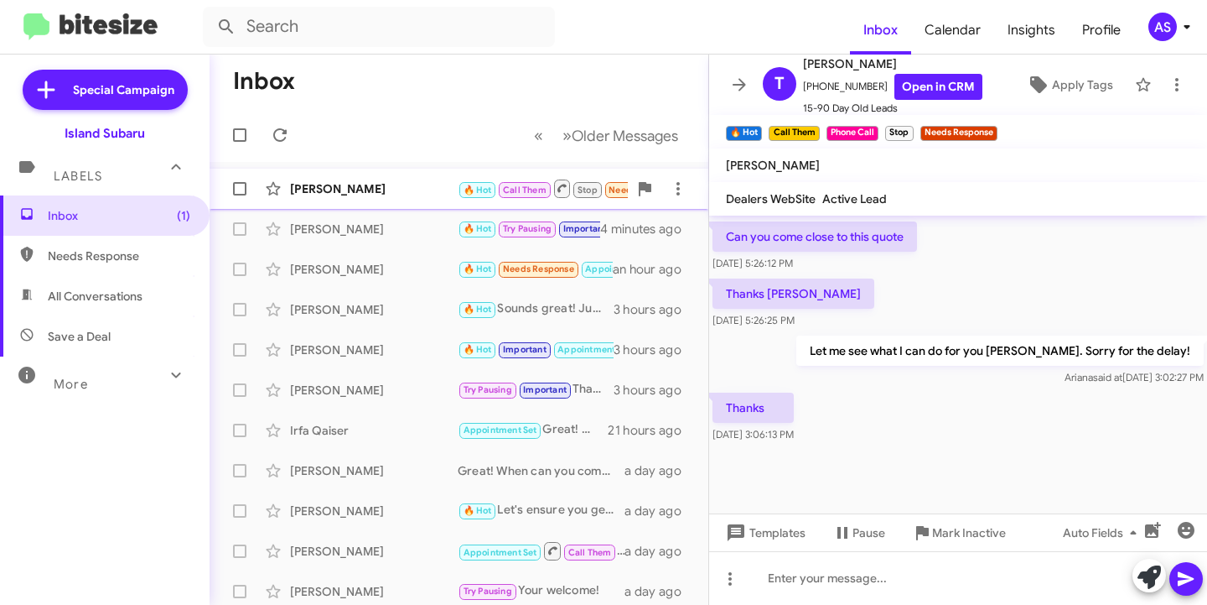
click at [382, 196] on div "[PERSON_NAME]" at bounding box center [374, 188] width 168 height 17
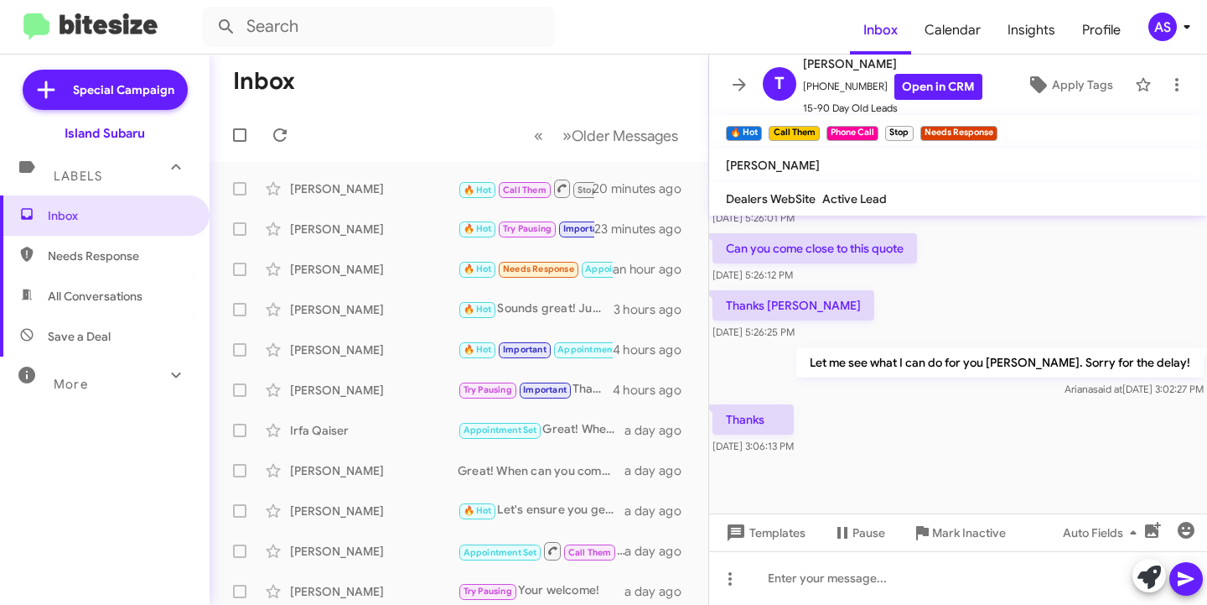
scroll to position [1001, 0]
